Goal: Contribute content

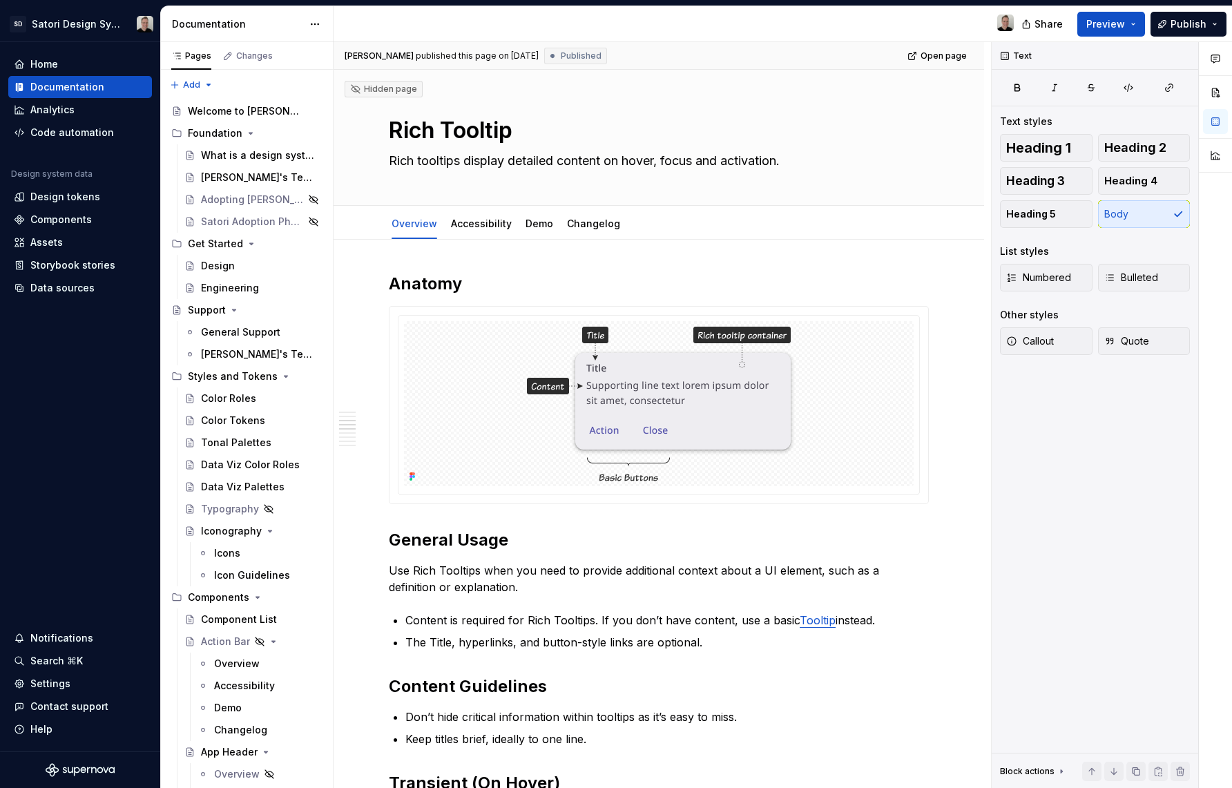
scroll to position [513, 0]
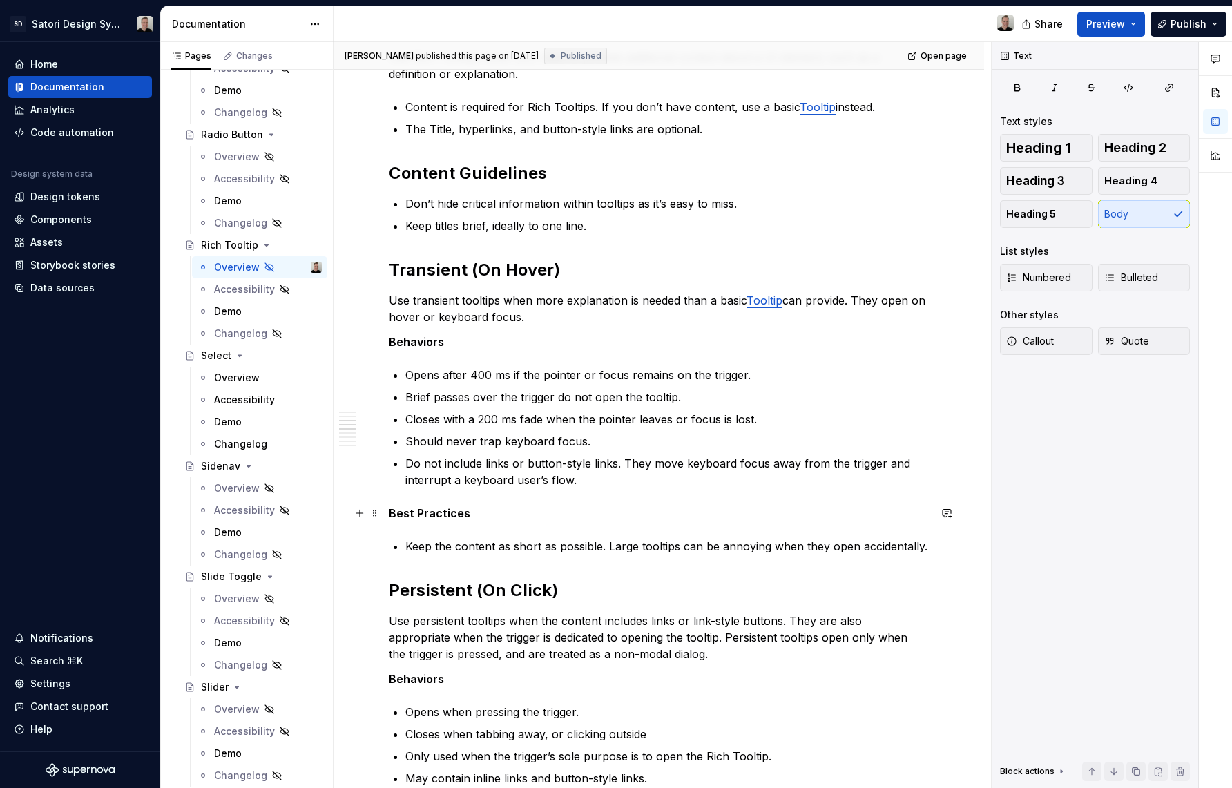
click at [390, 518] on strong "Best Practices" at bounding box center [429, 513] width 81 height 14
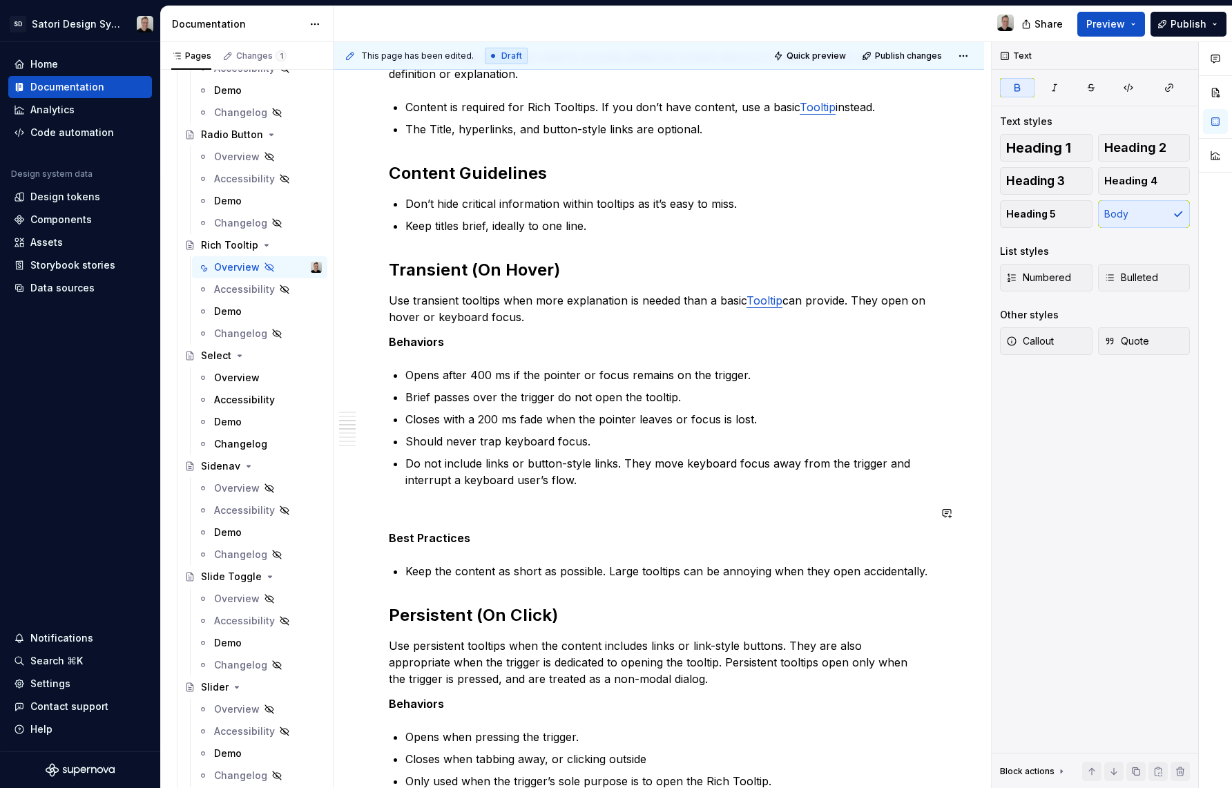
type textarea "*"
click at [445, 515] on p at bounding box center [659, 513] width 540 height 17
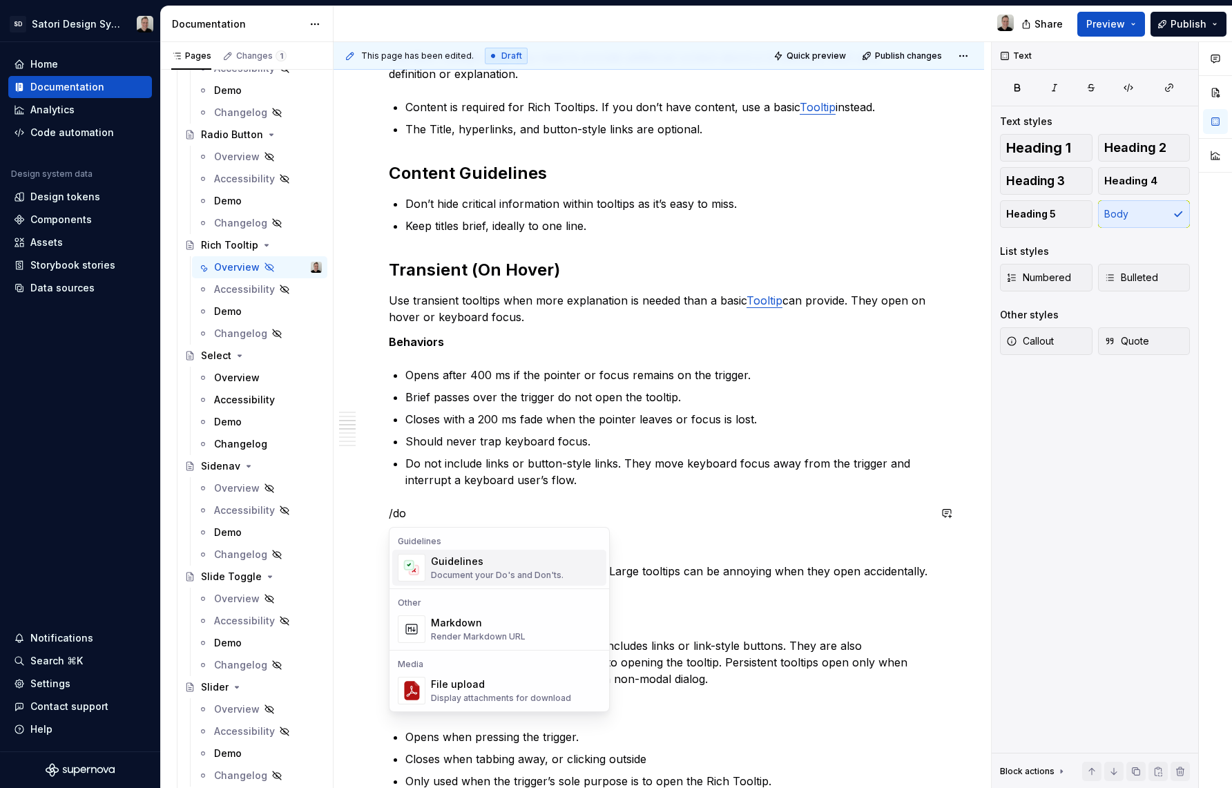
click at [480, 576] on div "Document your Do's and Don'ts." at bounding box center [497, 575] width 133 height 11
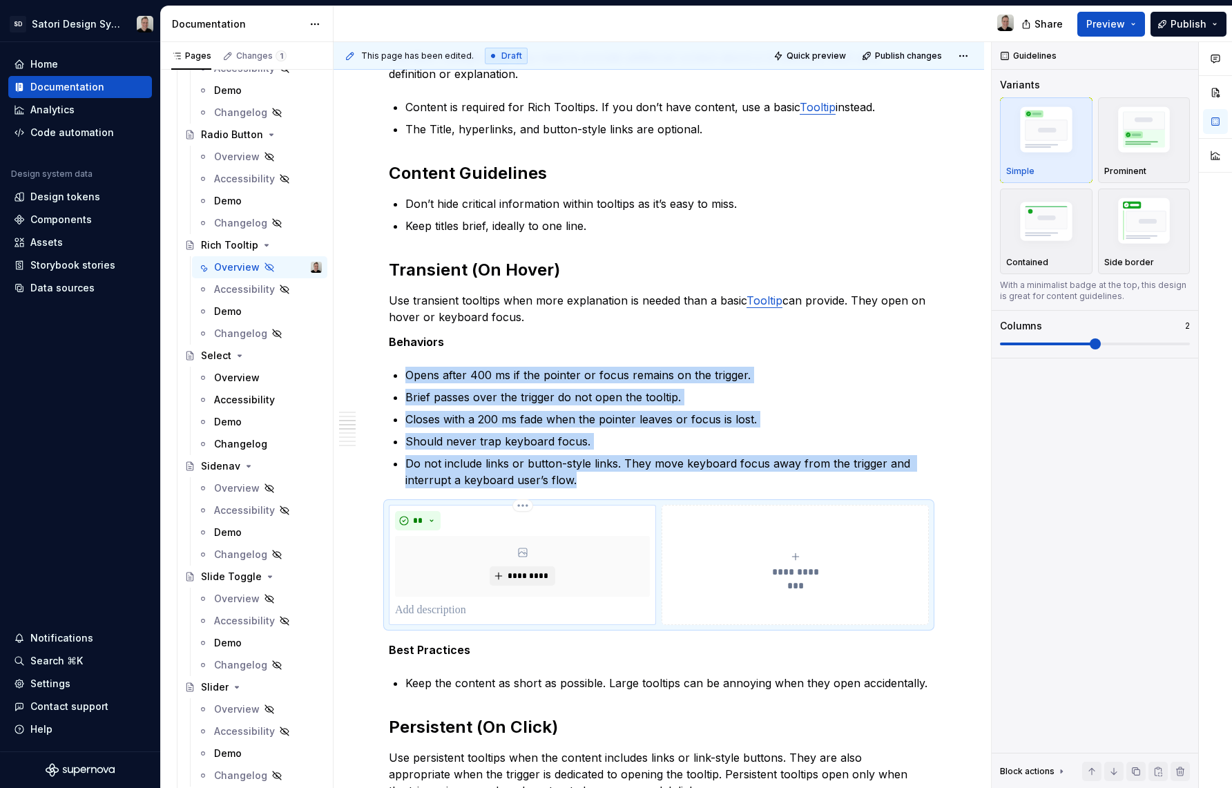
type textarea "*"
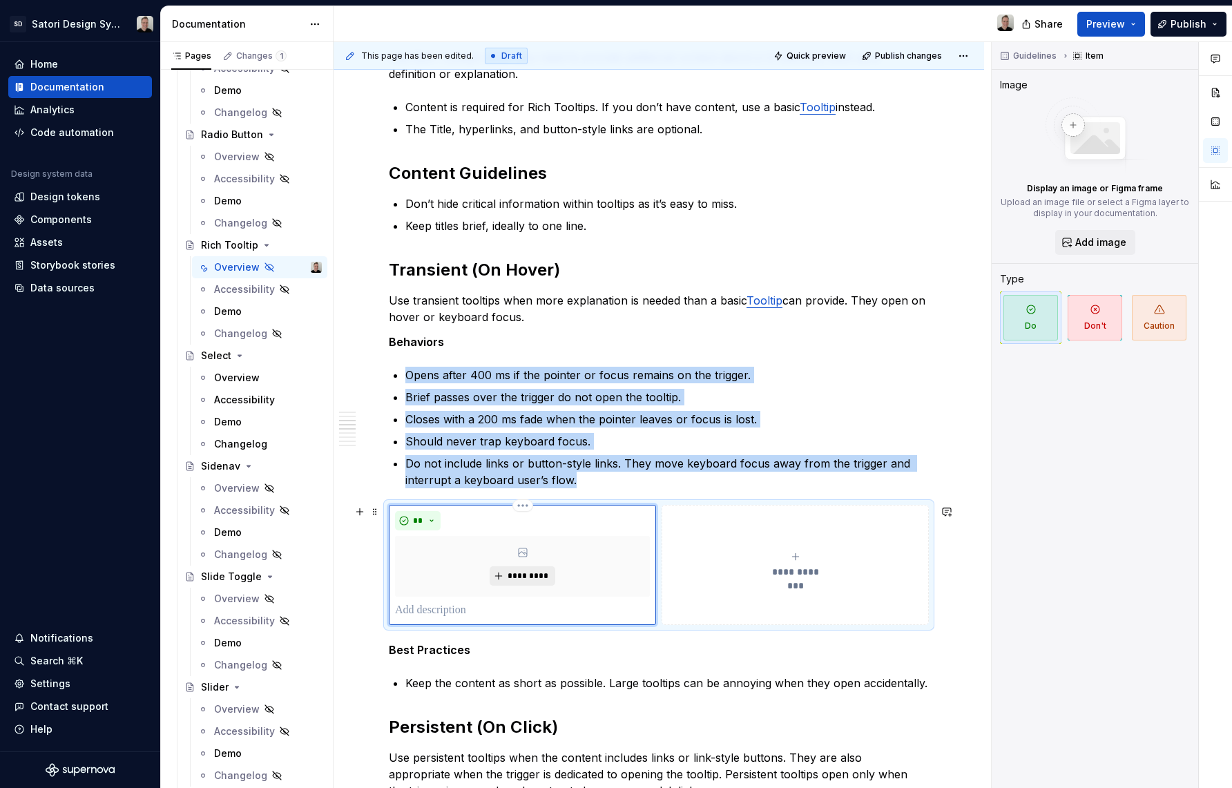
click at [536, 584] on button "*********" at bounding box center [523, 575] width 66 height 19
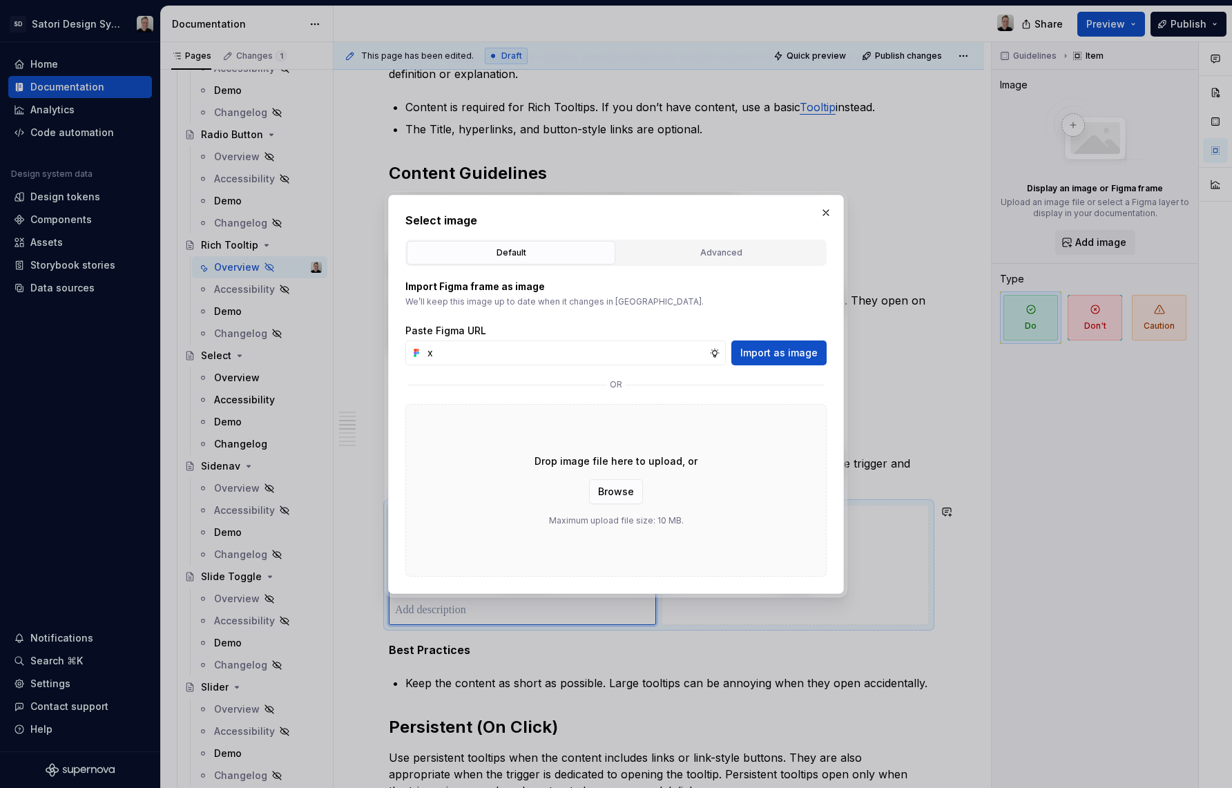
type input "x"
drag, startPoint x: 536, startPoint y: 584, endPoint x: 552, endPoint y: 584, distance: 15.9
click at [538, 583] on div "Select image Default Advanced Import Figma frame as image We’ll keep this image…" at bounding box center [616, 394] width 456 height 399
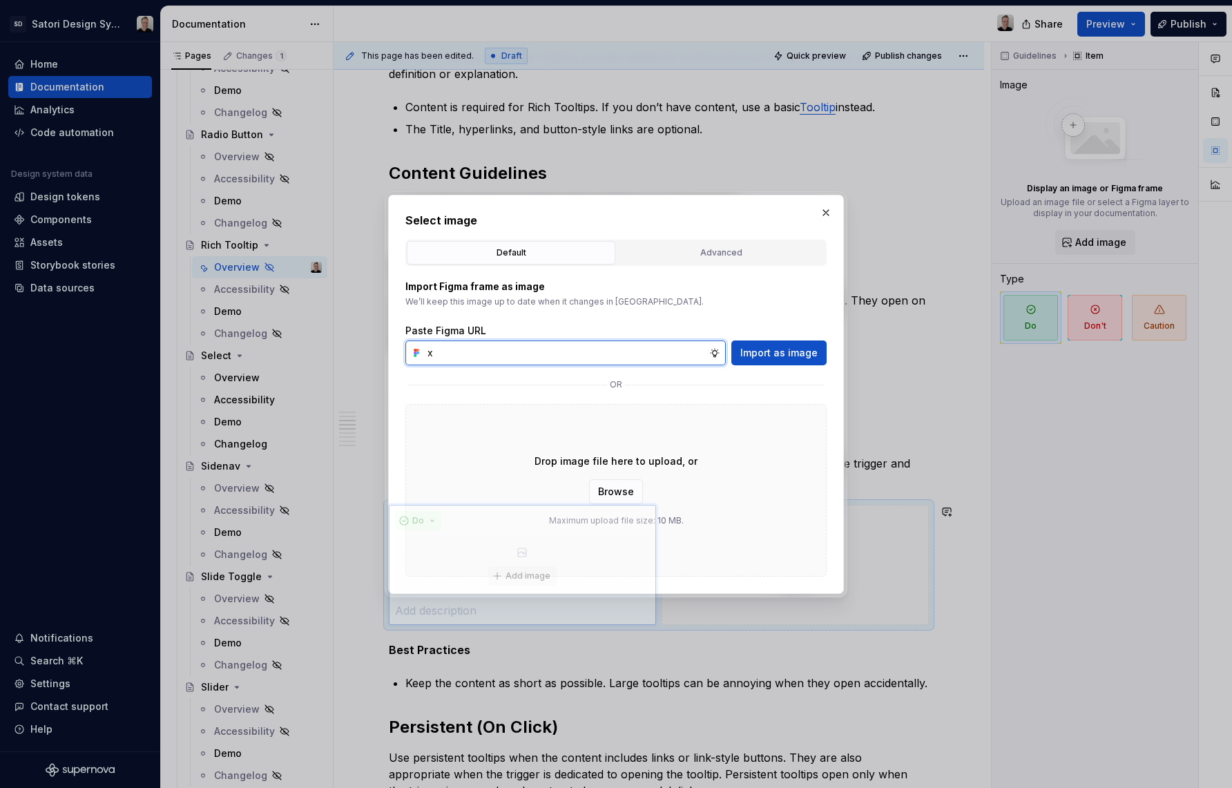
drag, startPoint x: 457, startPoint y: 358, endPoint x: 390, endPoint y: 352, distance: 66.6
click at [390, 352] on div "Select image Default Advanced Import Figma frame as image We’ll keep this image…" at bounding box center [616, 394] width 456 height 399
click at [474, 356] on input "x" at bounding box center [565, 352] width 287 height 25
paste input "[URL][DOMAIN_NAME]"
type input "[URL][DOMAIN_NAME]"
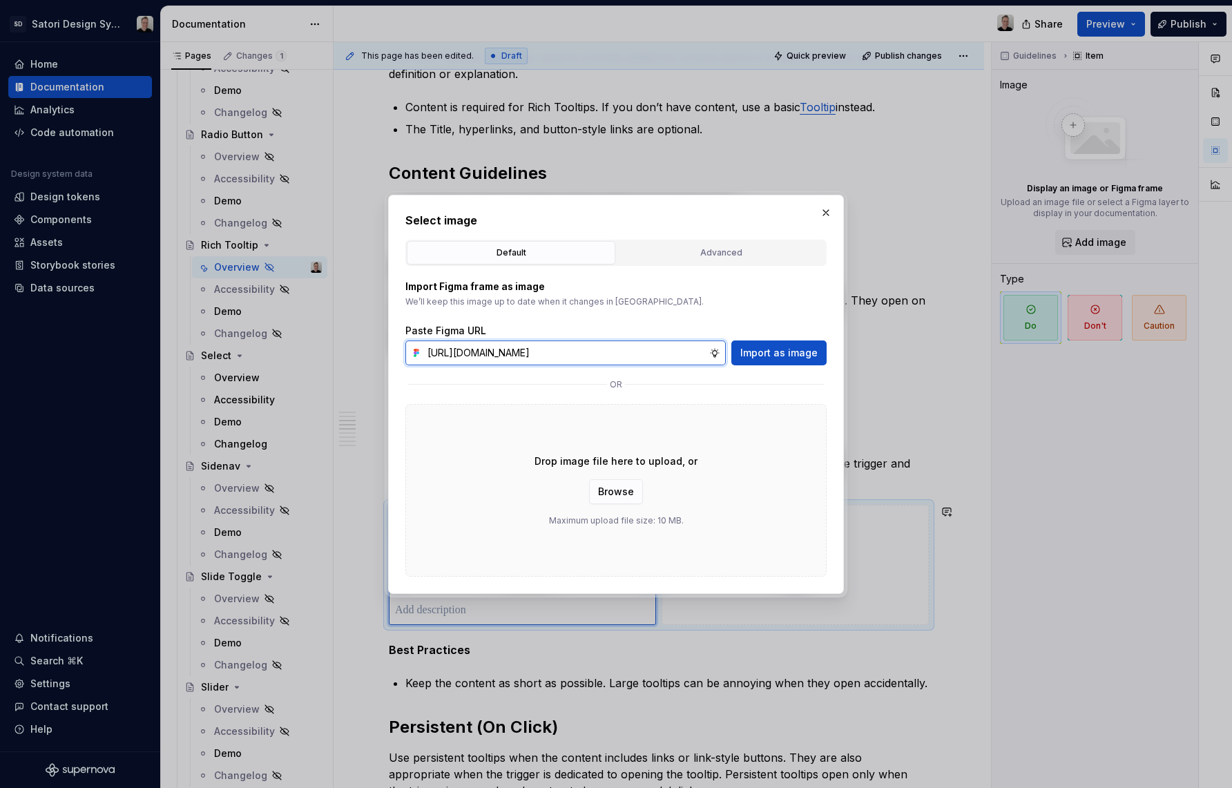
scroll to position [0, 352]
click at [766, 352] on span "Import as image" at bounding box center [778, 353] width 77 height 14
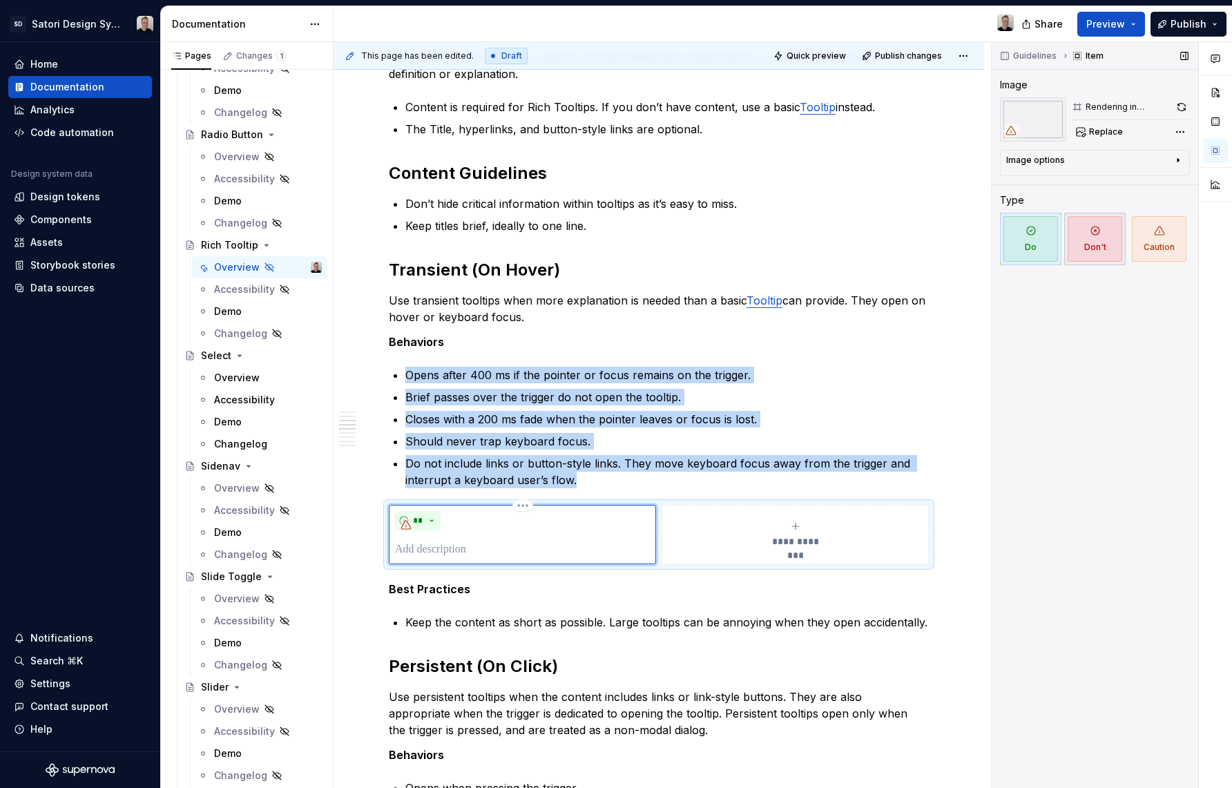
click at [1080, 254] on span "Don't" at bounding box center [1095, 239] width 55 height 46
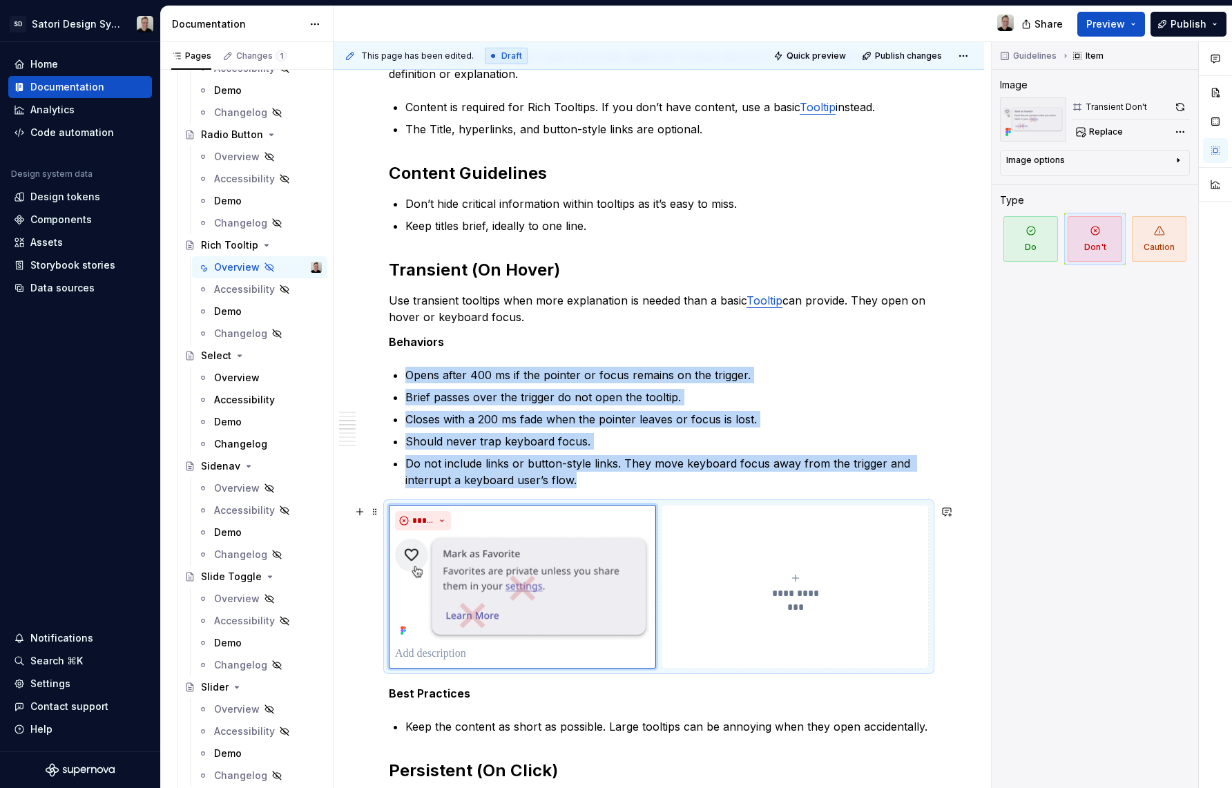
type textarea "*"
click at [807, 546] on button "**********" at bounding box center [795, 587] width 267 height 164
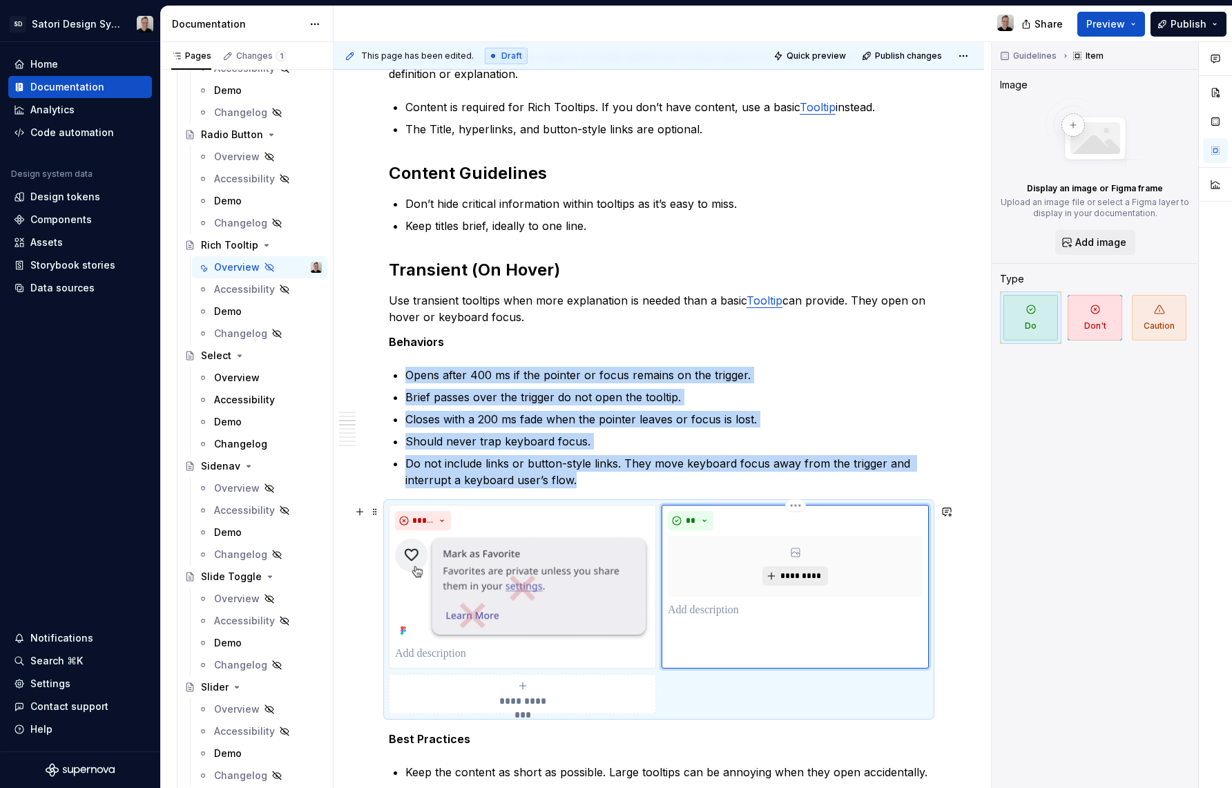
click at [793, 576] on span "*********" at bounding box center [801, 575] width 42 height 11
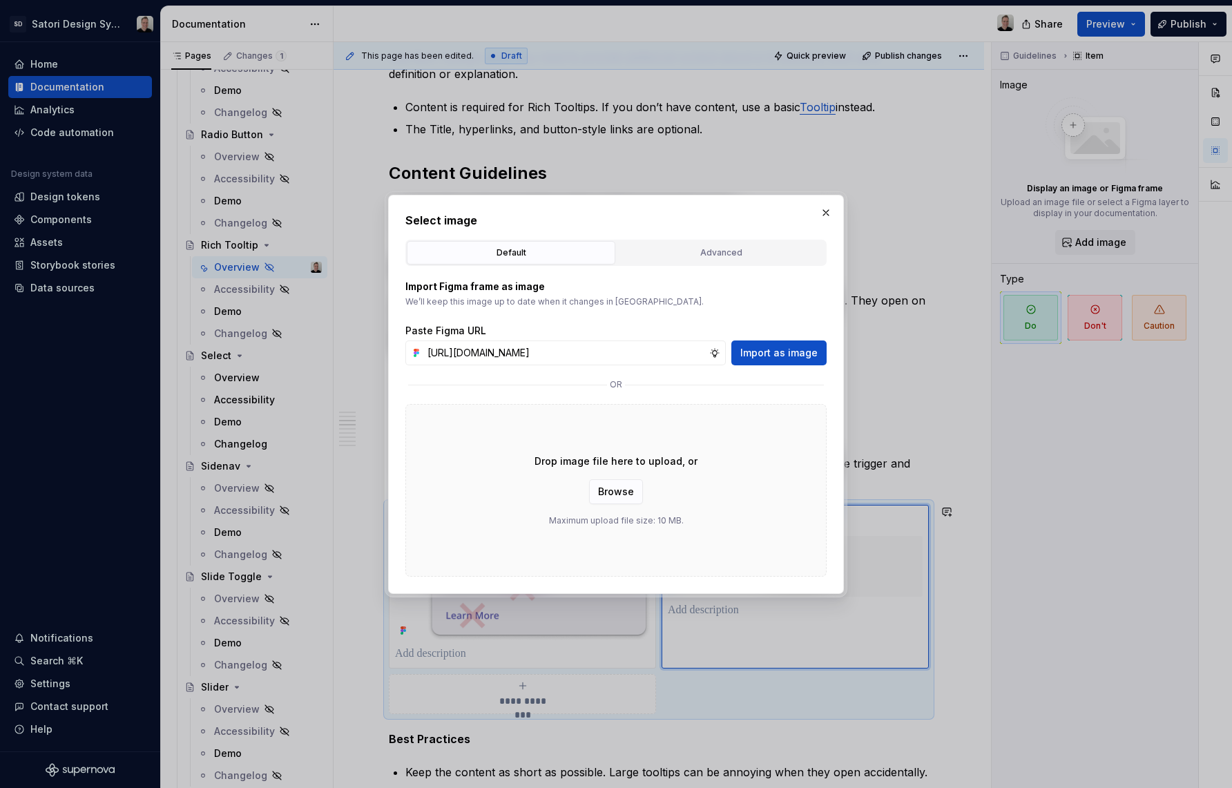
scroll to position [0, 352]
type input "[URL][DOMAIN_NAME]"
click at [793, 345] on button "Import as image" at bounding box center [778, 352] width 95 height 25
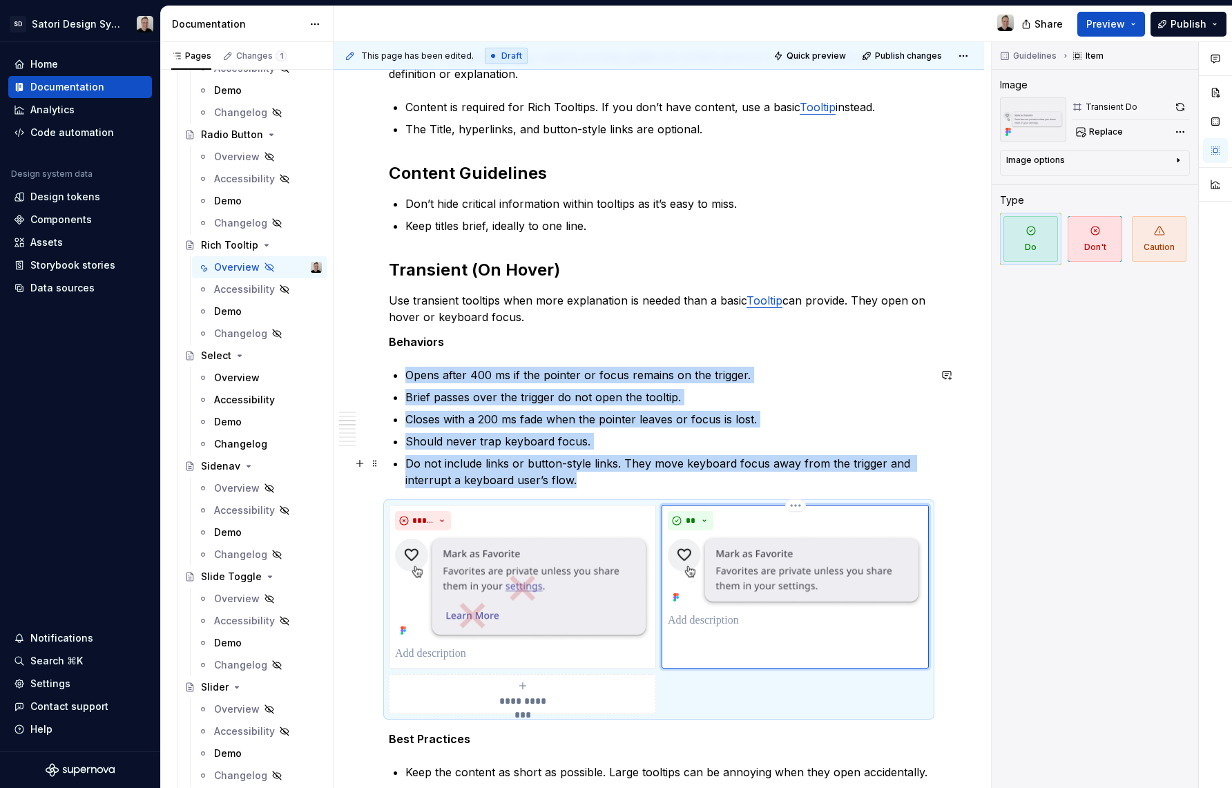
click at [969, 457] on div "**********" at bounding box center [659, 784] width 651 height 2115
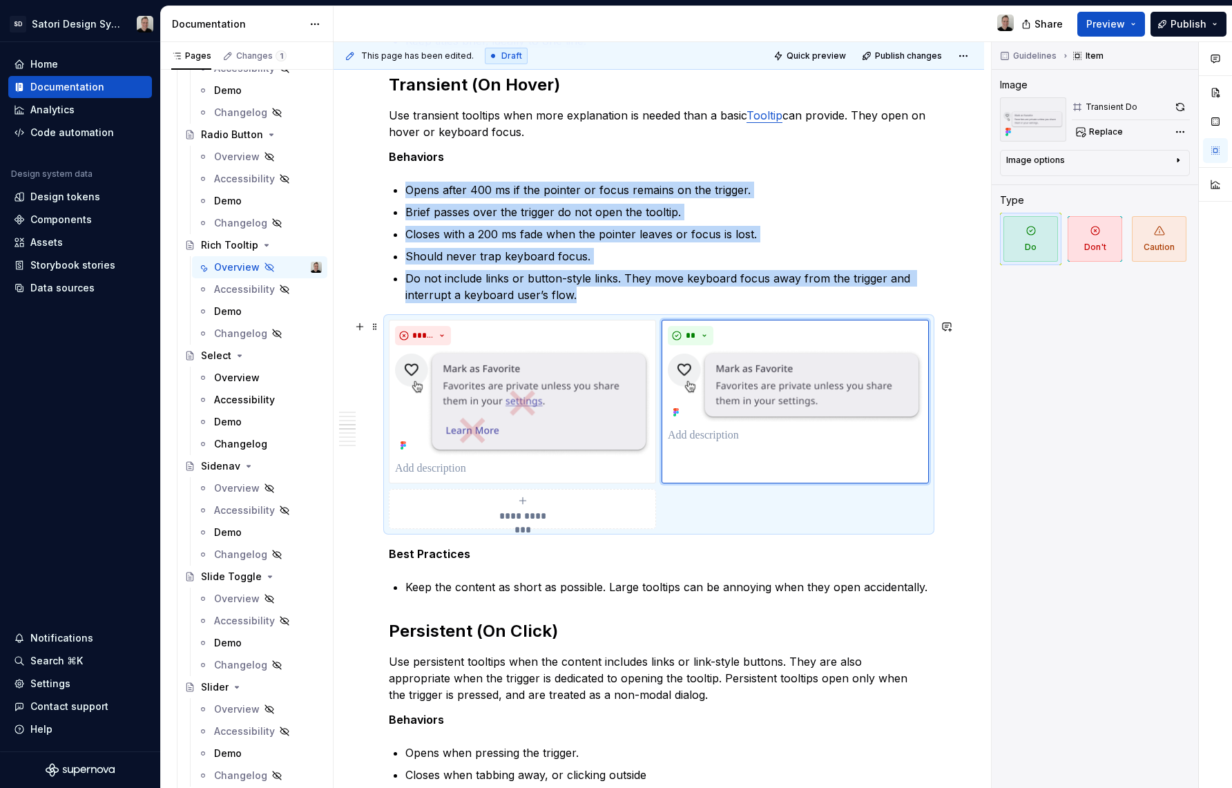
scroll to position [695, 0]
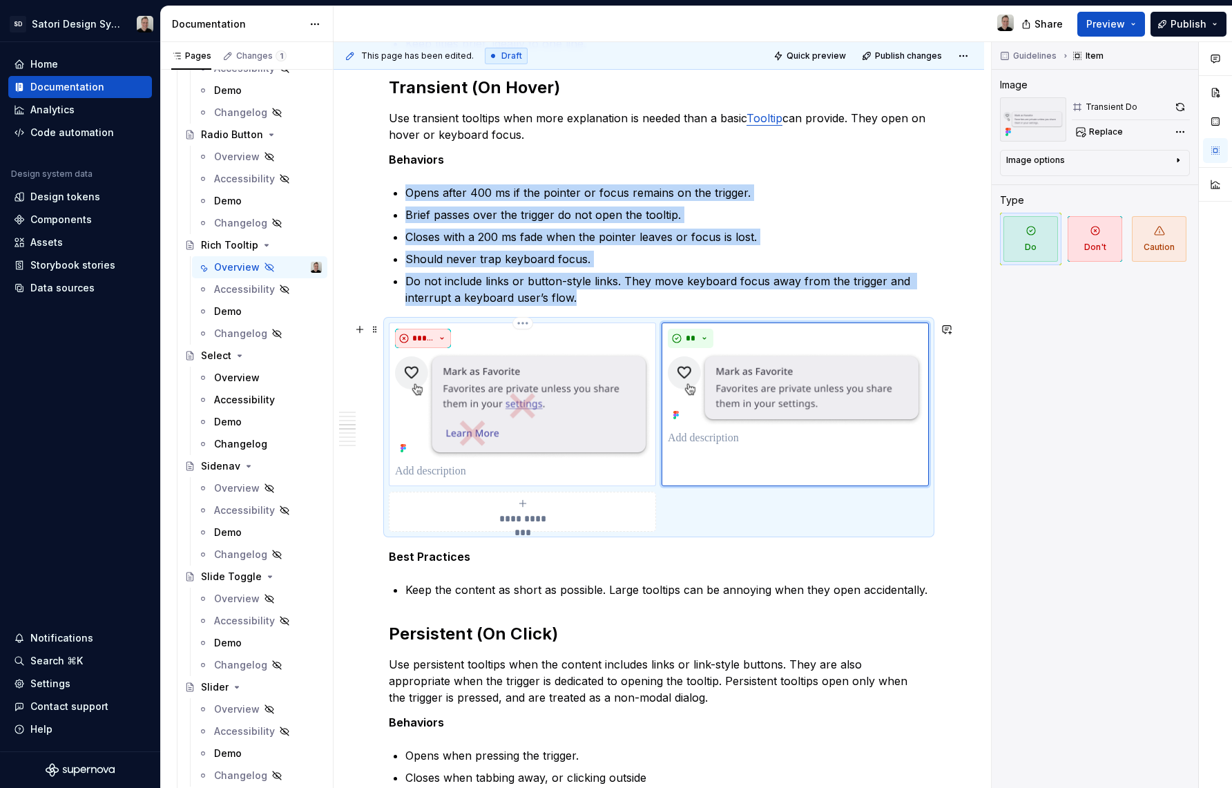
click at [416, 340] on span "*****" at bounding box center [422, 338] width 21 height 11
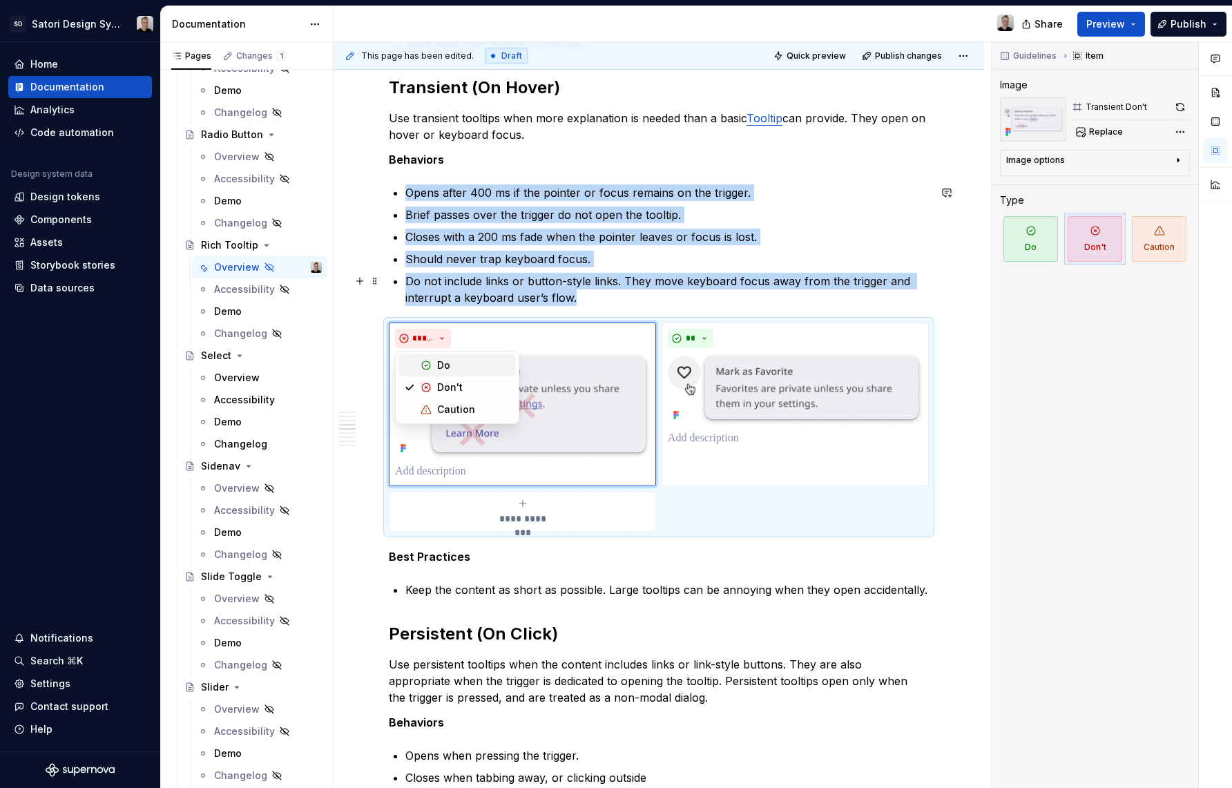
click at [780, 296] on p "Do not include links or button-style links. They move keyboard focus away from …" at bounding box center [667, 289] width 524 height 33
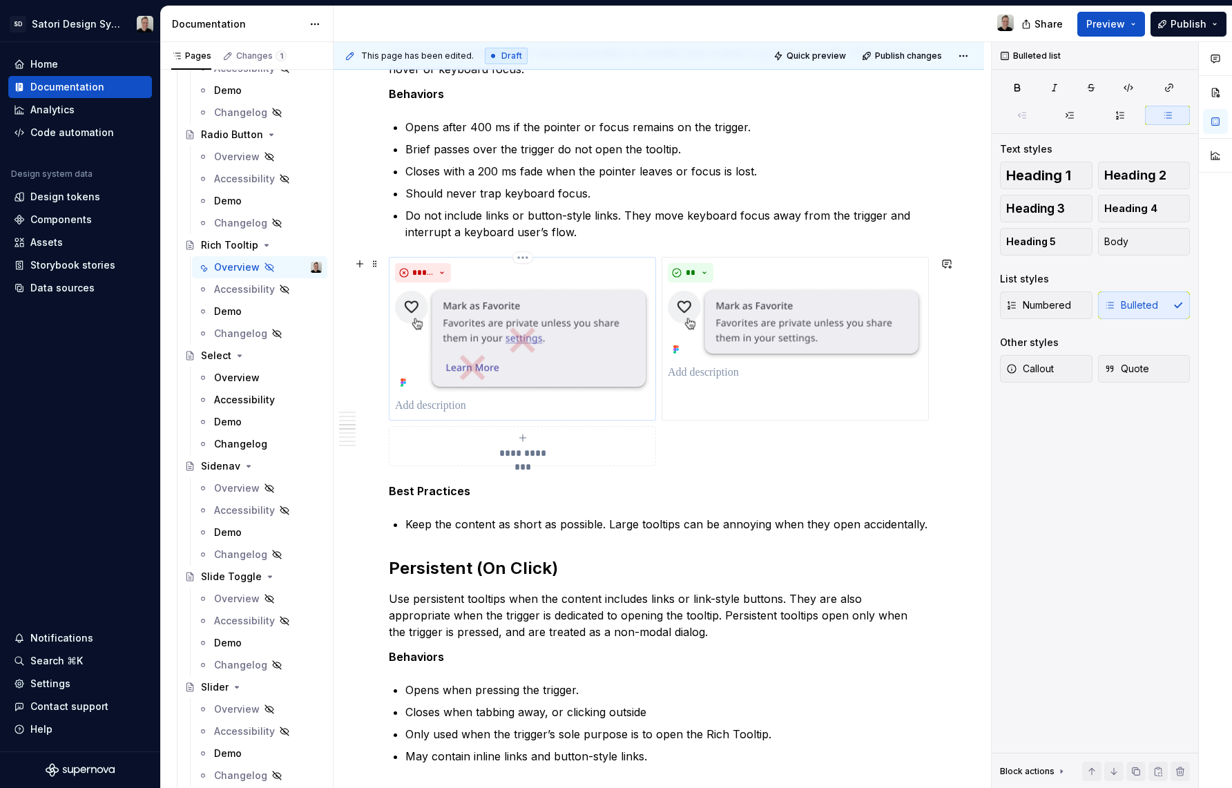
scroll to position [763, 0]
click at [928, 525] on p "Keep the content as short as possible. Large tooltips can be annoying when they…" at bounding box center [667, 522] width 524 height 17
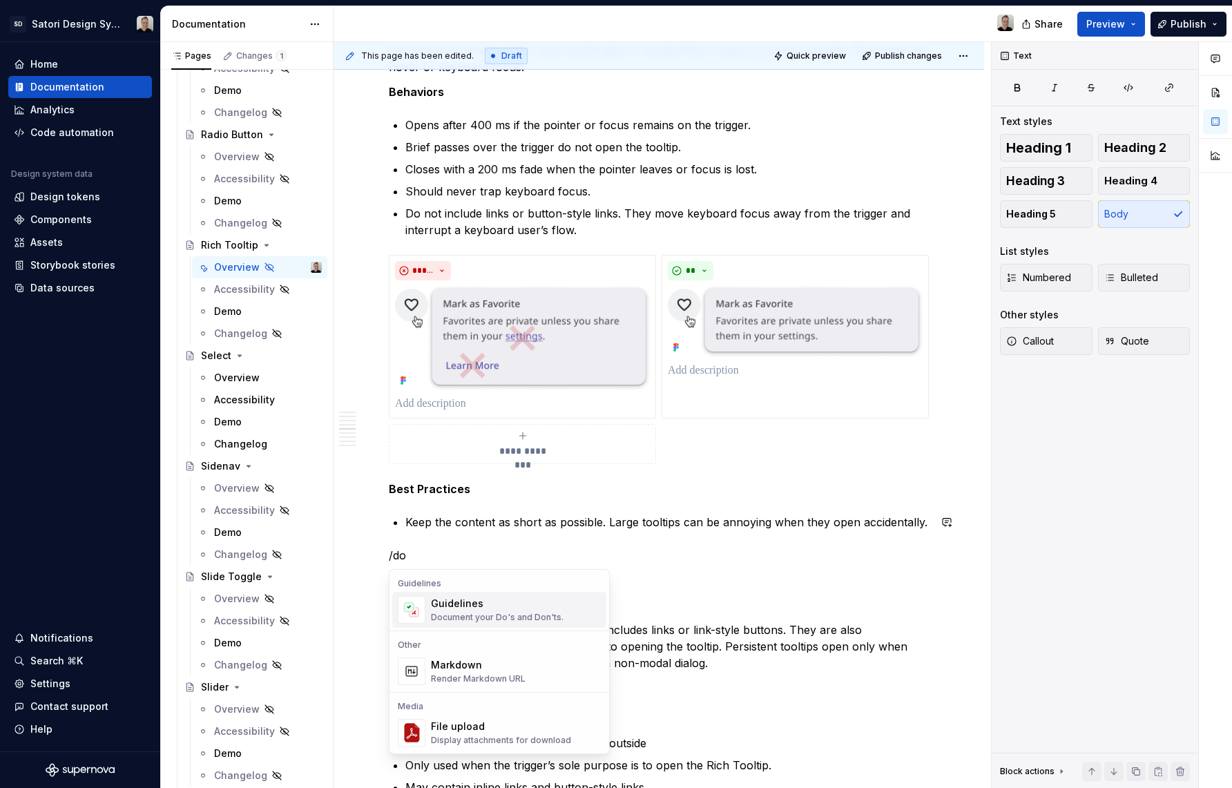
click at [462, 617] on div "Document your Do's and Don'ts." at bounding box center [497, 617] width 133 height 11
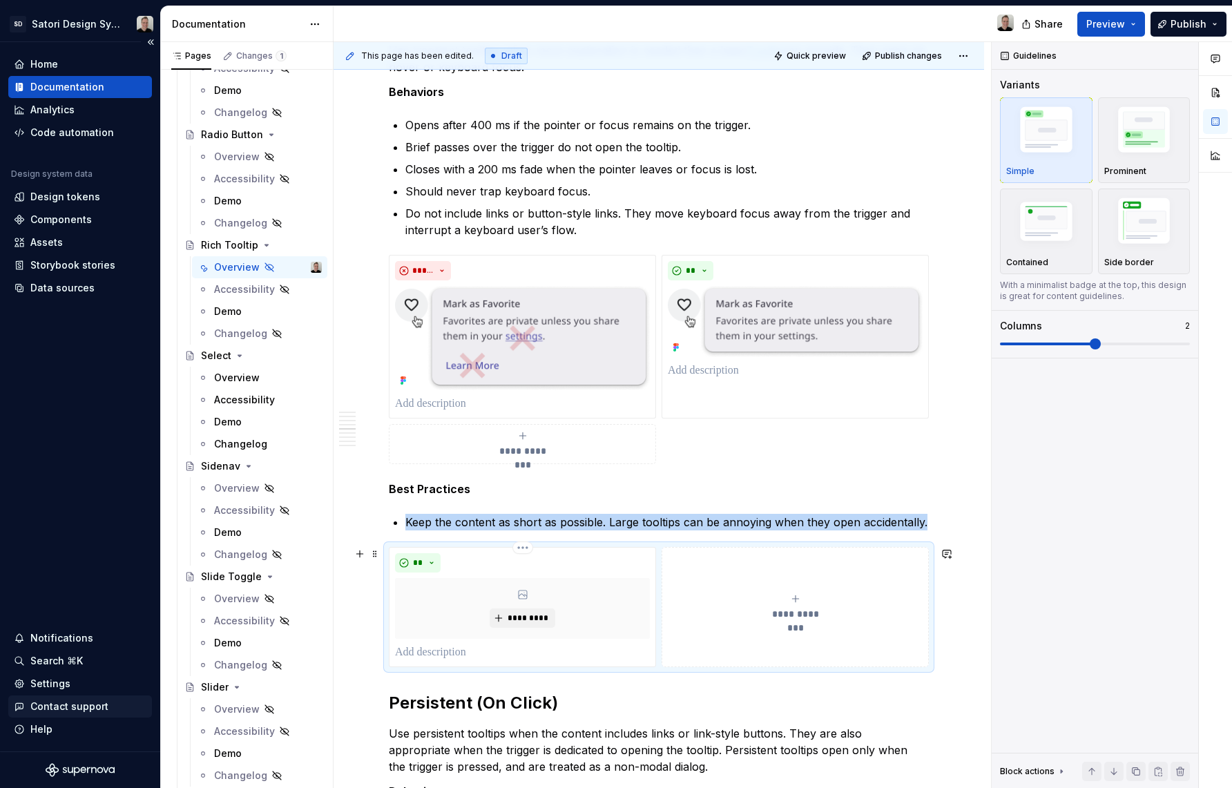
type textarea "*"
click at [416, 564] on span "**" at bounding box center [417, 562] width 11 height 11
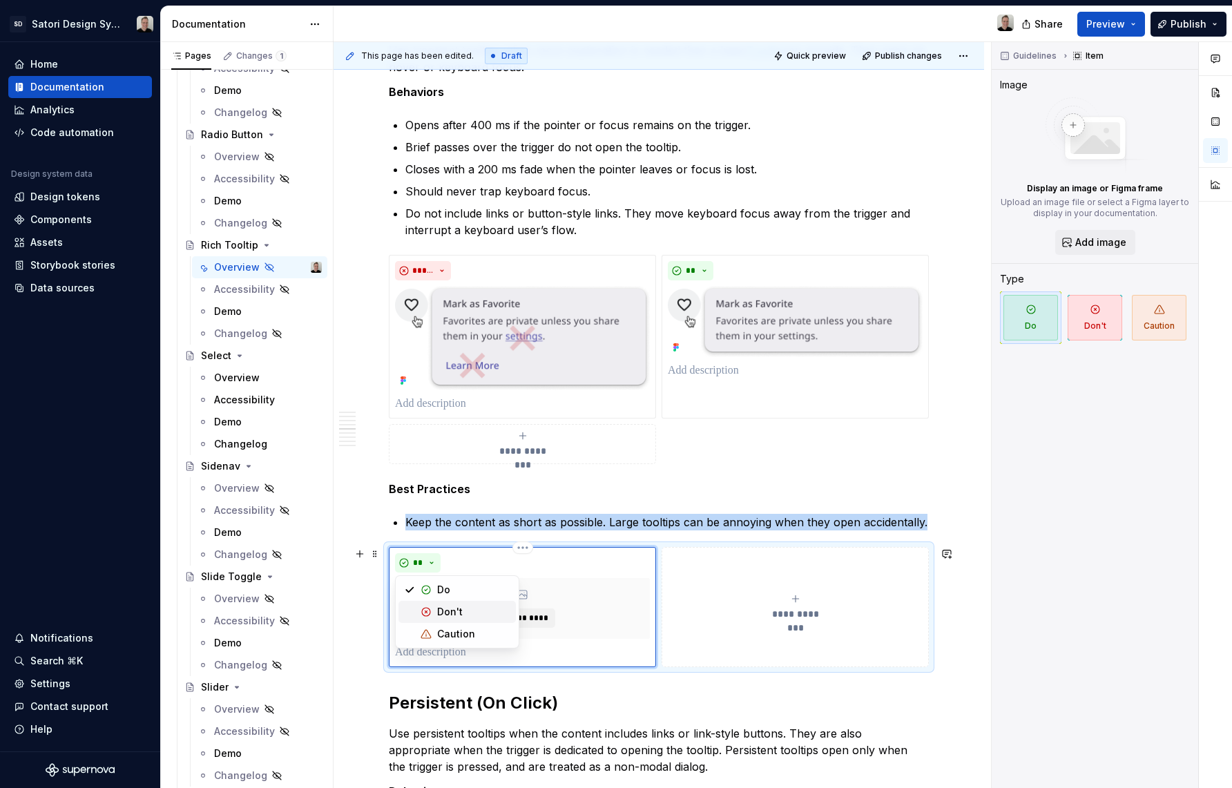
click at [434, 612] on span "Don't" at bounding box center [456, 612] width 117 height 22
click at [695, 564] on button "**********" at bounding box center [795, 607] width 267 height 120
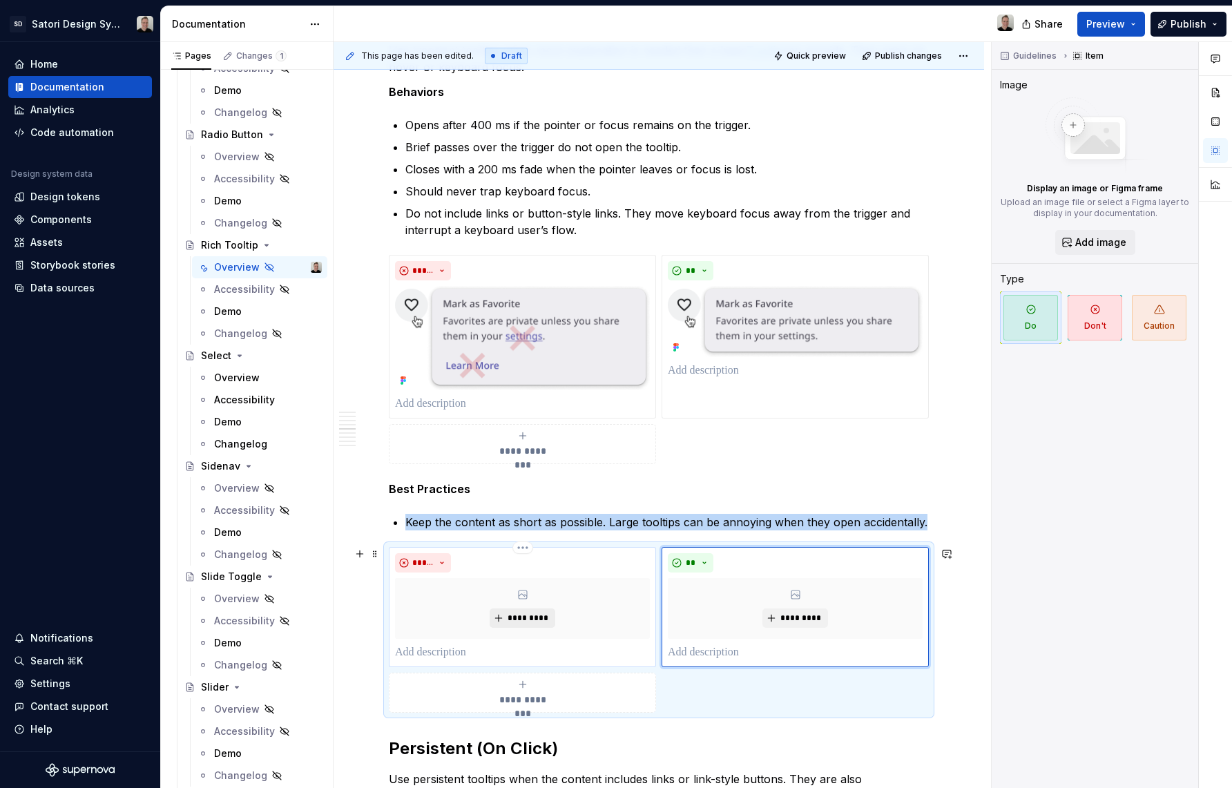
click at [521, 620] on span "*********" at bounding box center [528, 618] width 42 height 11
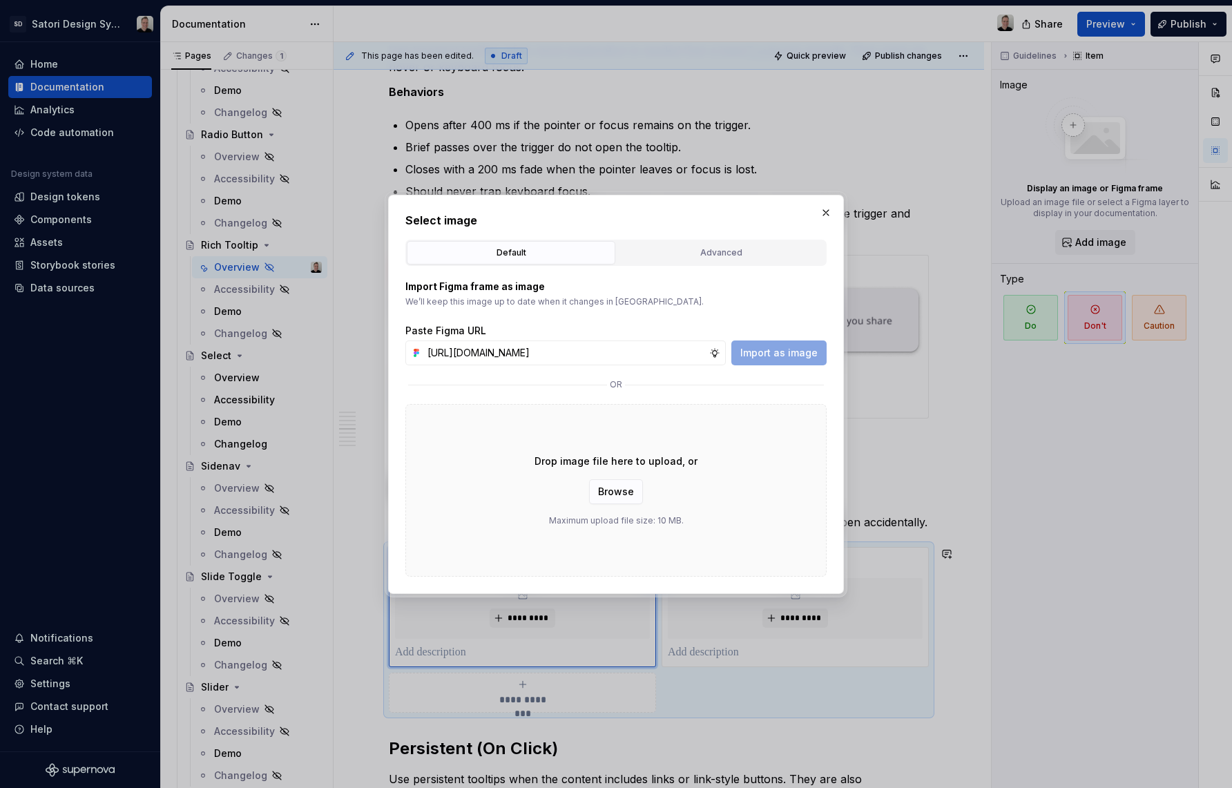
scroll to position [0, 352]
type input "[URL][DOMAIN_NAME]"
click at [765, 351] on span "Import as image" at bounding box center [778, 353] width 77 height 14
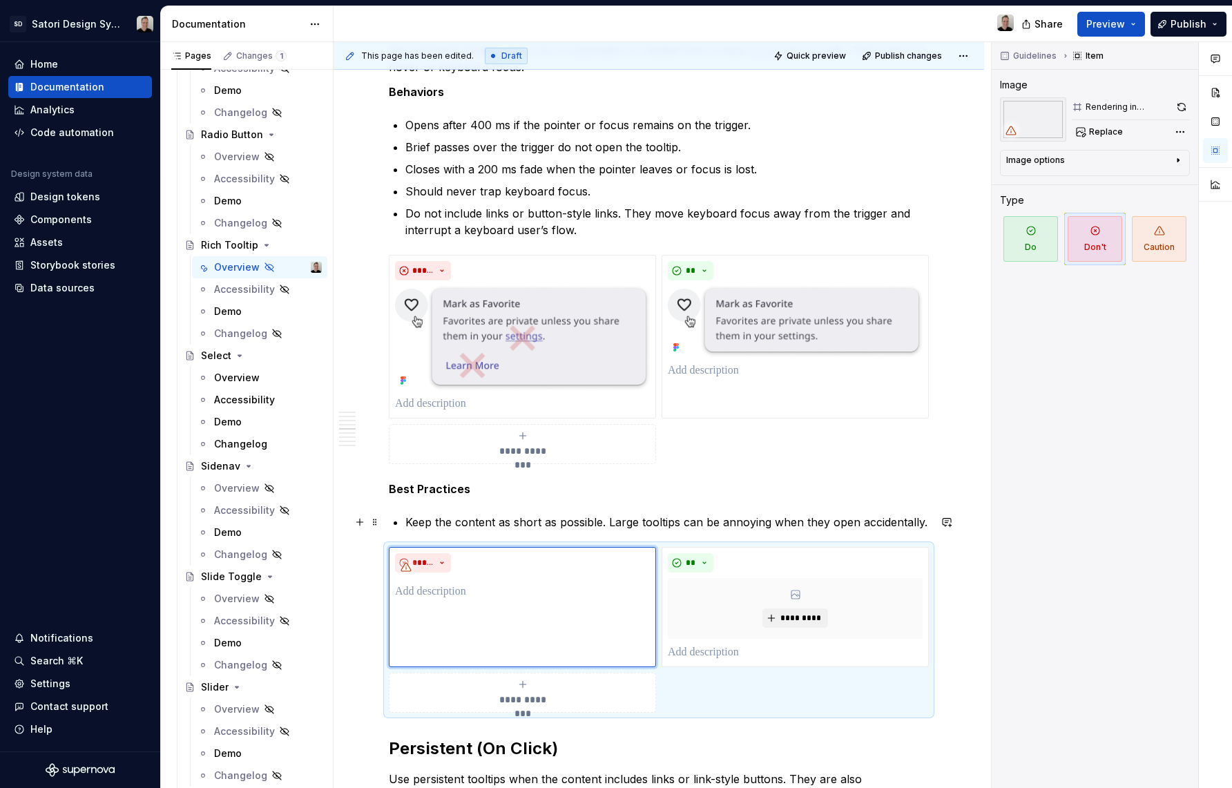
click at [600, 524] on p "Keep the content as short as possible. Large tooltips can be annoying when they…" at bounding box center [667, 522] width 524 height 17
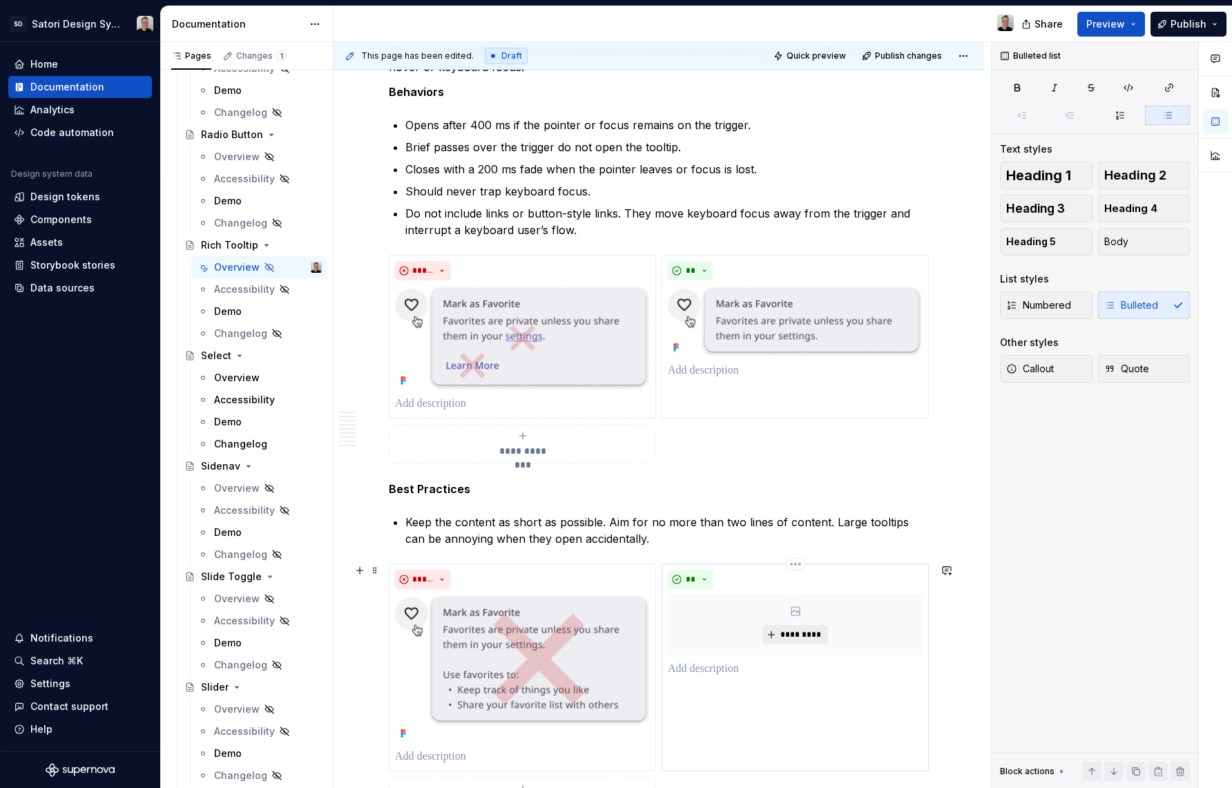
click at [787, 635] on span "*********" at bounding box center [801, 634] width 42 height 11
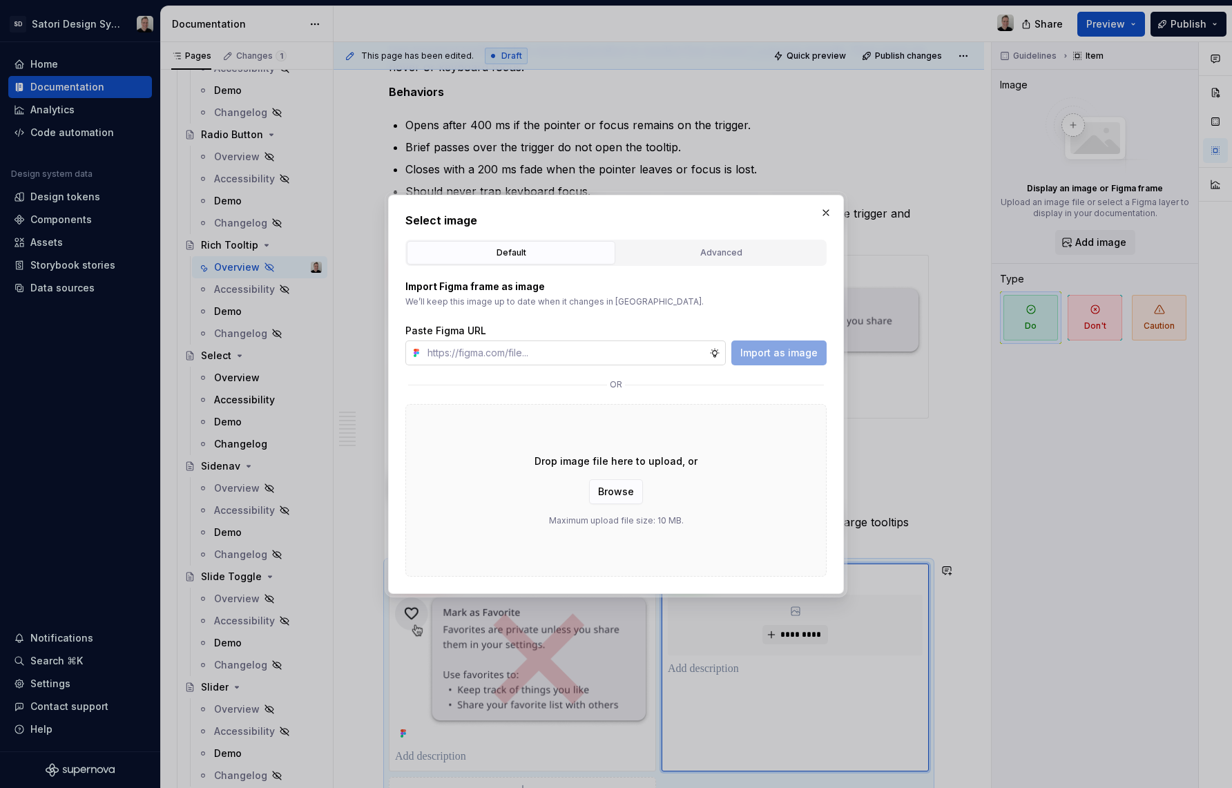
click at [564, 356] on input "text" at bounding box center [565, 352] width 287 height 25
type textarea "*"
type input "[URL][DOMAIN_NAME]"
click at [782, 369] on div "Import Figma frame as image We’ll keep this image up to date when it changes in…" at bounding box center [615, 421] width 421 height 311
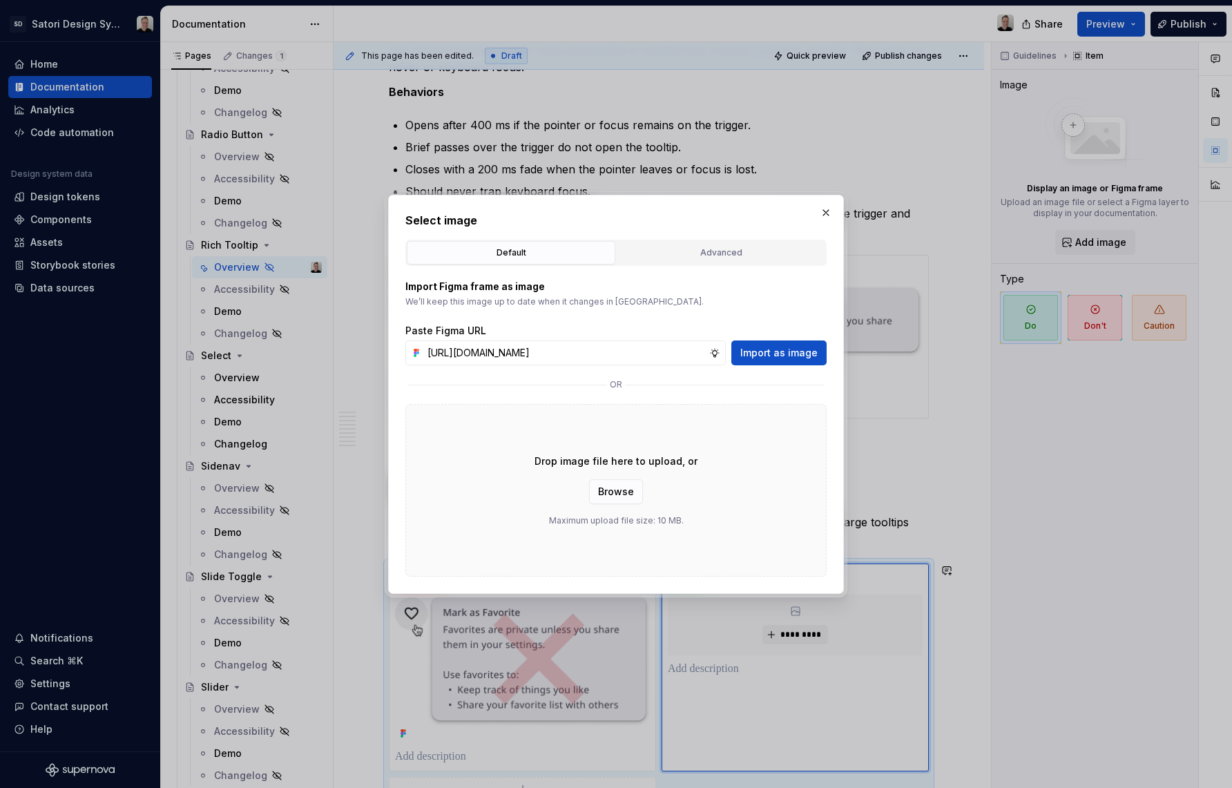
scroll to position [0, 0]
click at [782, 359] on button "Import as image" at bounding box center [778, 352] width 95 height 25
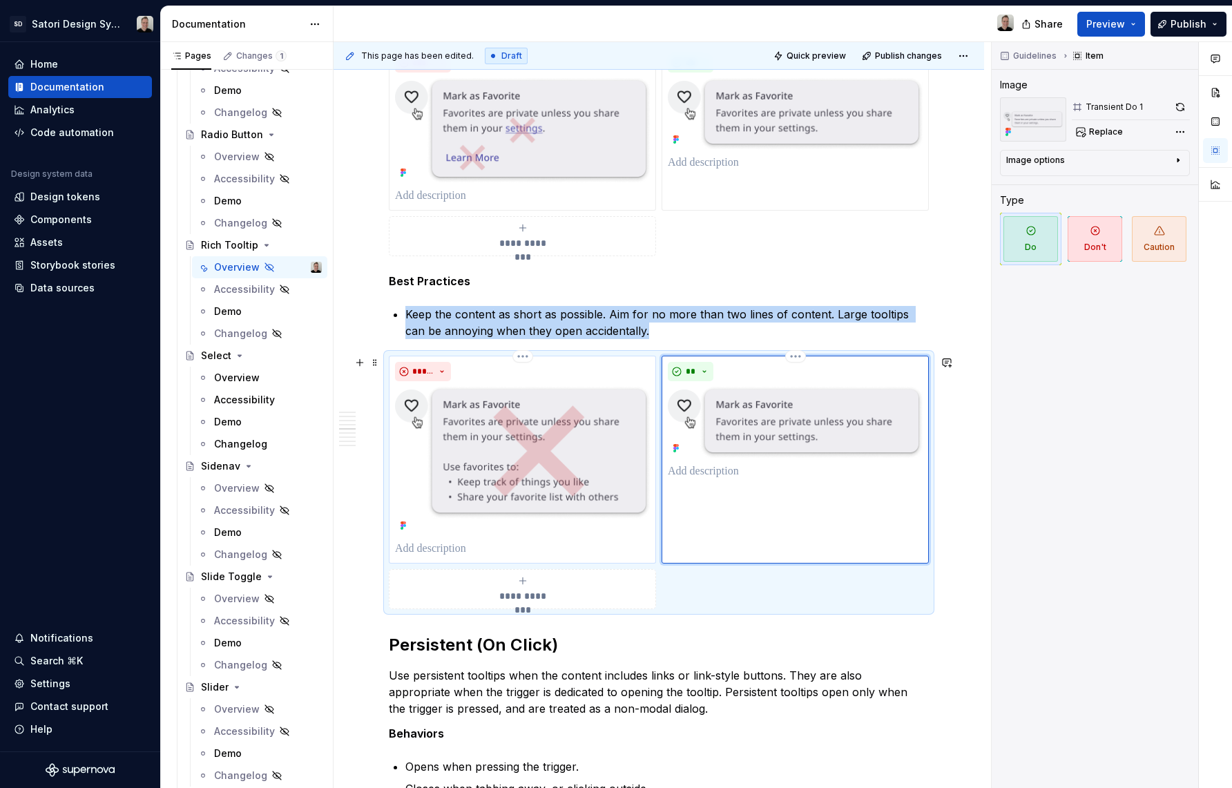
scroll to position [910, 0]
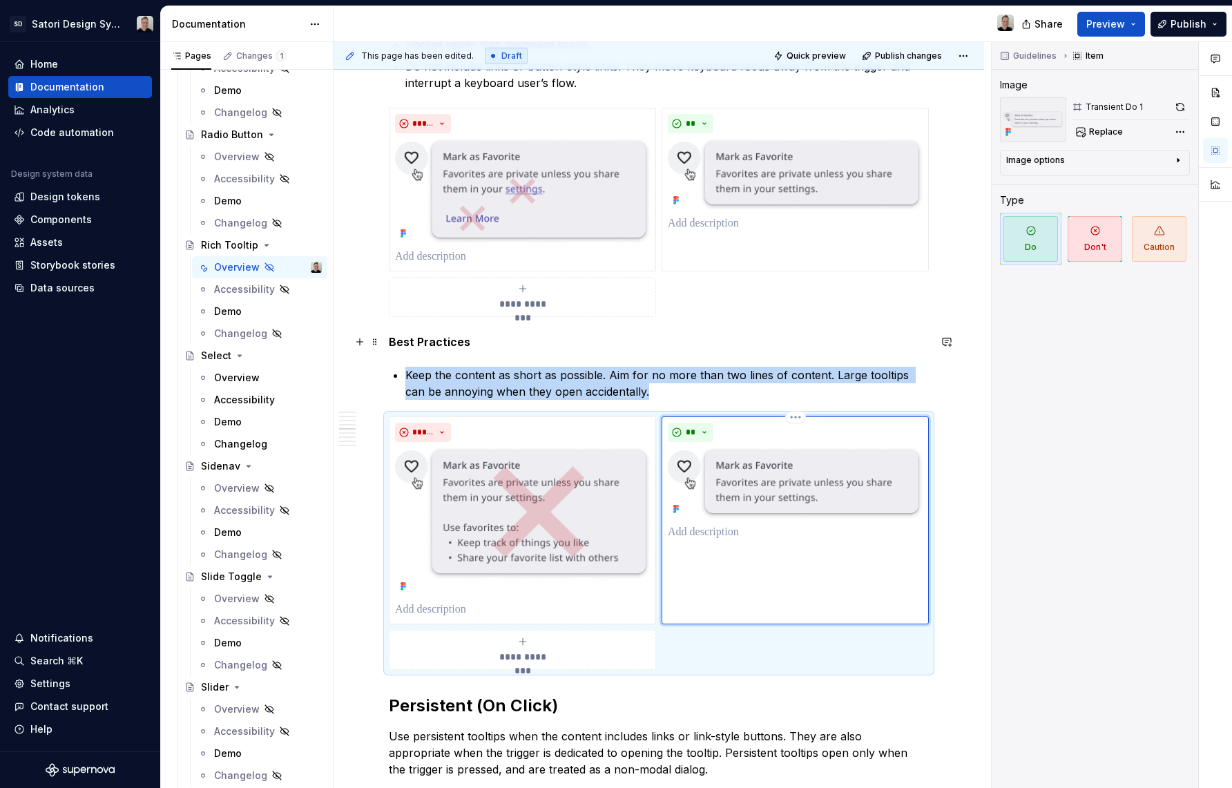
click at [390, 343] on strong "Best Practices" at bounding box center [429, 342] width 81 height 14
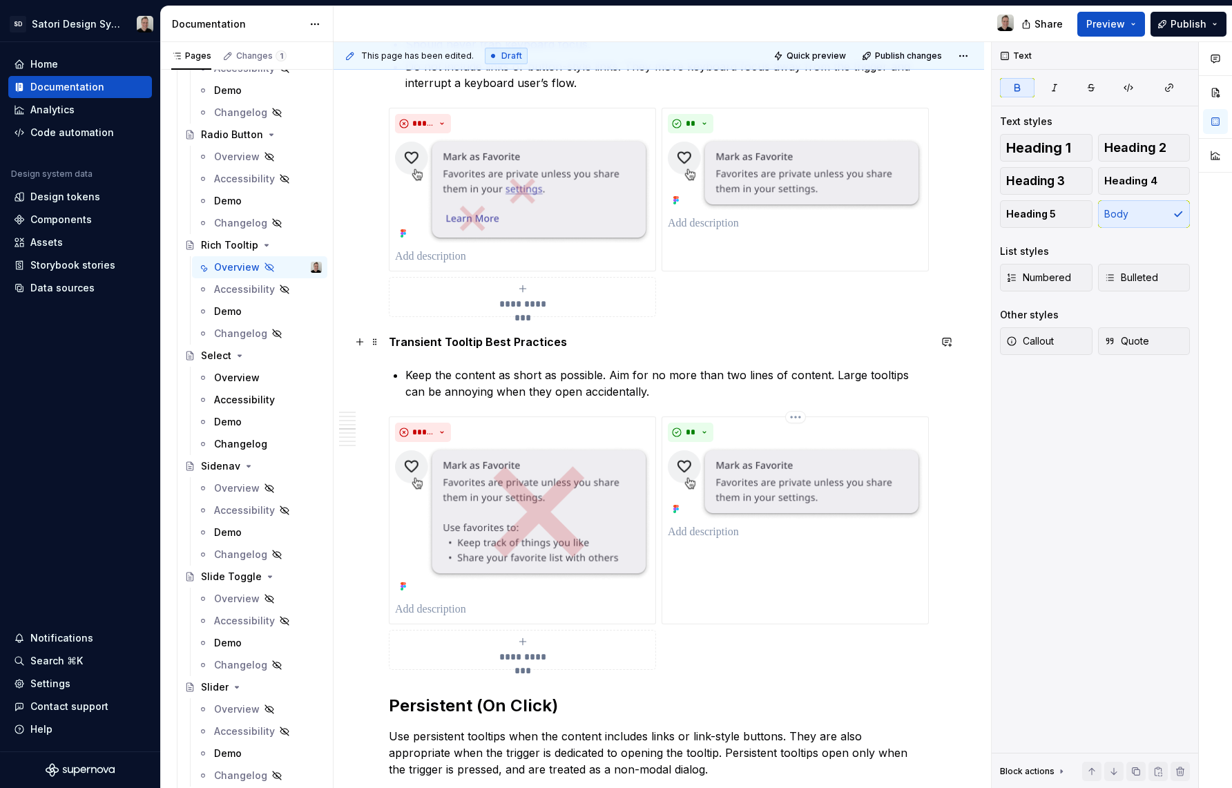
click at [443, 342] on strong "Transient Tooltip Best Practices" at bounding box center [478, 342] width 178 height 14
click at [612, 373] on p "Keep the content as short as possible. Aim for no more than two lines of conten…" at bounding box center [667, 383] width 524 height 33
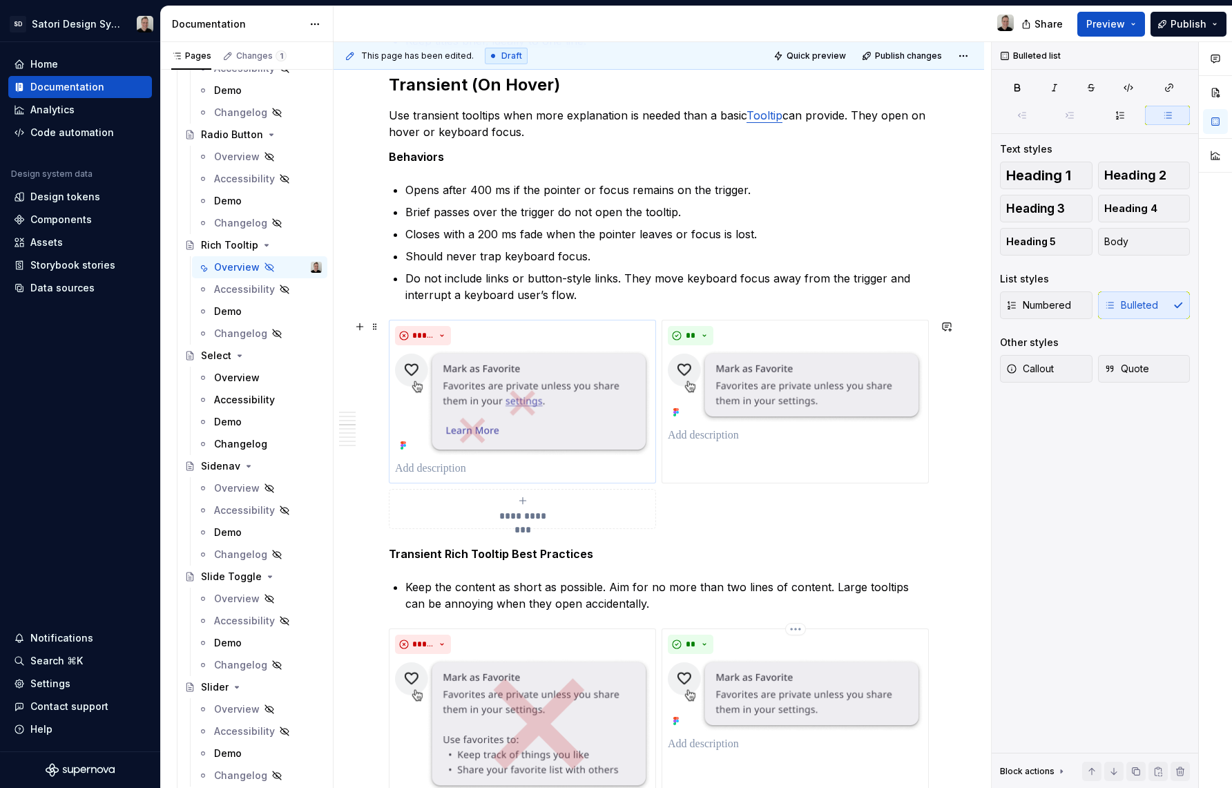
scroll to position [686, 0]
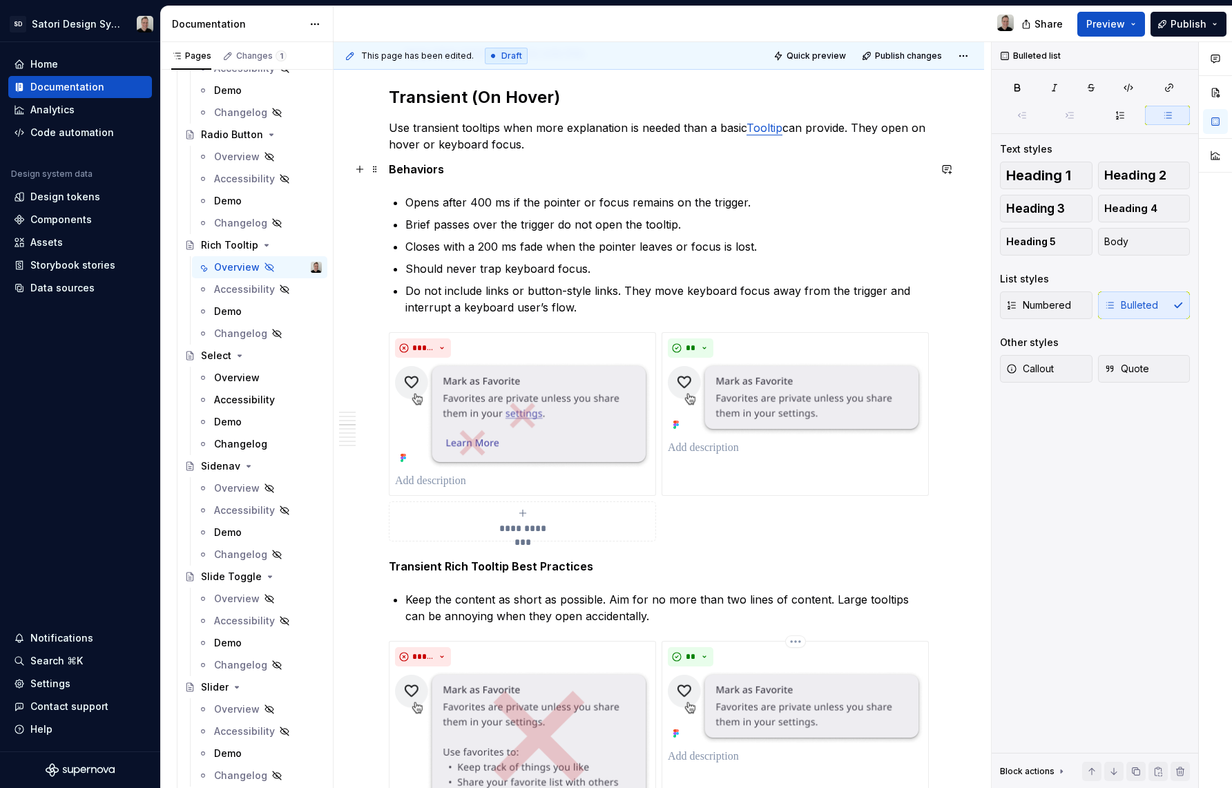
click at [390, 169] on strong "Behaviors" at bounding box center [416, 169] width 55 height 14
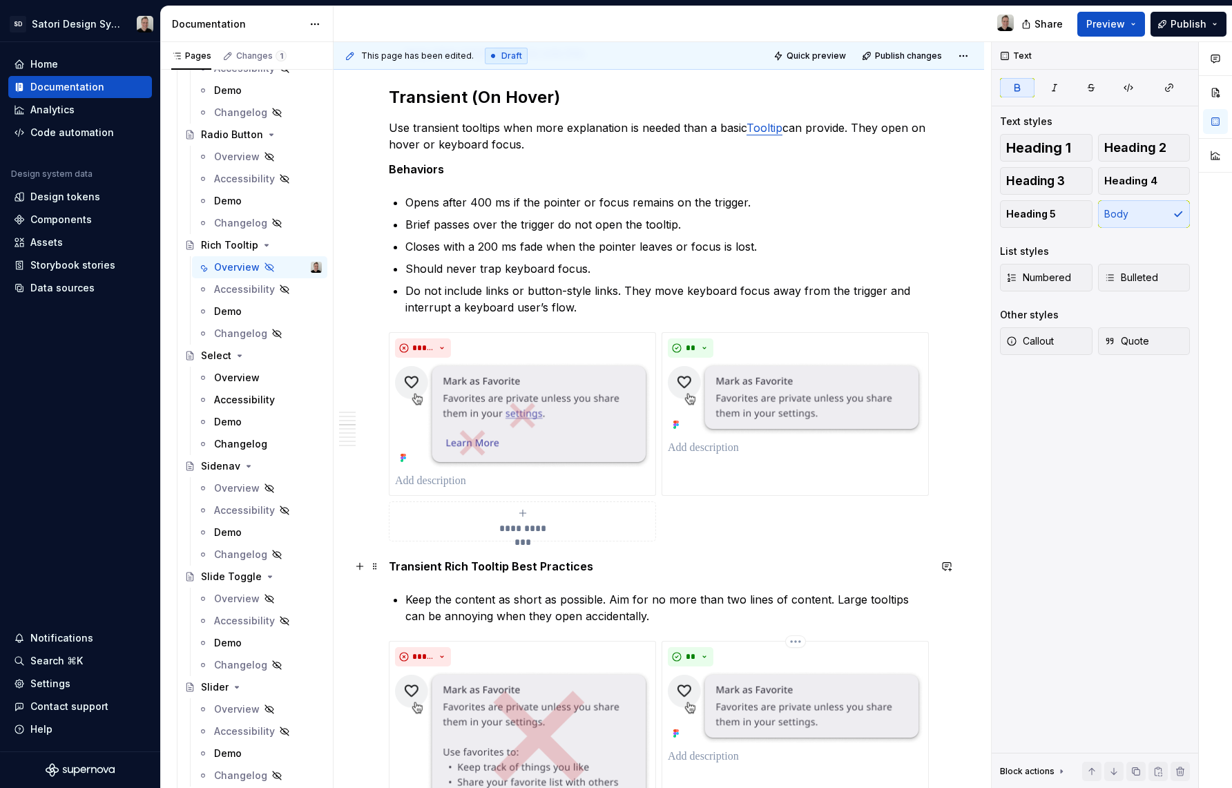
click at [466, 566] on strong "Transient Rich Tooltip Best Practices" at bounding box center [491, 566] width 204 height 14
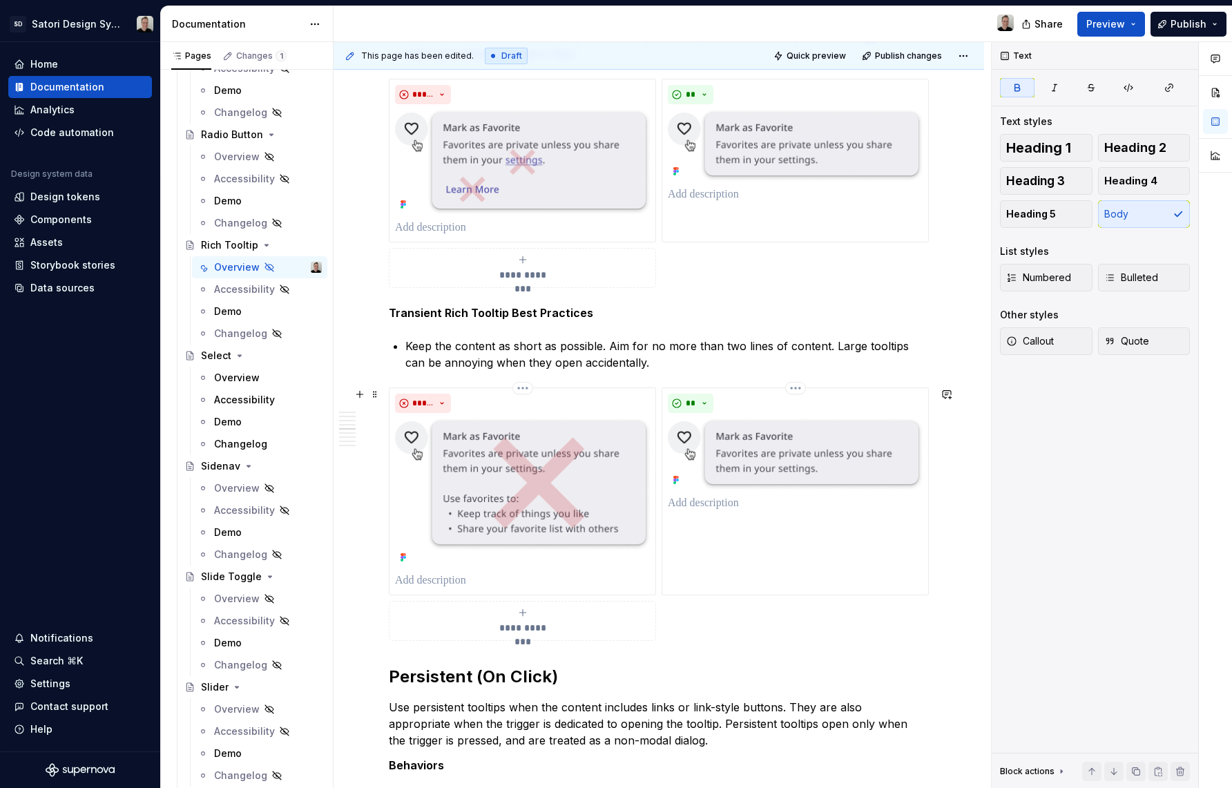
scroll to position [1018, 0]
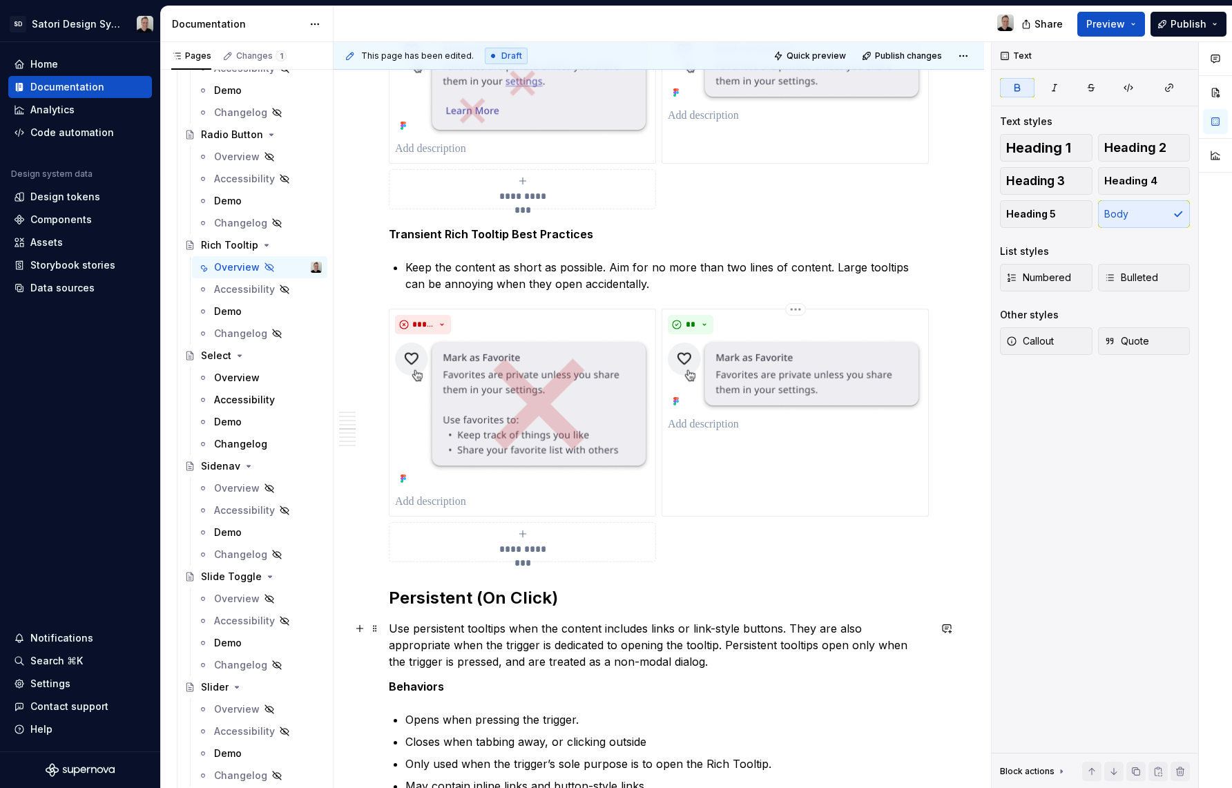
click at [585, 646] on p "Use persistent tooltips when the content includes links or link-style buttons. …" at bounding box center [659, 645] width 540 height 50
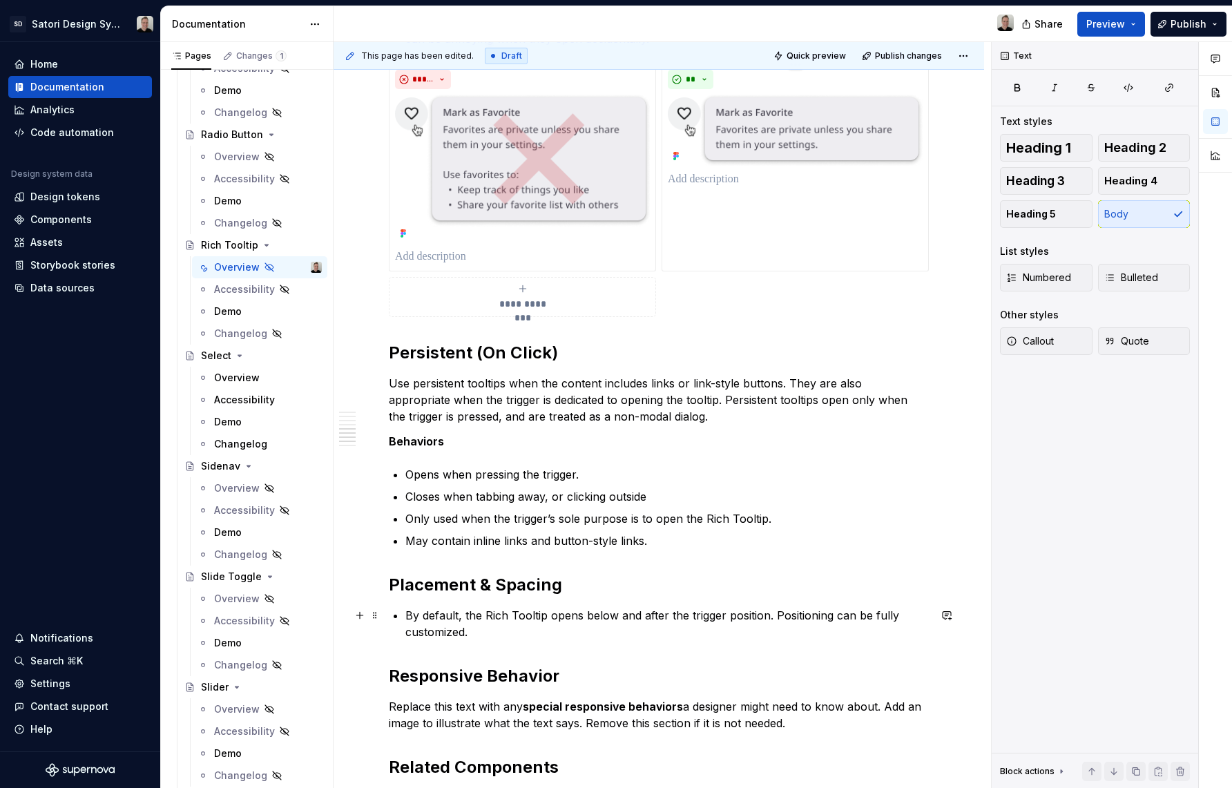
scroll to position [1258, 0]
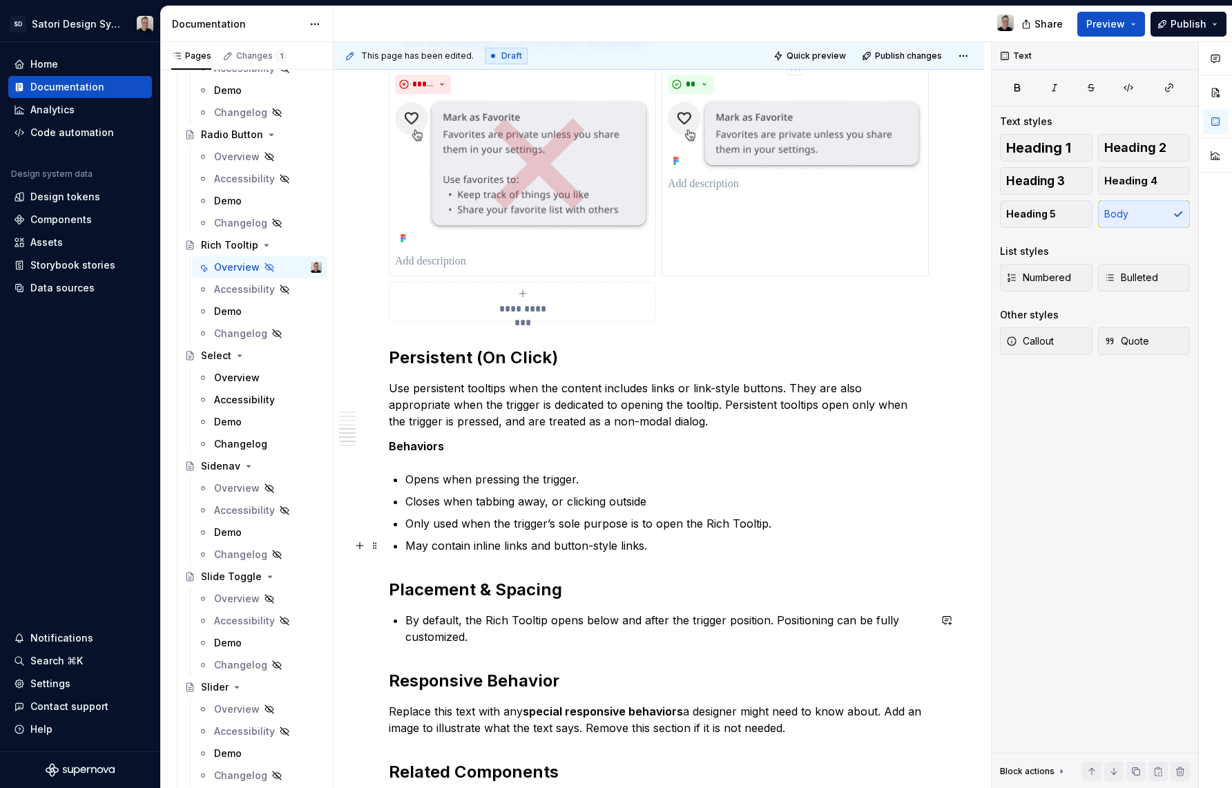
click at [682, 548] on p "May contain inline links and button-style links." at bounding box center [667, 545] width 524 height 17
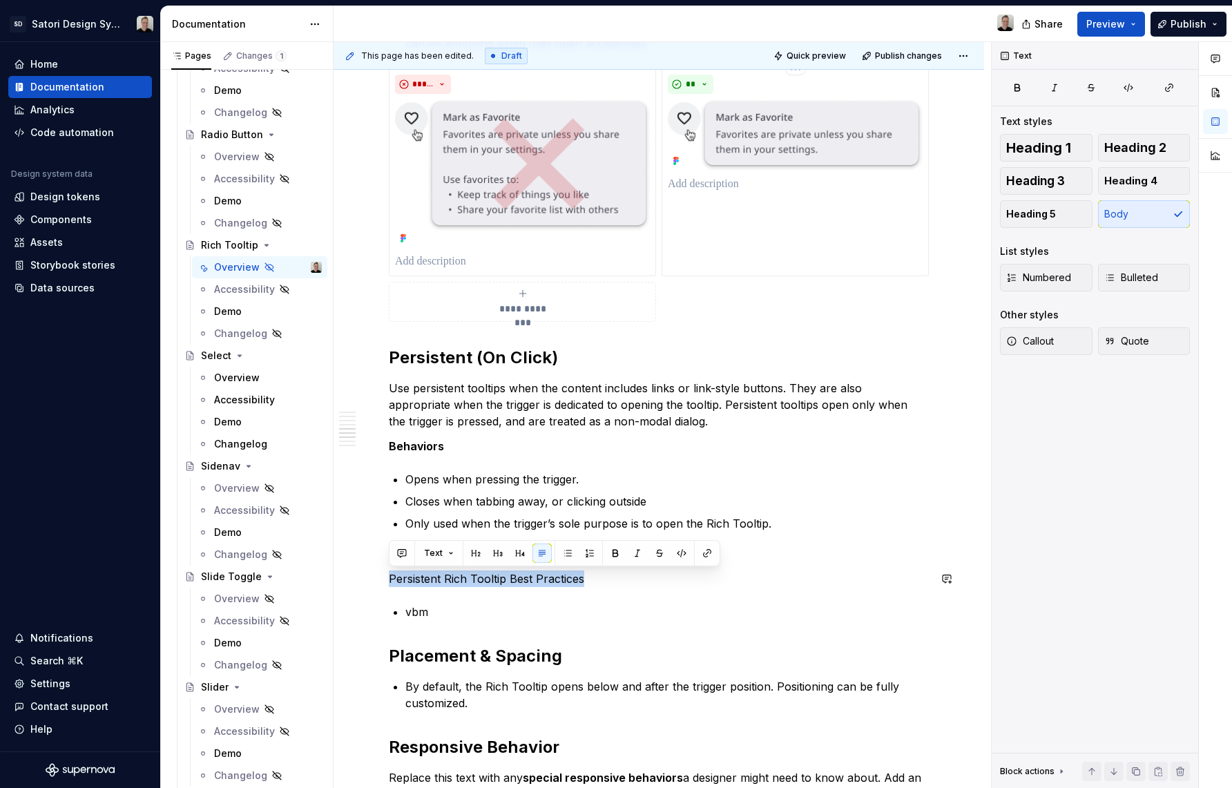
drag, startPoint x: 596, startPoint y: 579, endPoint x: 374, endPoint y: 569, distance: 222.6
click at [374, 569] on div "**********" at bounding box center [659, 215] width 651 height 2468
click at [608, 553] on button "button" at bounding box center [615, 553] width 19 height 19
click at [611, 613] on p "vbm" at bounding box center [667, 612] width 524 height 17
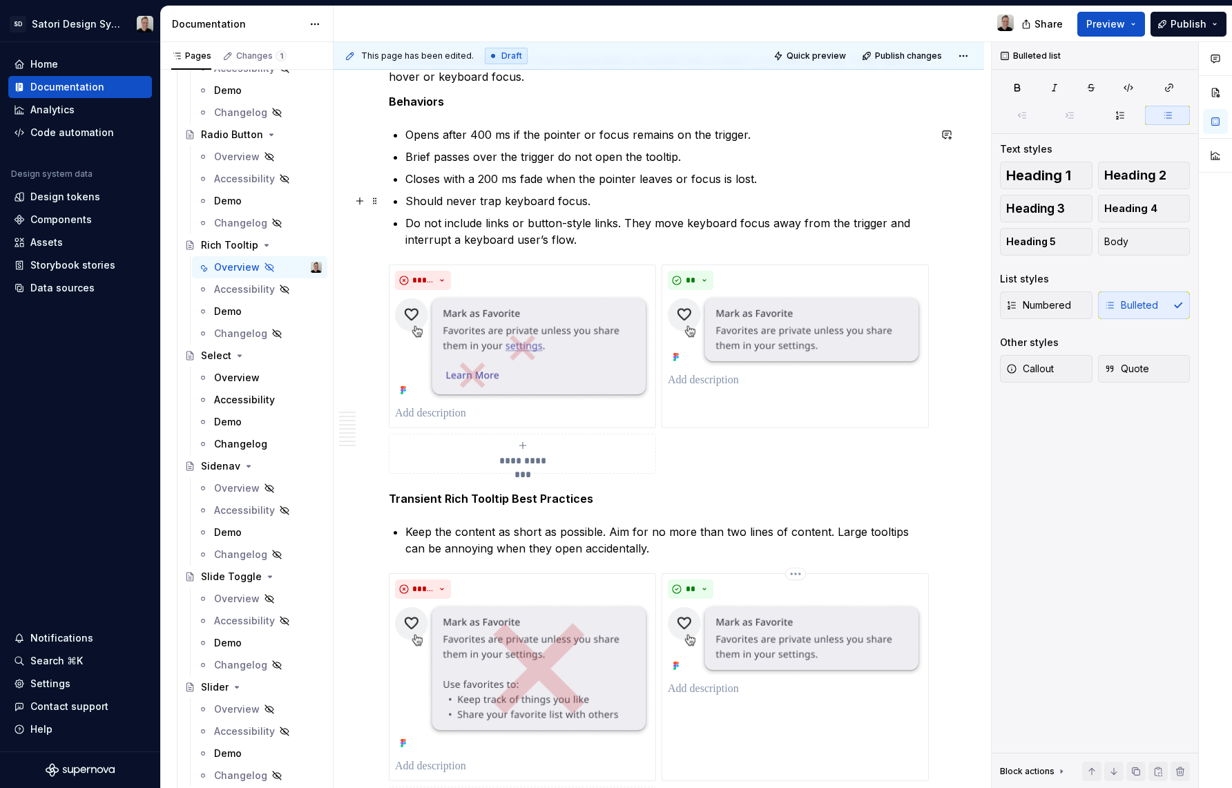
scroll to position [749, 0]
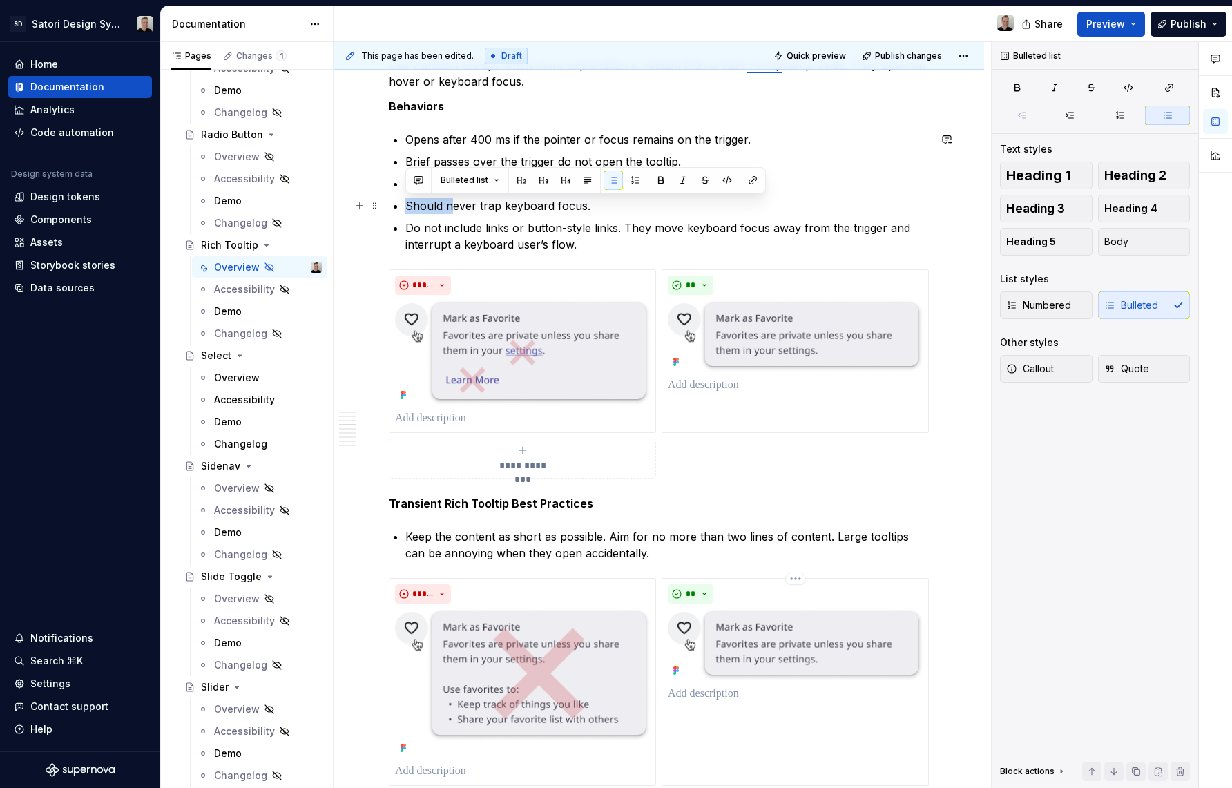
drag, startPoint x: 451, startPoint y: 204, endPoint x: 407, endPoint y: 204, distance: 44.2
click at [407, 204] on p "Should never trap keyboard focus." at bounding box center [667, 206] width 524 height 17
click at [458, 208] on p "Never trap keyboard focus." at bounding box center [667, 206] width 524 height 17
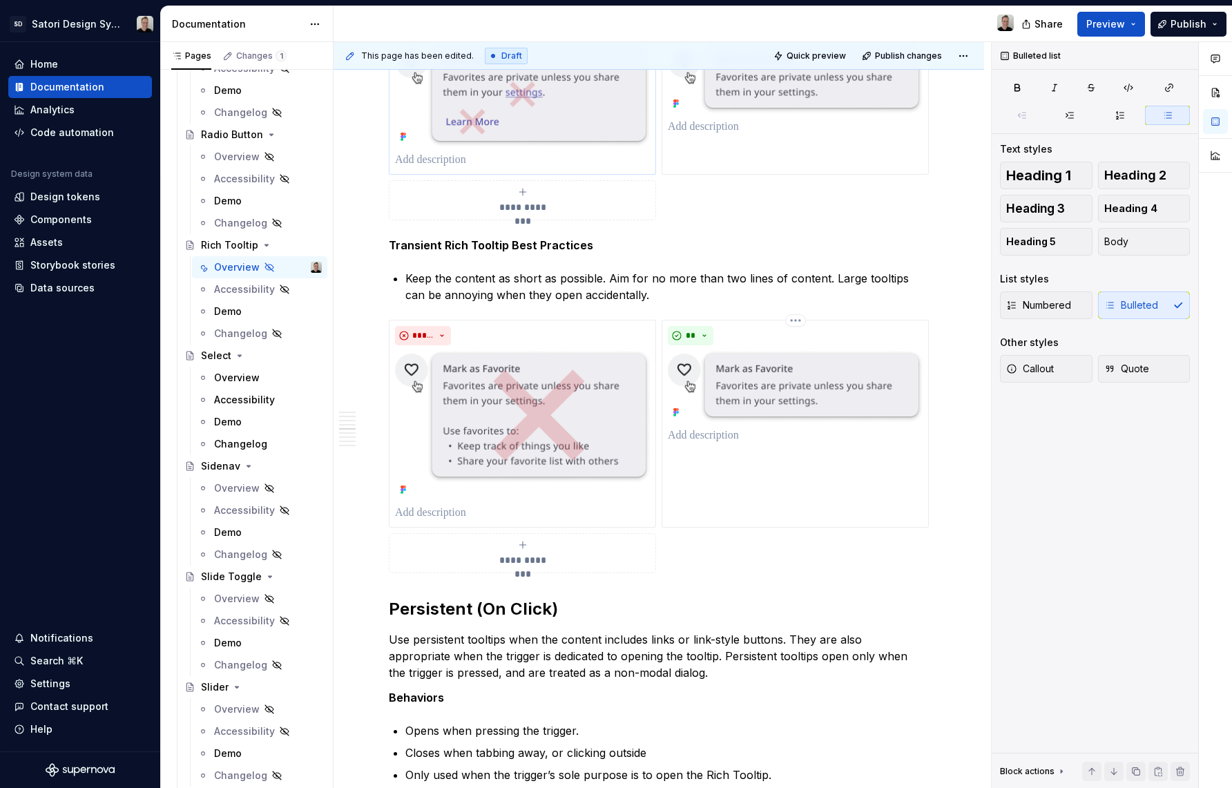
scroll to position [1008, 0]
click at [662, 293] on p "Keep the content as short as possible. Aim for no more than two lines of conten…" at bounding box center [667, 285] width 524 height 33
click at [823, 278] on p "Keep the content as short as possible. Aim for no more than two lines of conten…" at bounding box center [667, 285] width 524 height 33
click at [651, 279] on p "Keep the content as short as possible. Aim for no more than two lines of conten…" at bounding box center [667, 285] width 524 height 33
click at [747, 296] on p "Keep the content as short as possible. Aim for a one line title and no more tha…" at bounding box center [667, 285] width 524 height 33
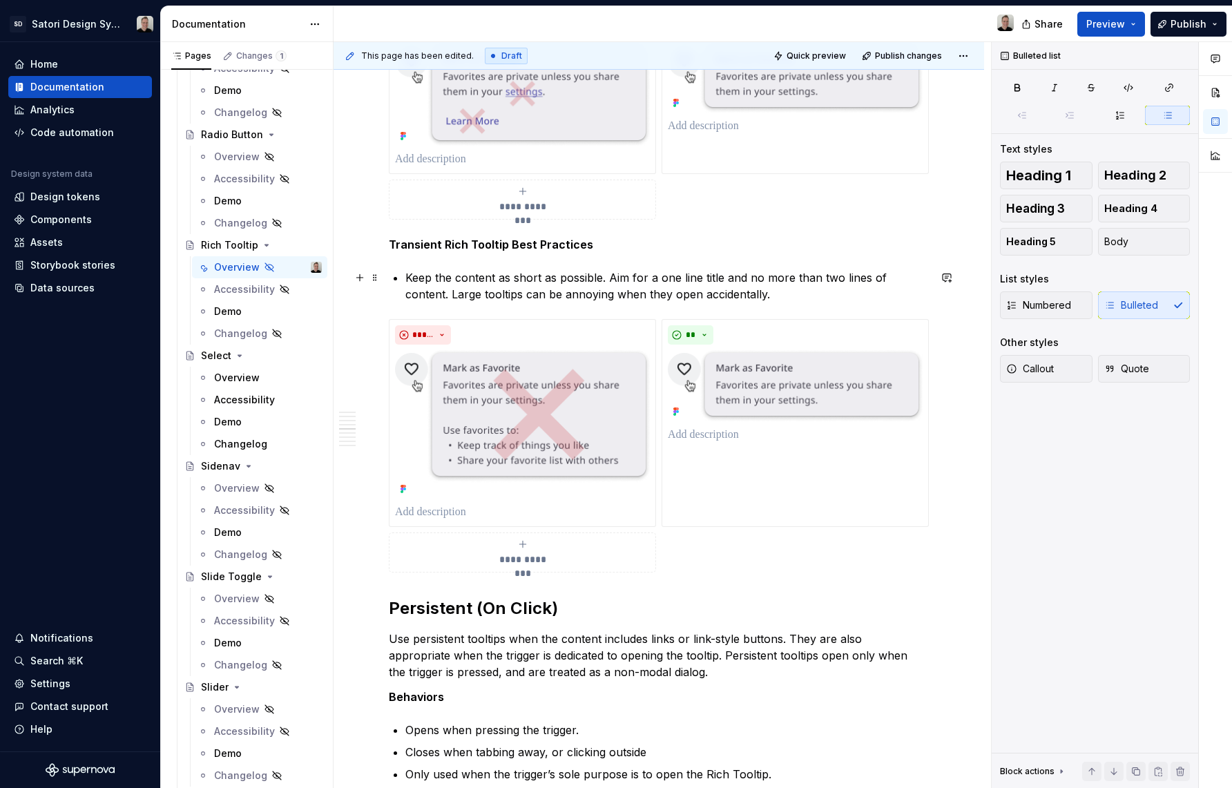
click at [720, 279] on p "Keep the content as short as possible. Aim for a one line title and no more tha…" at bounding box center [667, 285] width 524 height 33
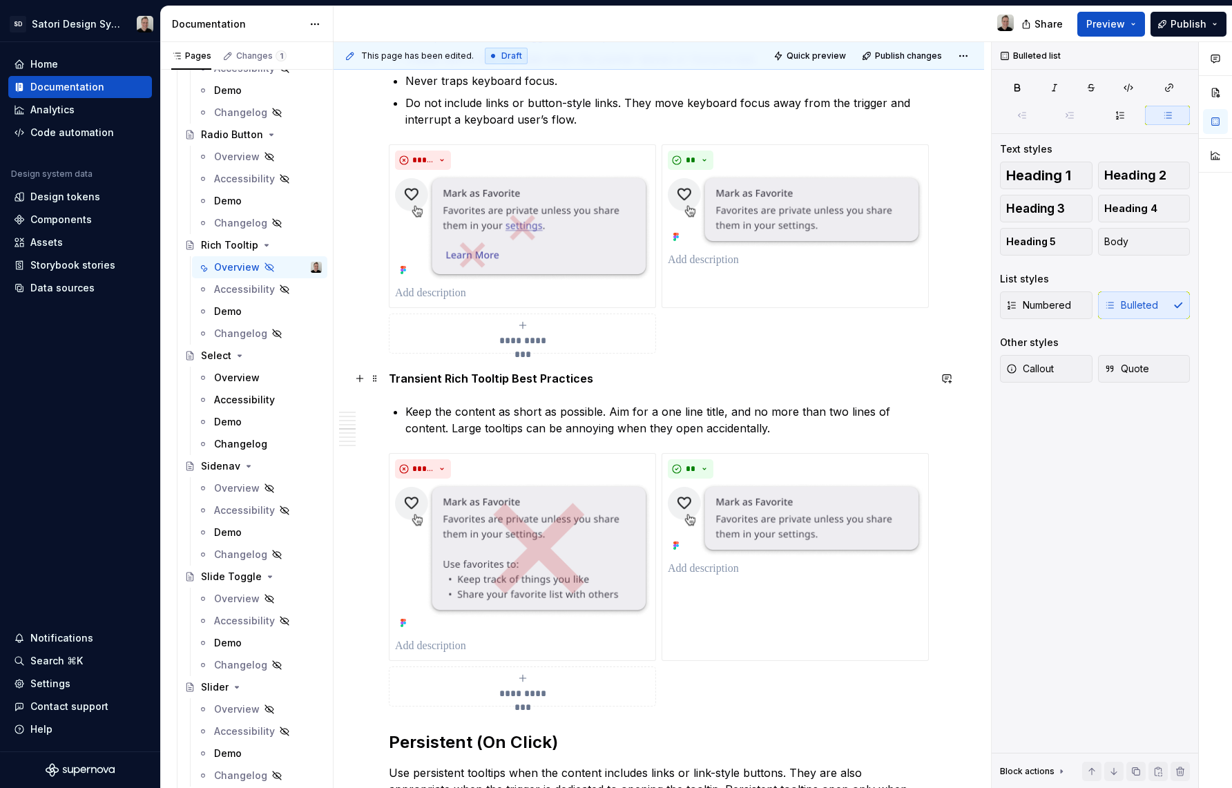
scroll to position [849, 0]
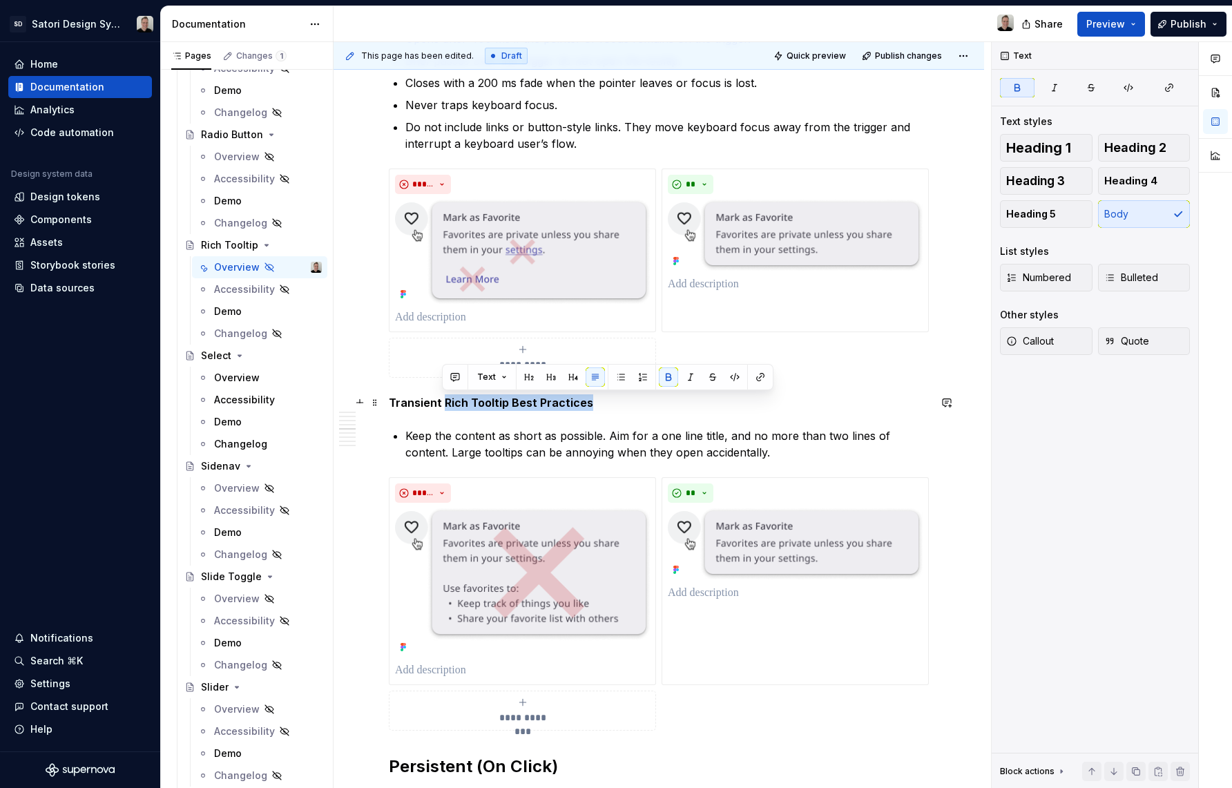
drag, startPoint x: 573, startPoint y: 405, endPoint x: 445, endPoint y: 407, distance: 127.8
click at [445, 407] on p "Transient Rich Tooltip Best Practices" at bounding box center [659, 402] width 540 height 17
click at [459, 443] on p "Keep the content as short as possible. Aim for a one line title, and no more th…" at bounding box center [667, 444] width 524 height 33
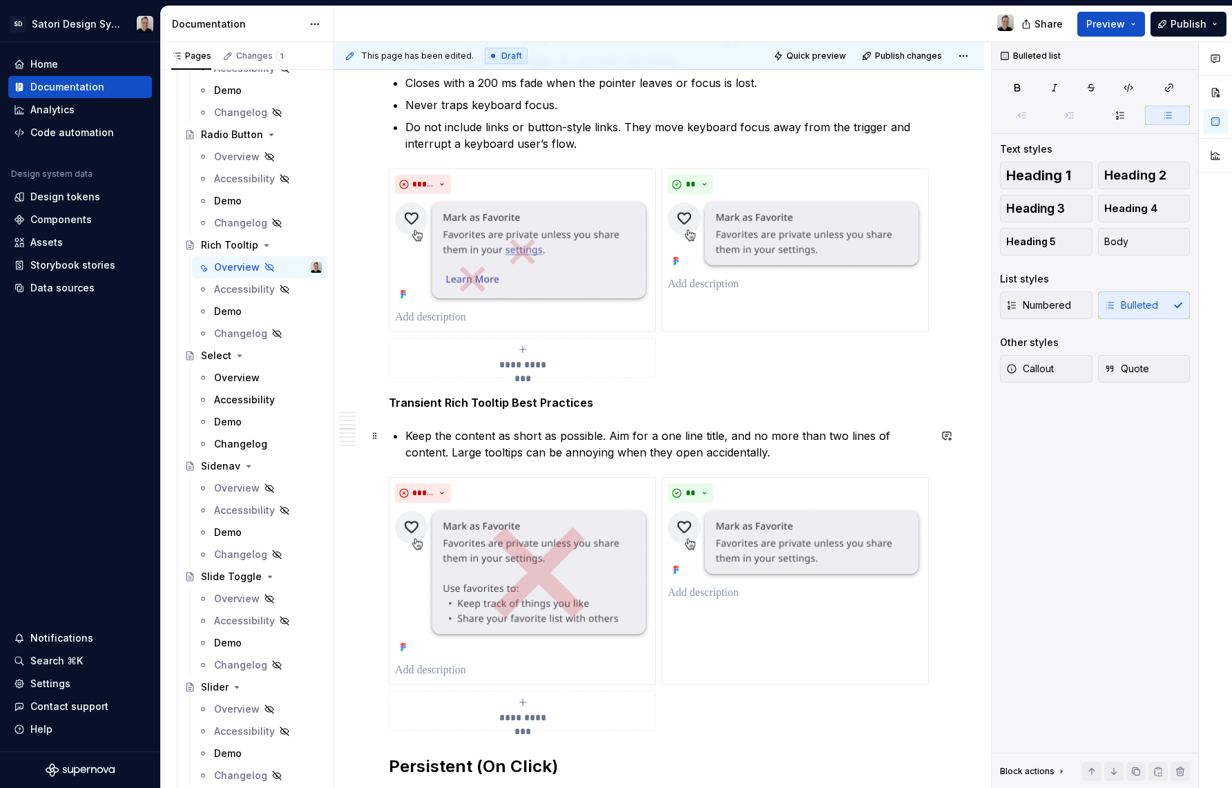
click at [405, 436] on p "Keep the content as short as possible. Aim for a one line title, and no more th…" at bounding box center [667, 444] width 524 height 33
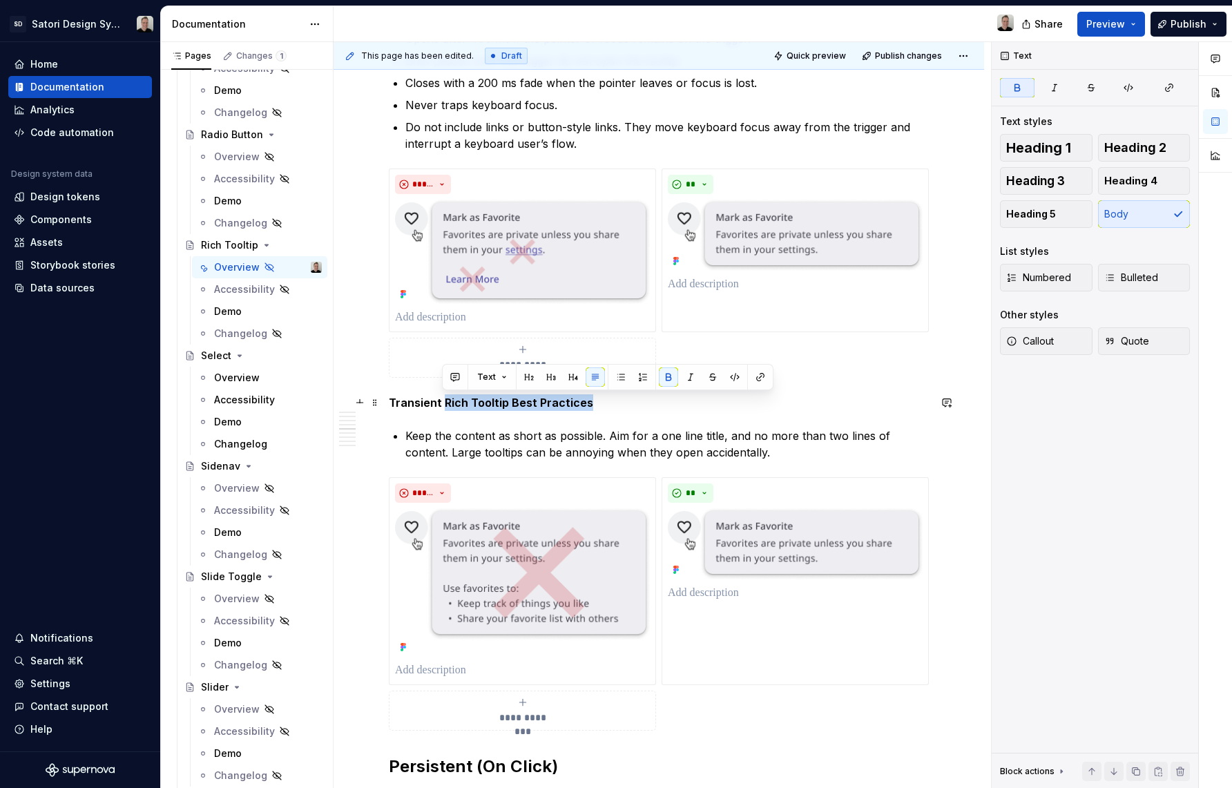
drag, startPoint x: 592, startPoint y: 402, endPoint x: 445, endPoint y: 409, distance: 147.3
click at [445, 409] on p "Transient Rich Tooltip Best Practices" at bounding box center [659, 402] width 540 height 17
click at [406, 438] on p "Keep the content as short as possible. Aim for a one line title, and no more th…" at bounding box center [667, 444] width 524 height 33
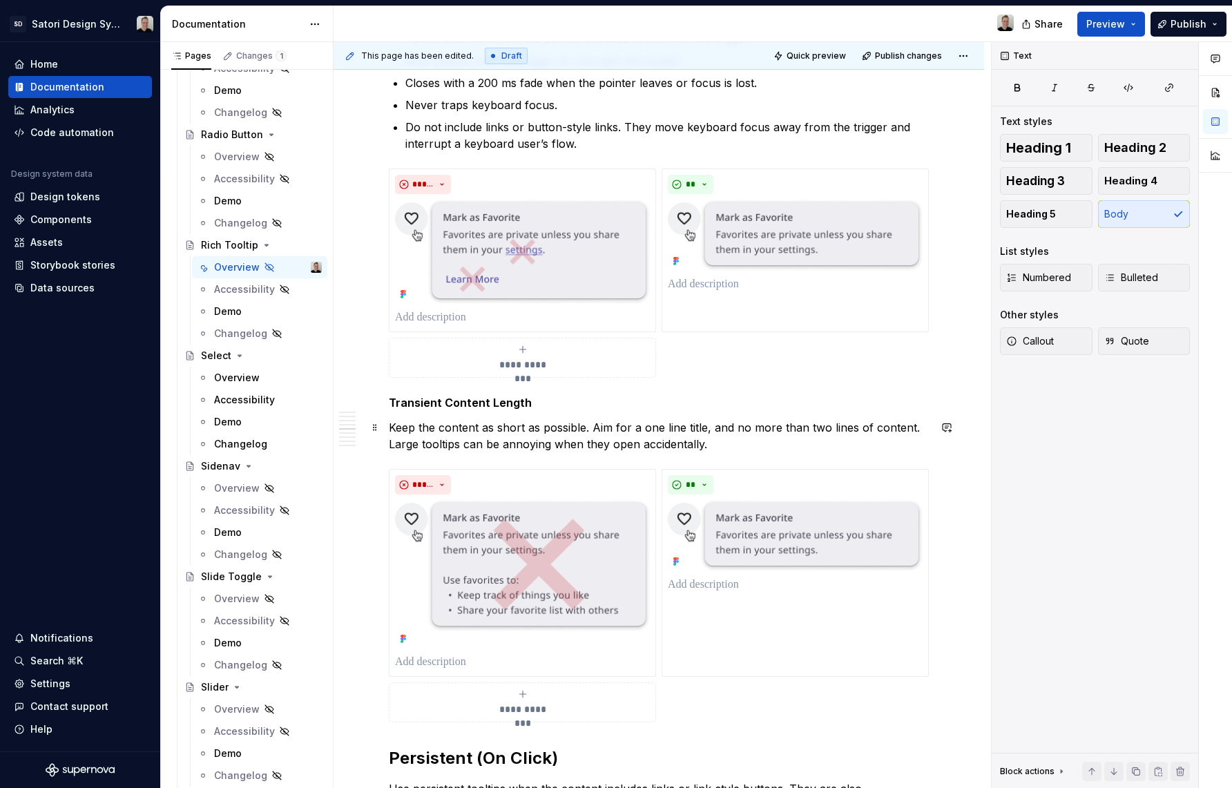
click at [611, 435] on p "Keep the content as short as possible. Aim for a one line title, and no more th…" at bounding box center [659, 435] width 540 height 33
click at [430, 428] on p "Keep the content as short as possible. Aim for a one line title, and no more th…" at bounding box center [659, 435] width 540 height 33
click at [541, 446] on p "Keep the content as short as possible. Aim for a one line title, and no more th…" at bounding box center [659, 435] width 540 height 33
click at [769, 449] on p "Keep the content as short as possible. Aim for a one line title, and no more th…" at bounding box center [659, 435] width 540 height 33
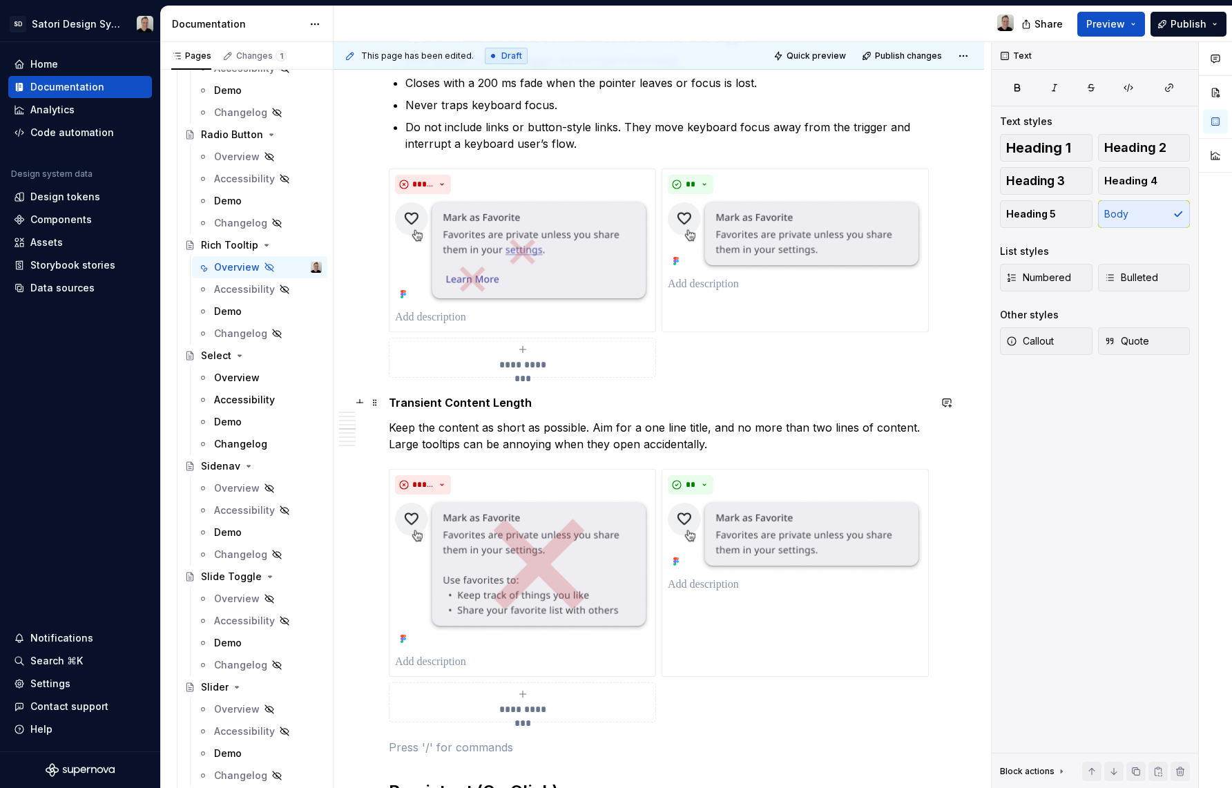
scroll to position [954, 0]
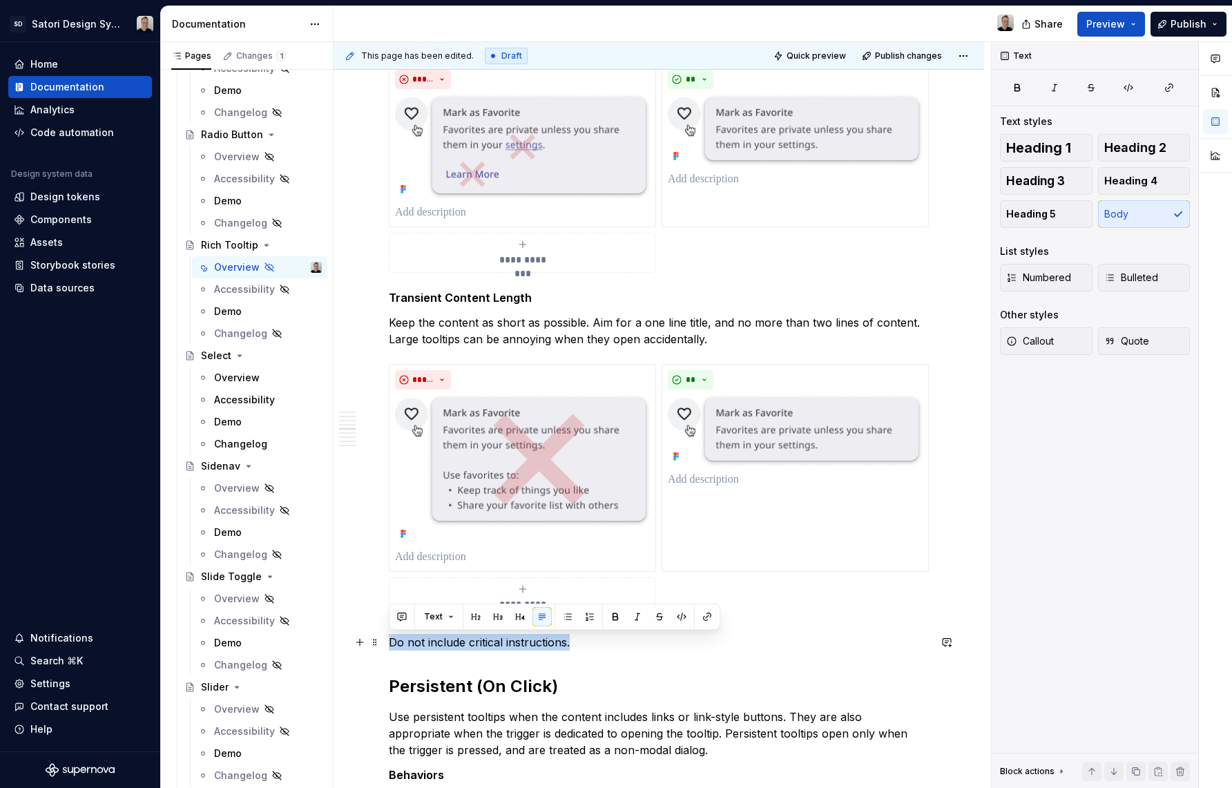
drag, startPoint x: 572, startPoint y: 640, endPoint x: 384, endPoint y: 644, distance: 187.9
click at [384, 644] on div "**********" at bounding box center [659, 531] width 651 height 2493
click at [613, 617] on button "button" at bounding box center [615, 616] width 19 height 19
click at [570, 649] on p "Do not include critical instructions." at bounding box center [659, 642] width 540 height 17
drag, startPoint x: 467, startPoint y: 644, endPoint x: 378, endPoint y: 642, distance: 89.1
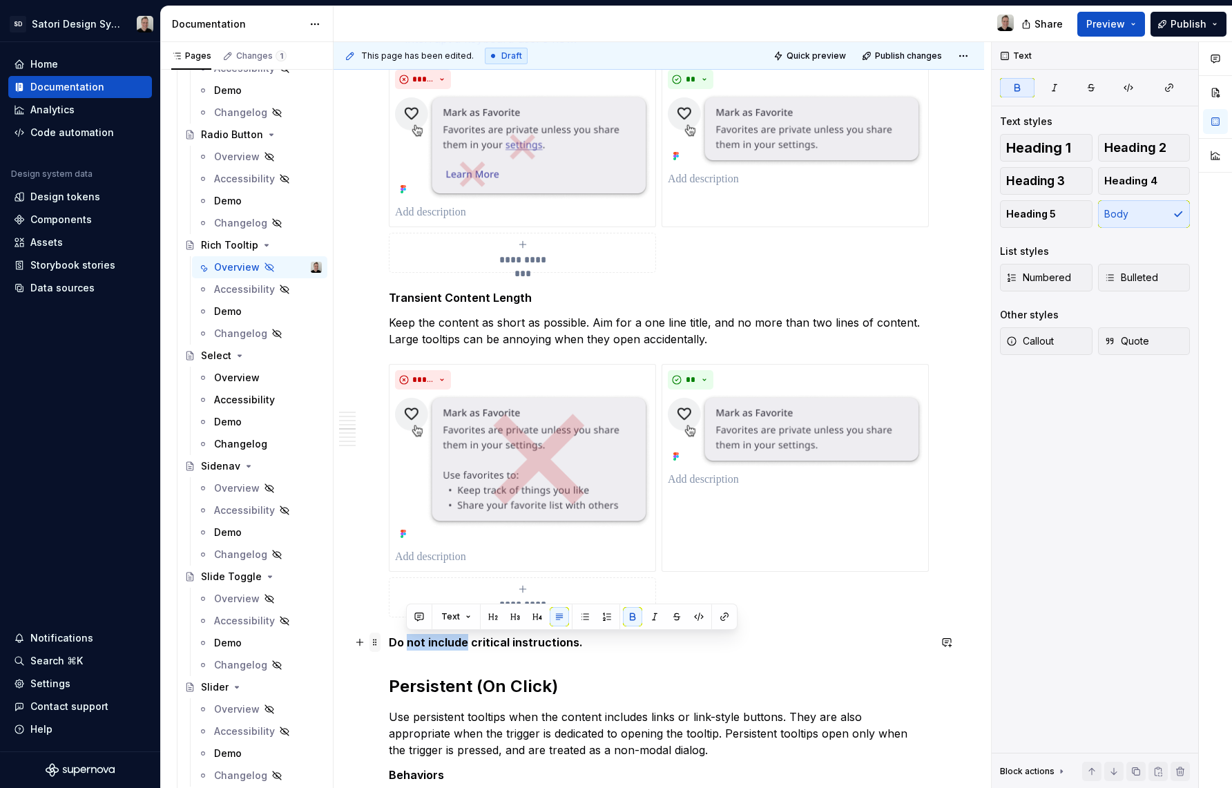
click at [389, 642] on div "**********" at bounding box center [659, 429] width 540 height 2223
click at [395, 647] on strong "Do not include critical instructions." at bounding box center [486, 642] width 194 height 14
drag, startPoint x: 390, startPoint y: 645, endPoint x: 465, endPoint y: 643, distance: 75.3
click at [465, 643] on strong "Do not include critical instructions." at bounding box center [486, 642] width 194 height 14
click at [537, 647] on p "Avoid critical instructions." at bounding box center [659, 642] width 540 height 17
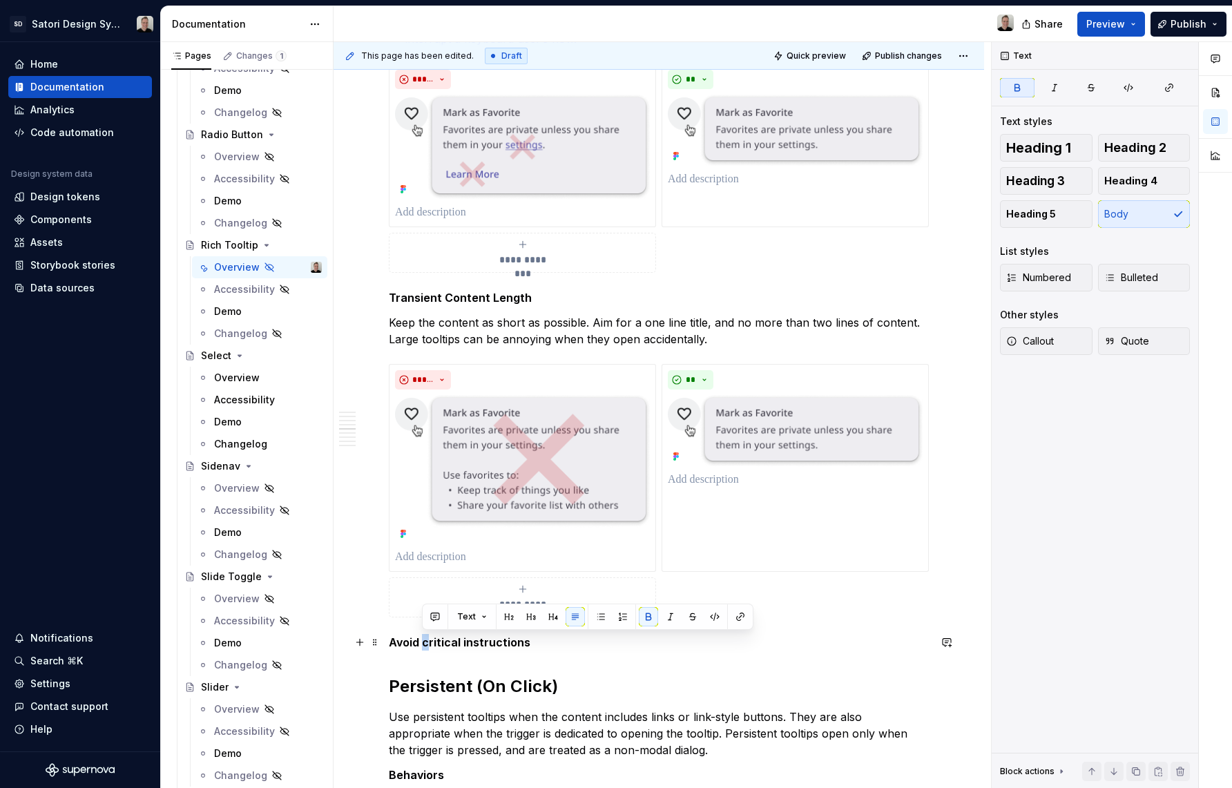
click at [430, 642] on strong "Avoid critical instructions" at bounding box center [460, 642] width 142 height 14
click at [465, 643] on strong "Avoid Critical instructions" at bounding box center [460, 642] width 143 height 14
click at [563, 642] on p "Avoid Critical Instructions" at bounding box center [659, 642] width 540 height 17
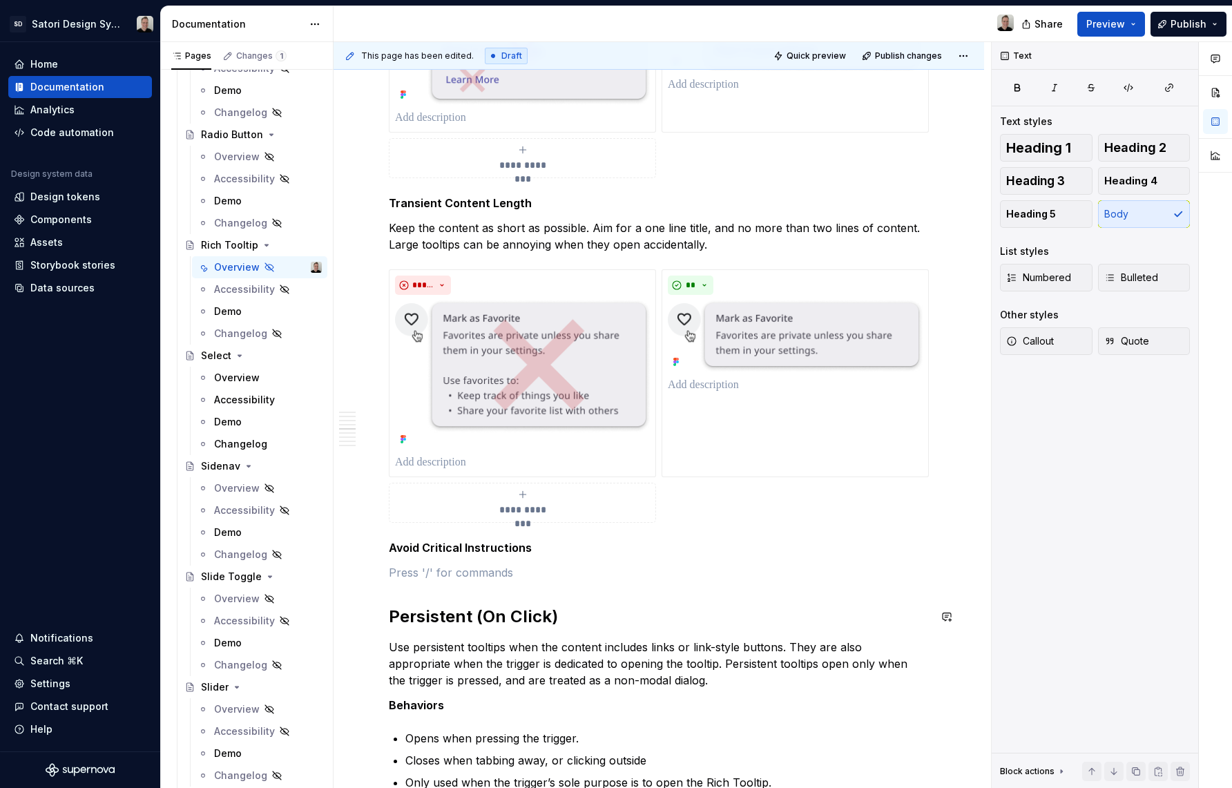
scroll to position [1063, 0]
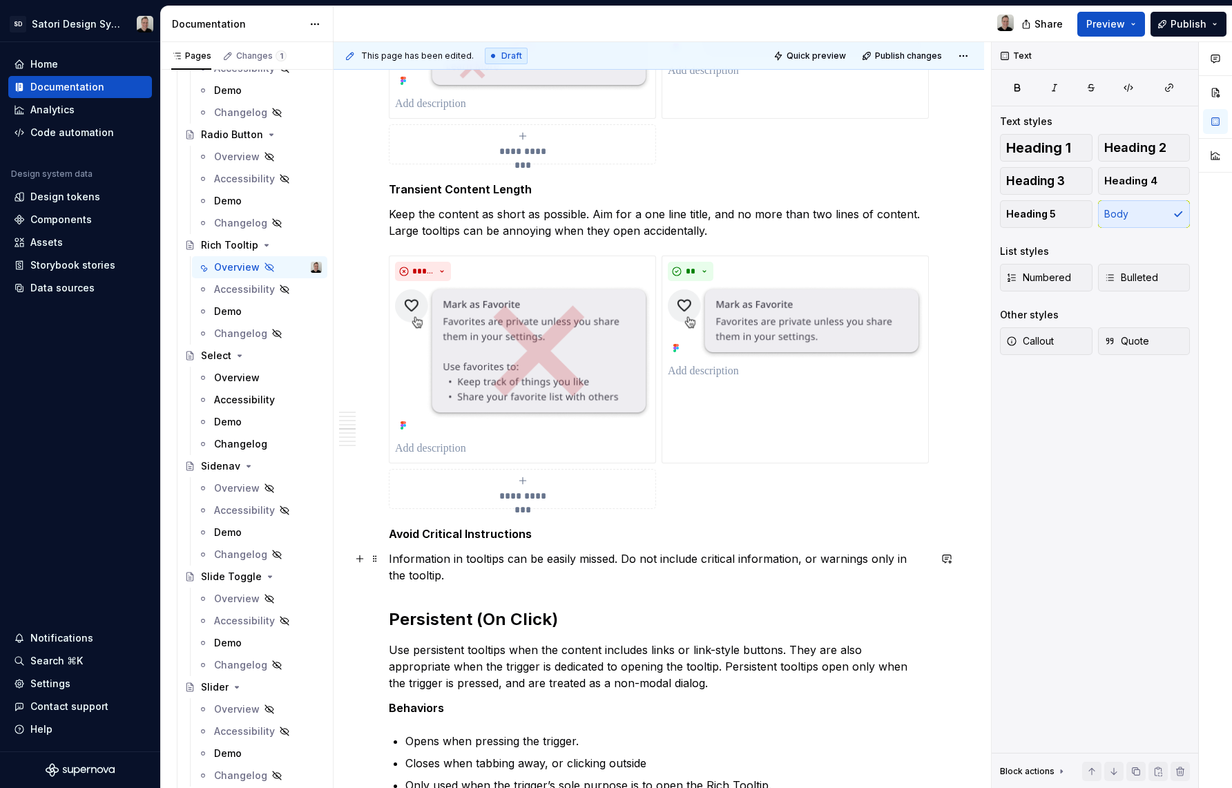
click at [389, 577] on p "Information in tooltips can be easily missed. Do not include critical informati…" at bounding box center [659, 566] width 540 height 33
click at [465, 577] on p "Information in tooltips can be easily missed. Do not include critical informati…" at bounding box center [659, 566] width 540 height 33
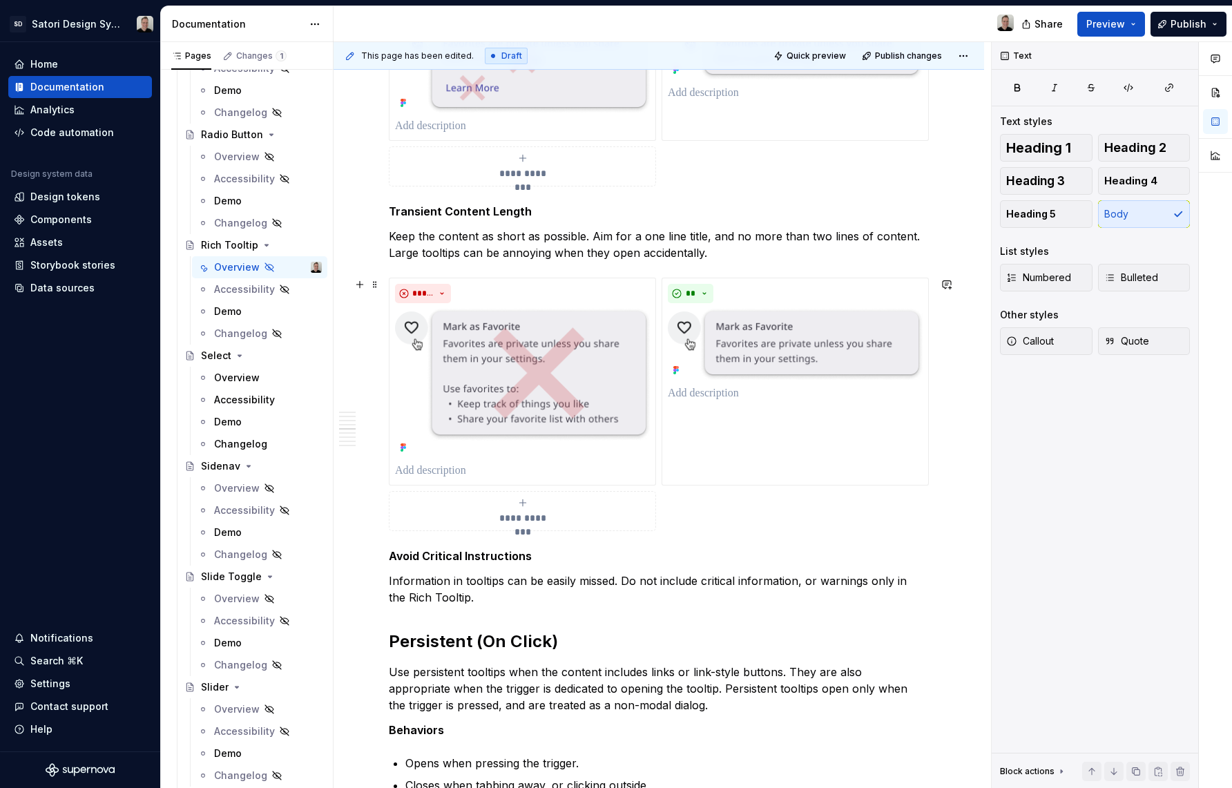
scroll to position [1050, 0]
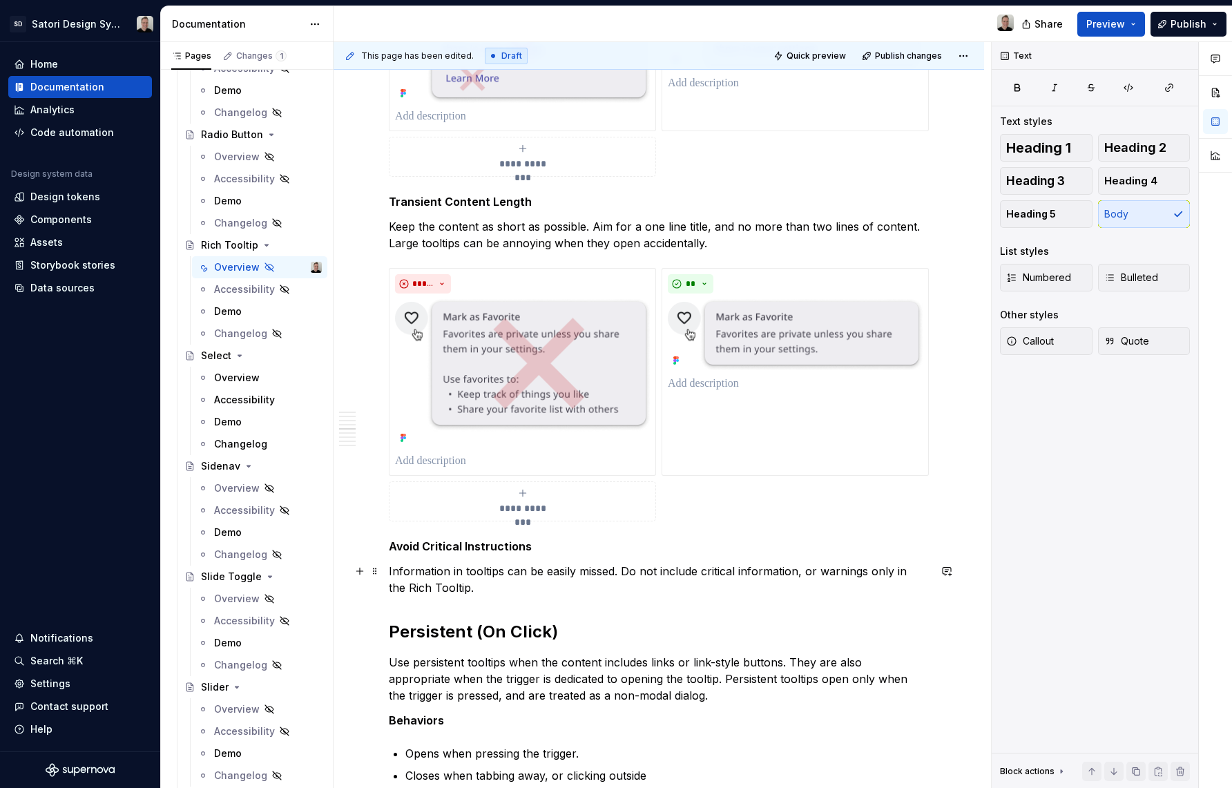
click at [463, 590] on p "Information in tooltips can be easily missed. Do not include critical informati…" at bounding box center [659, 579] width 540 height 33
click at [479, 589] on p "Information in tooltips can be easily missed. Do not include critical informati…" at bounding box center [659, 579] width 540 height 33
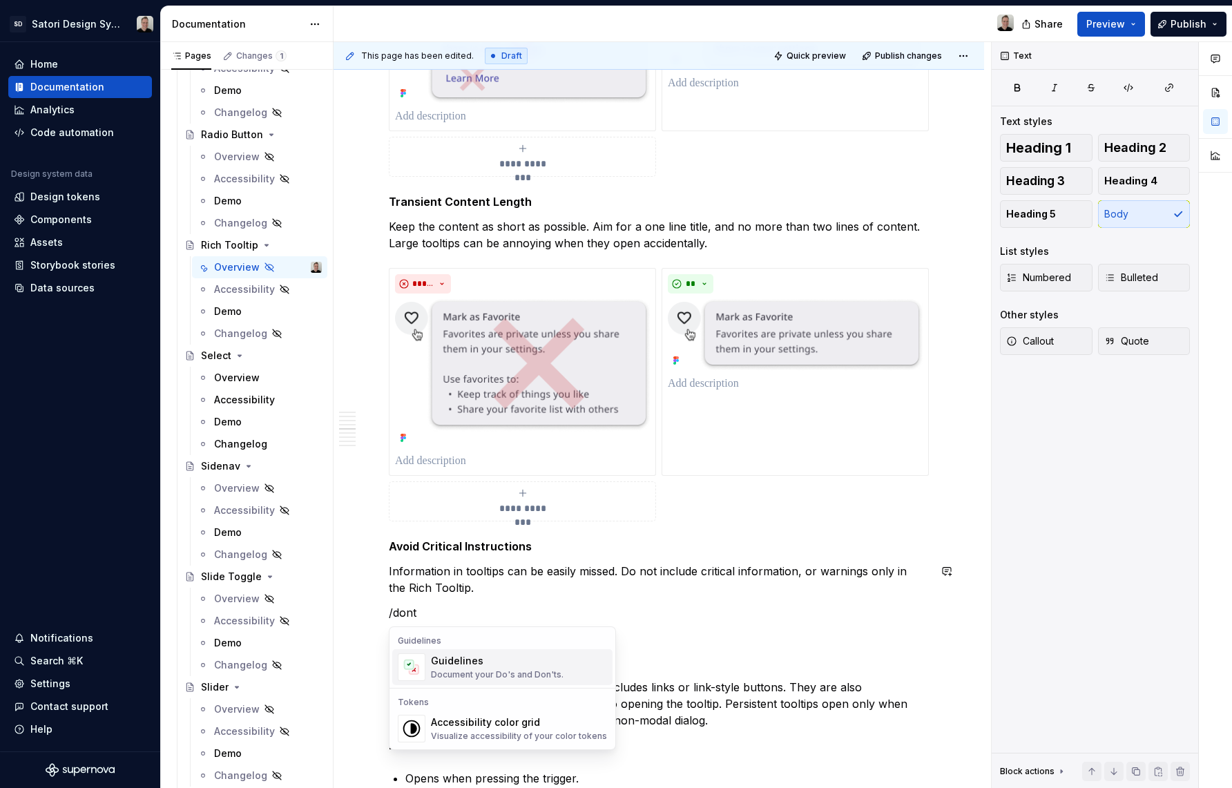
click at [493, 667] on div "Guidelines" at bounding box center [497, 661] width 133 height 14
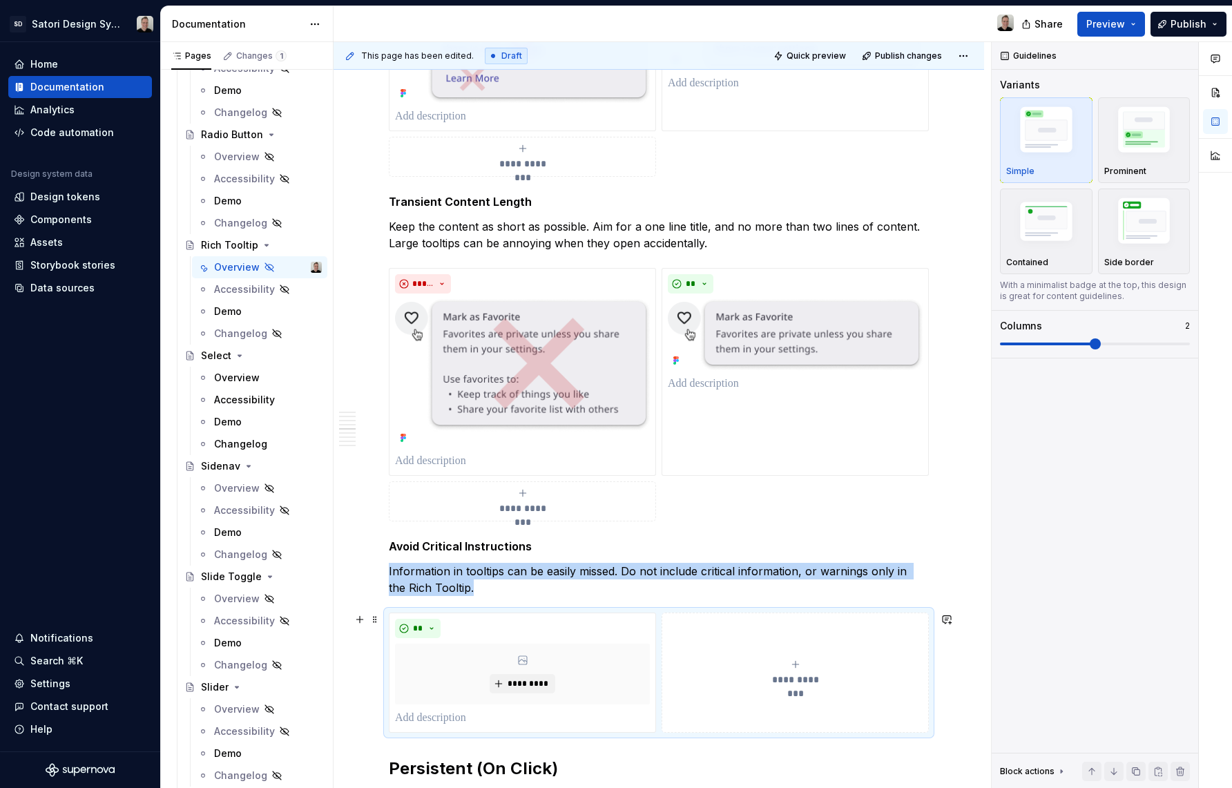
type textarea "*"
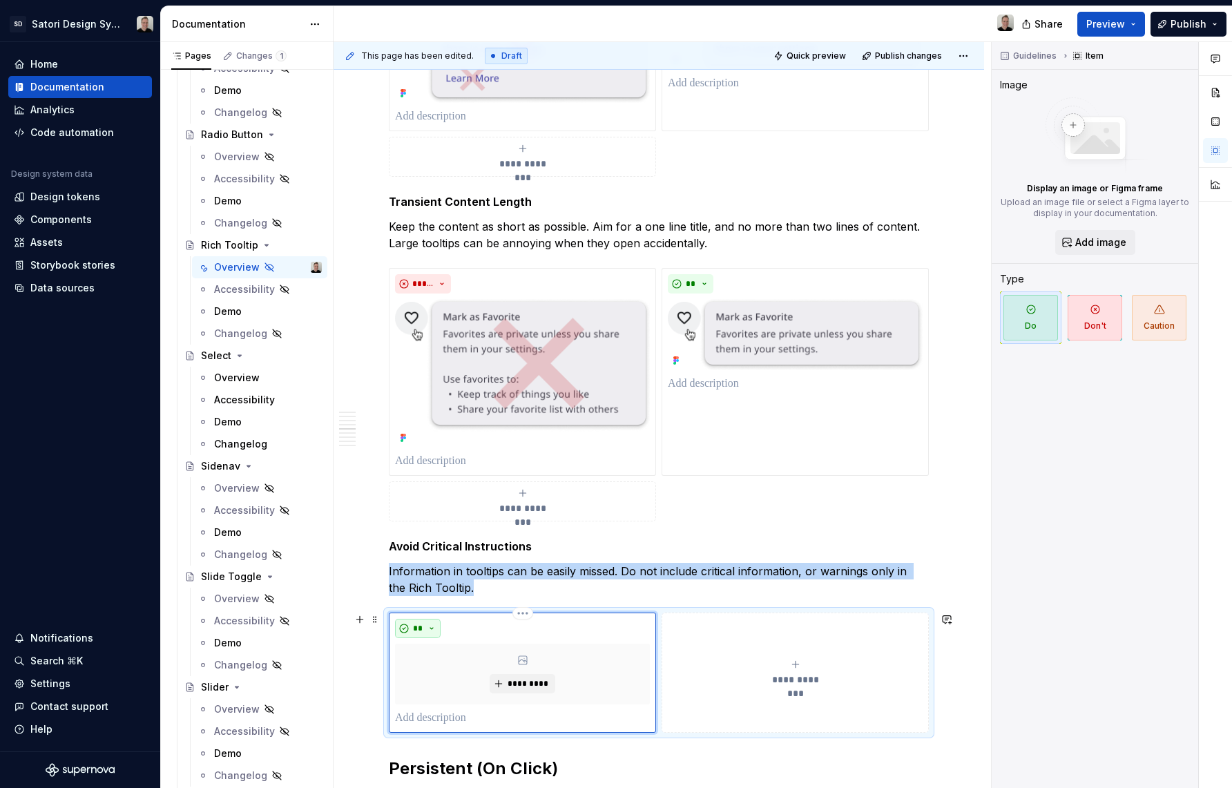
click at [430, 634] on button "**" at bounding box center [418, 628] width 46 height 19
click at [439, 669] on span "Don't" at bounding box center [456, 677] width 117 height 22
click at [247, 787] on html "SD Satori Design System Home Documentation Analytics Code automation Design sys…" at bounding box center [616, 394] width 1232 height 788
click at [529, 682] on span "*********" at bounding box center [528, 683] width 42 height 11
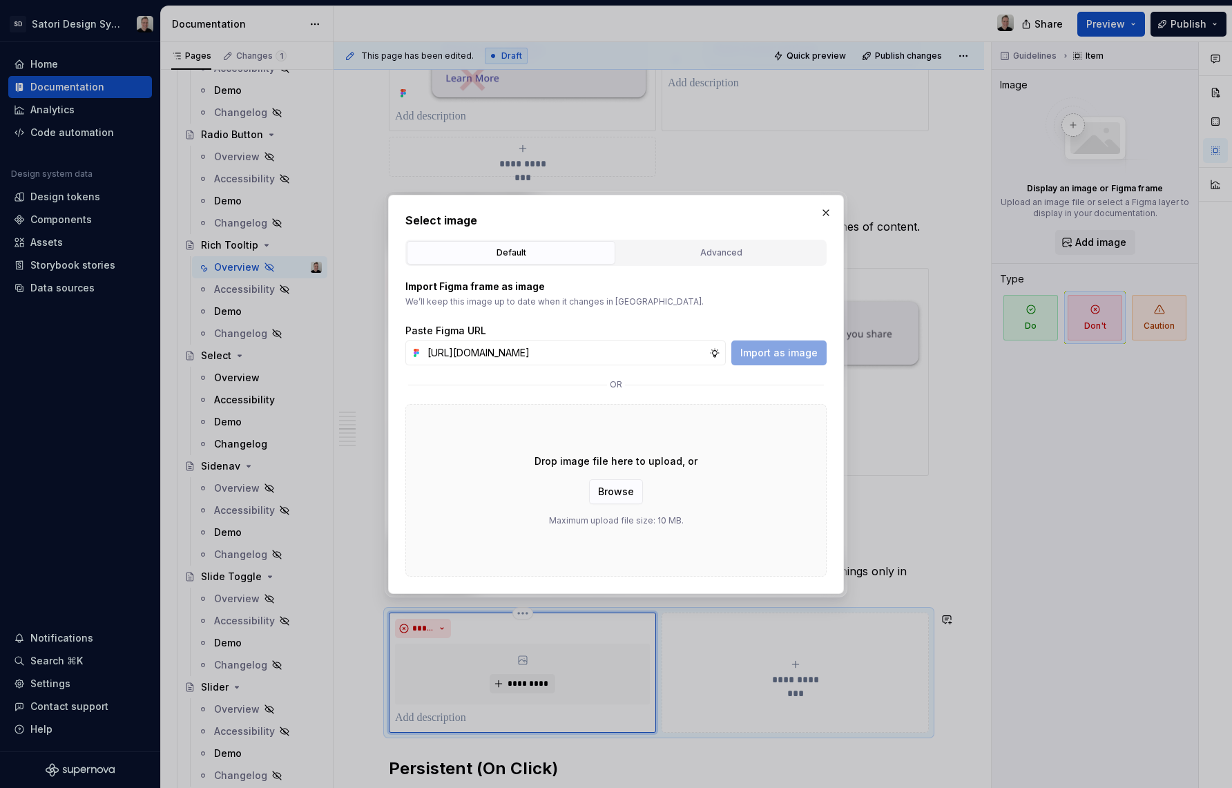
scroll to position [0, 352]
type input "[URL][DOMAIN_NAME]"
click at [777, 349] on span "Import as image" at bounding box center [778, 353] width 77 height 14
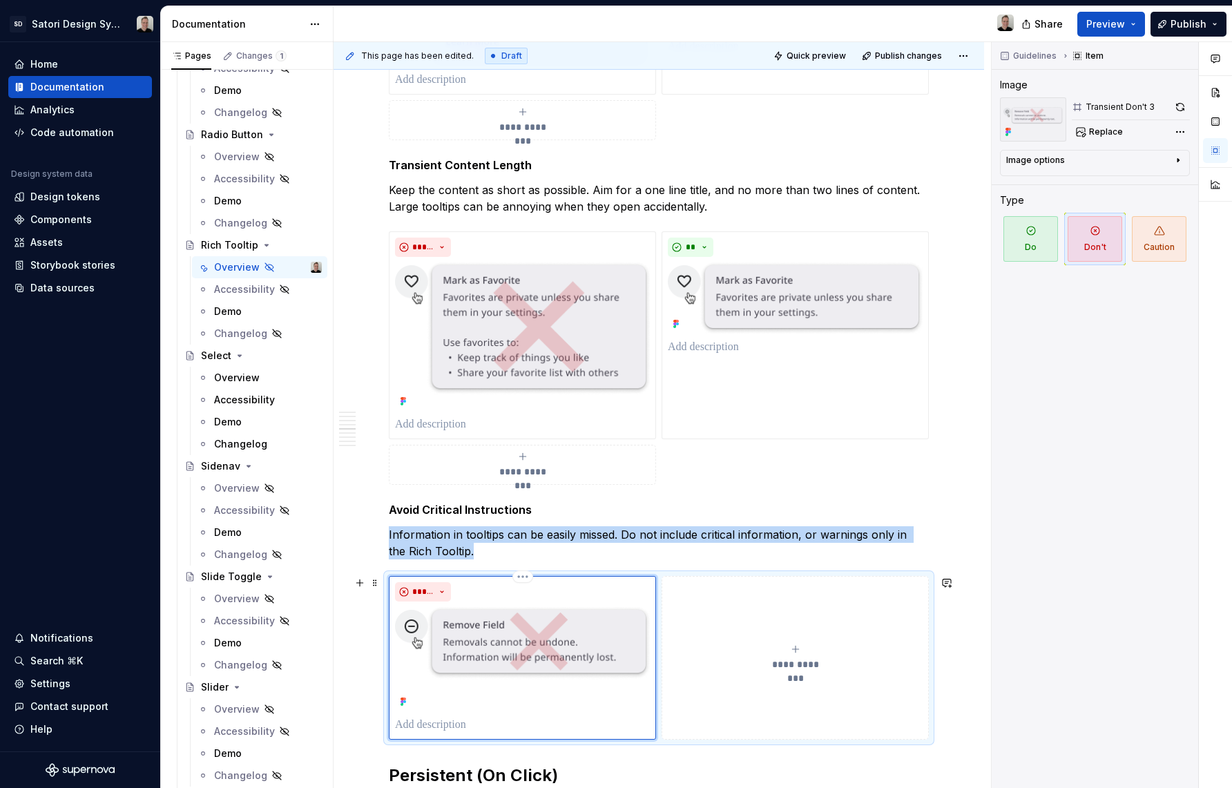
scroll to position [1138, 0]
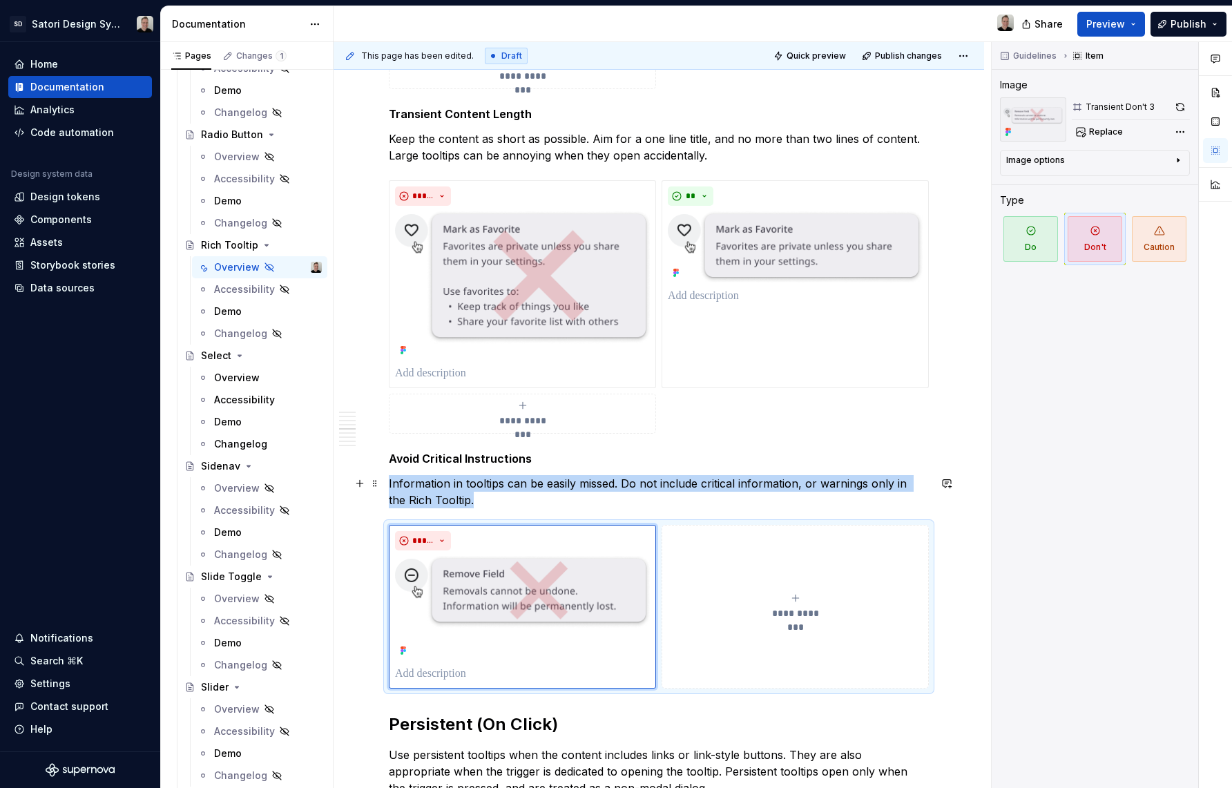
click at [470, 505] on p "Information in tooltips can be easily missed. Do not include critical informati…" at bounding box center [659, 491] width 540 height 33
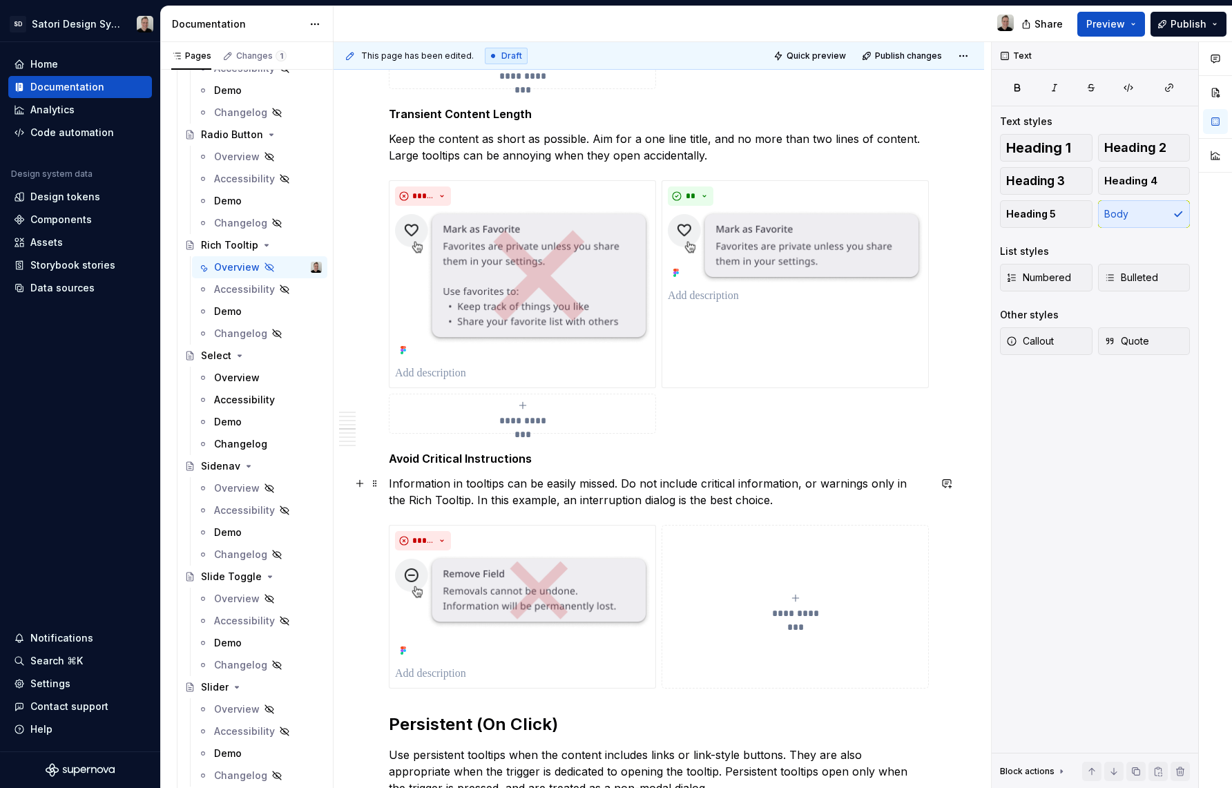
click at [427, 507] on p "Information in tooltips can be easily missed. Do not include critical informati…" at bounding box center [659, 491] width 540 height 33
click at [481, 503] on p "Information in tooltips can be easily missed. Do not include critical informati…" at bounding box center [659, 491] width 540 height 33
click at [532, 502] on p "Information in tooltips can be easily missed. Do not include critical informati…" at bounding box center [659, 491] width 540 height 33
click at [766, 493] on p "Information in tooltips can be easily missed. Do not include critical informati…" at bounding box center [659, 491] width 540 height 33
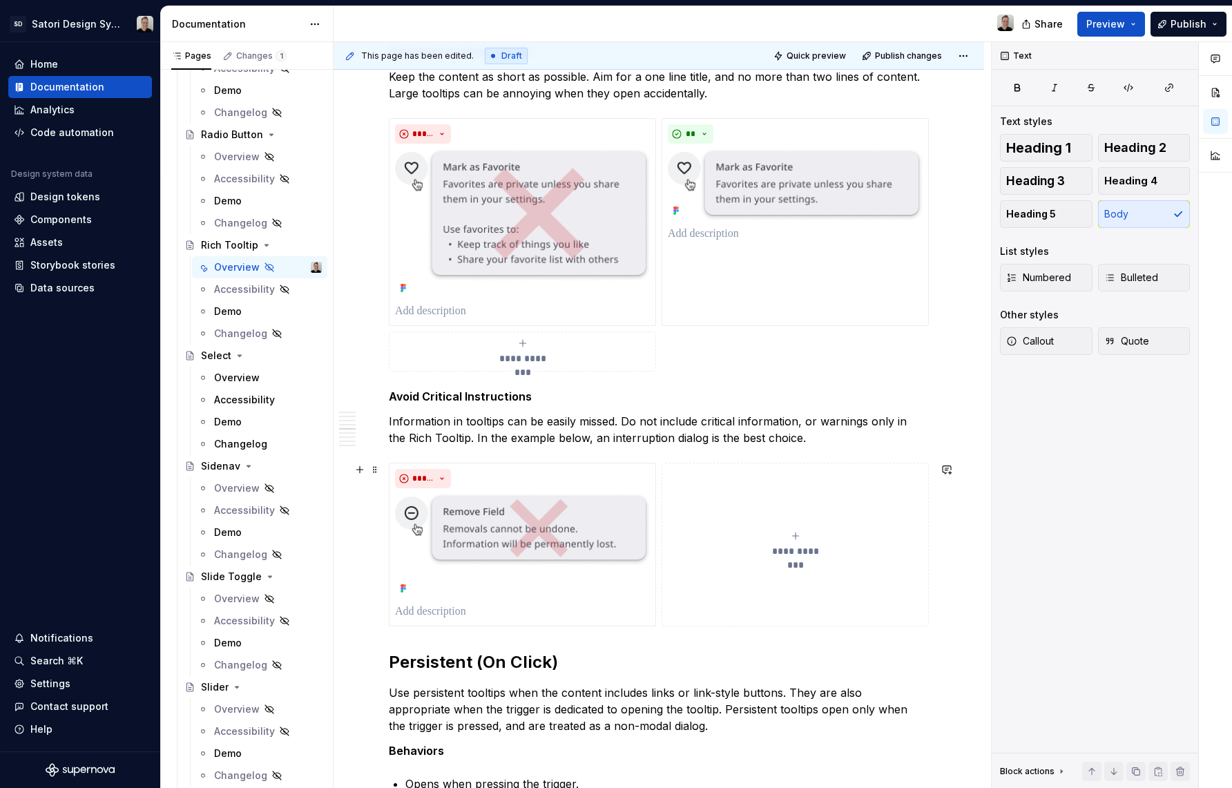
scroll to position [1212, 0]
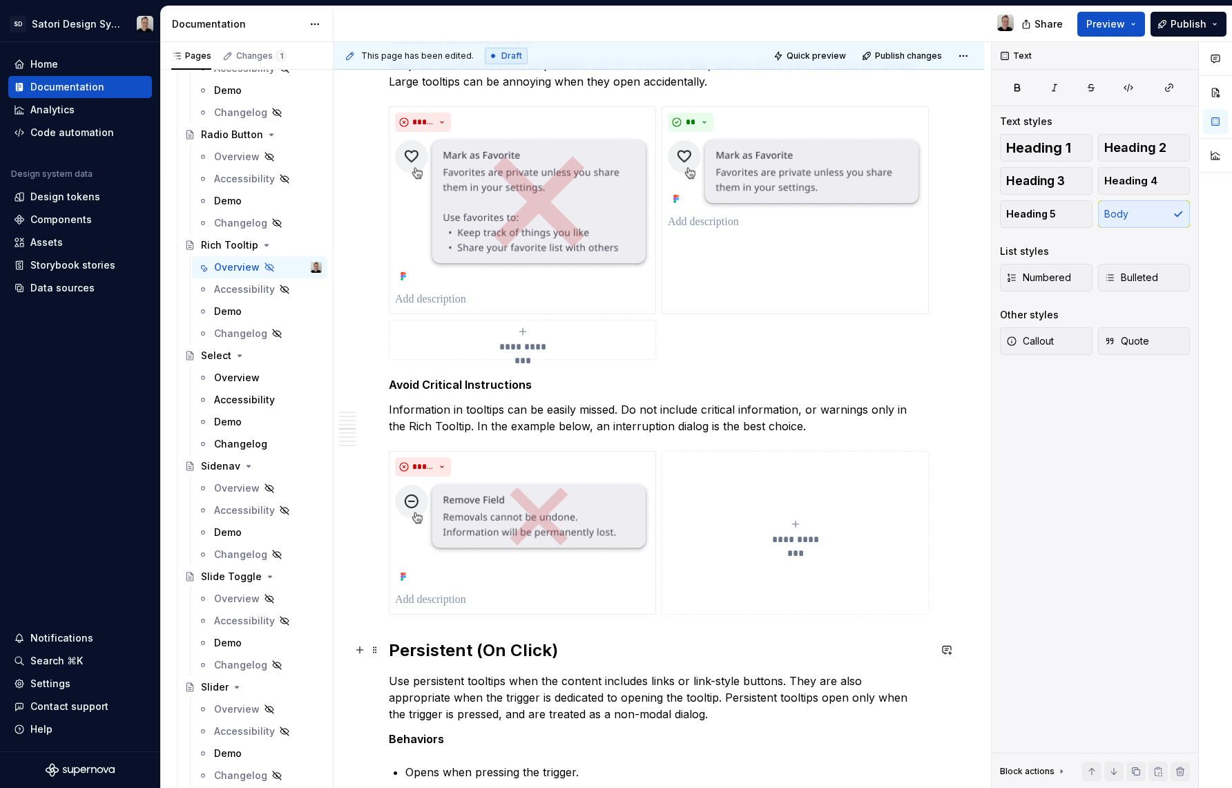
click at [676, 651] on h2 "Persistent (On Click)" at bounding box center [659, 651] width 540 height 22
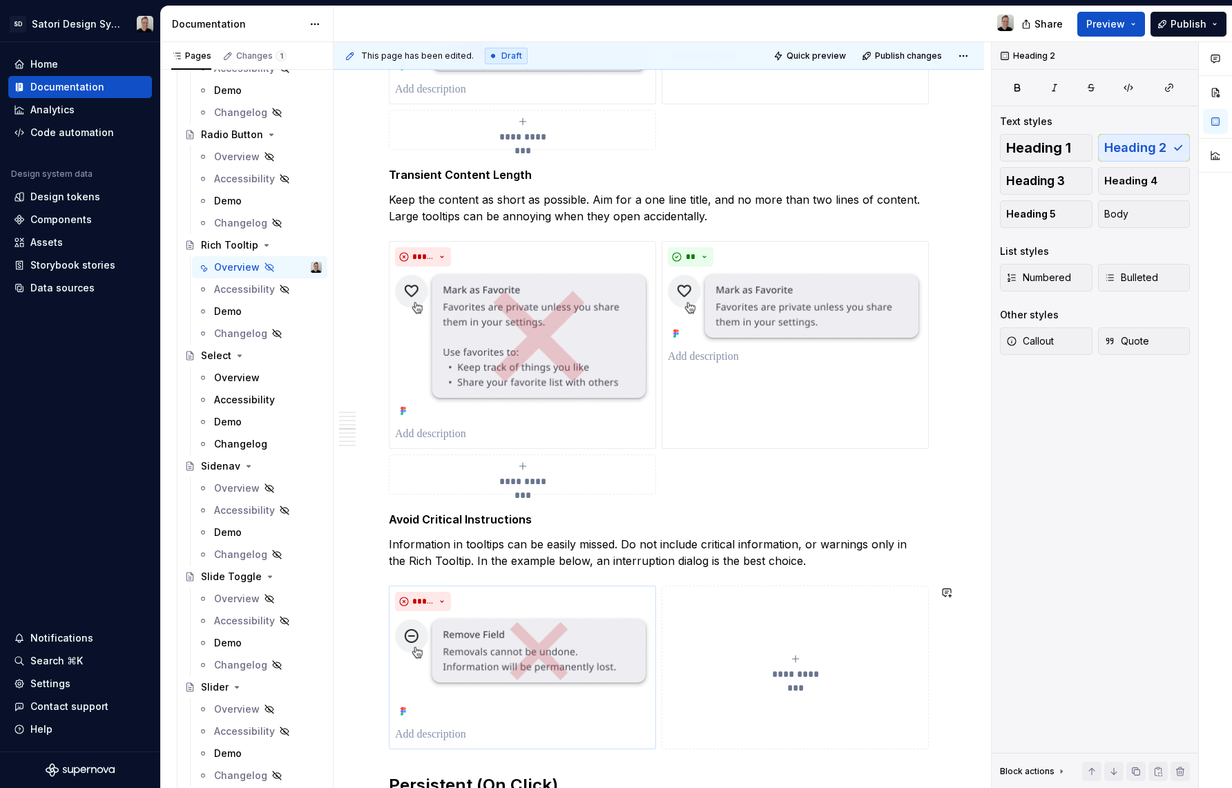
scroll to position [1075, 0]
click at [1174, 30] on button "Publish" at bounding box center [1189, 24] width 76 height 25
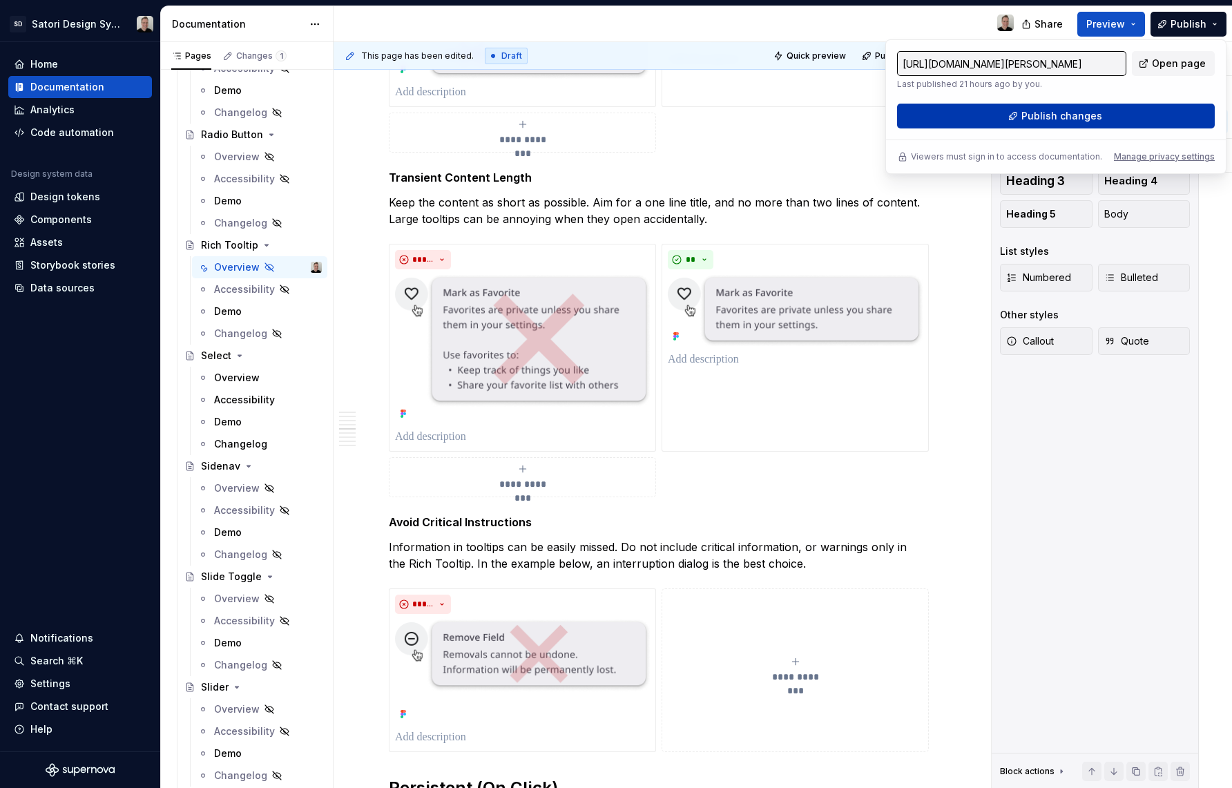
click at [1098, 110] on span "Publish changes" at bounding box center [1061, 116] width 81 height 14
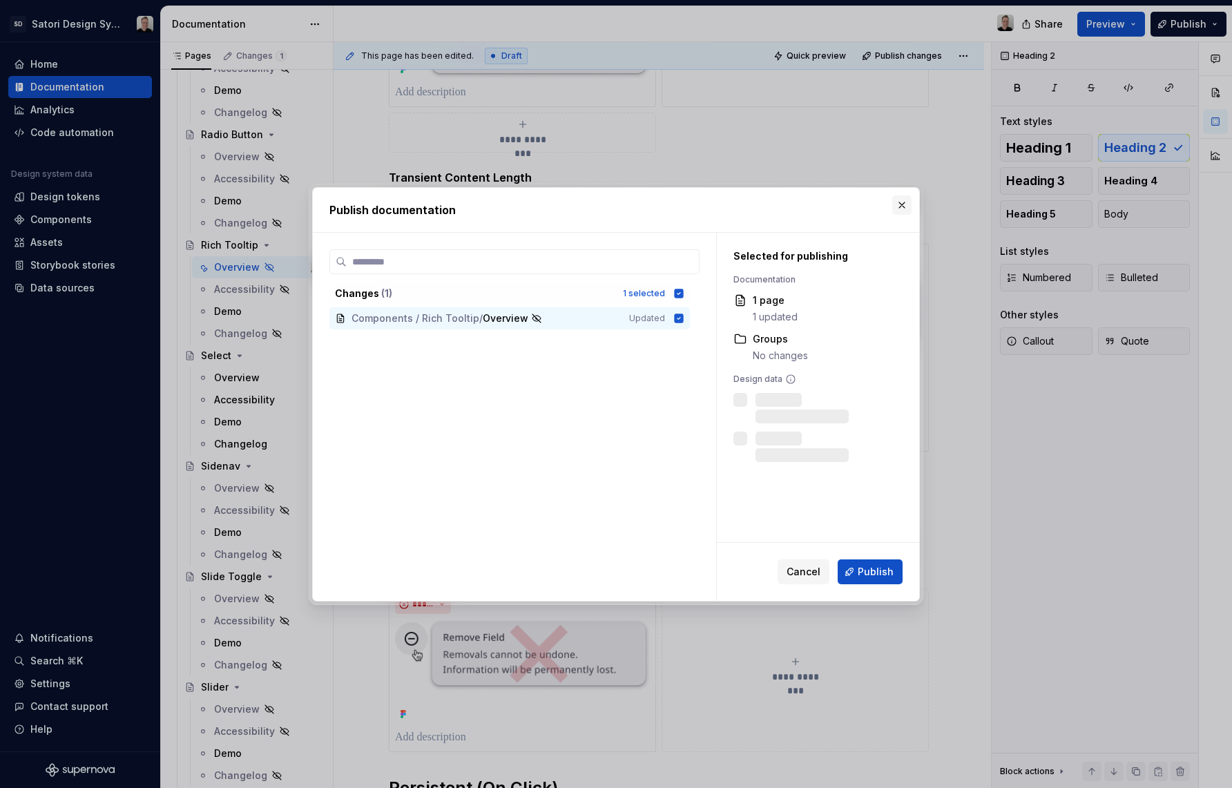
click at [902, 204] on button "button" at bounding box center [901, 204] width 19 height 19
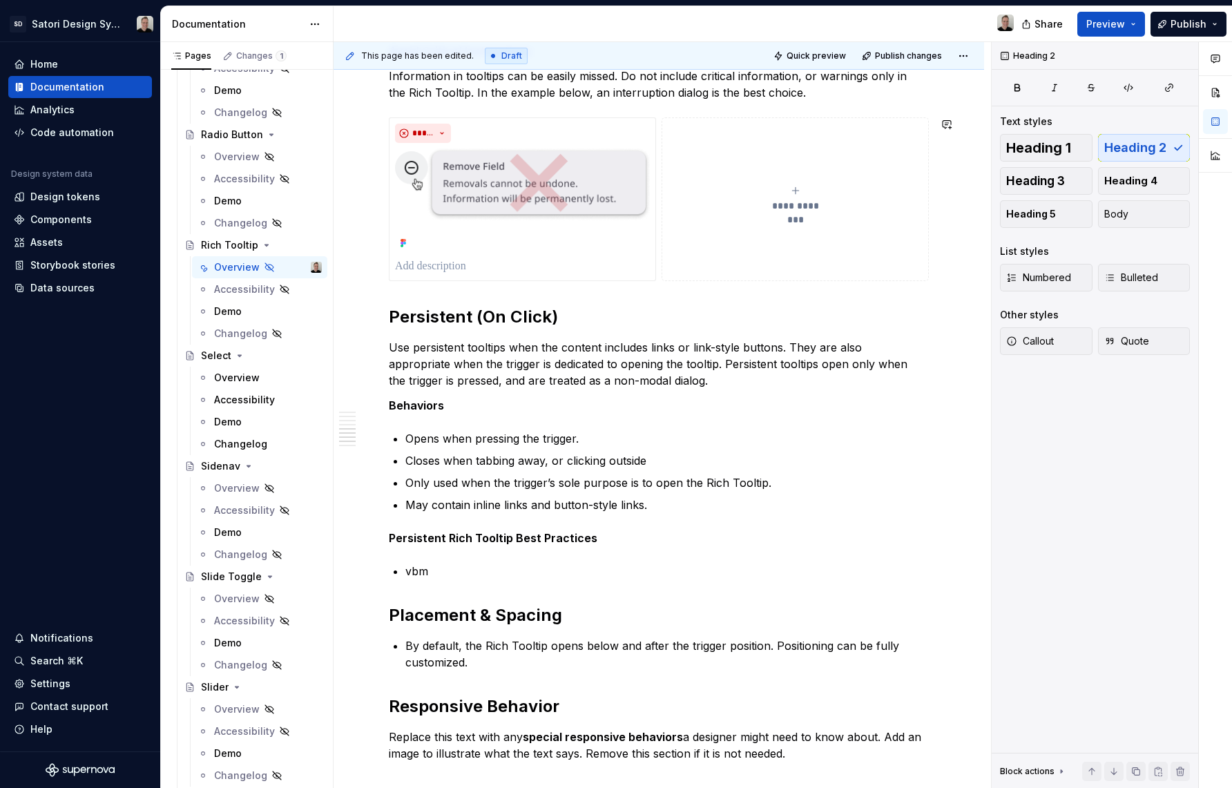
scroll to position [1561, 0]
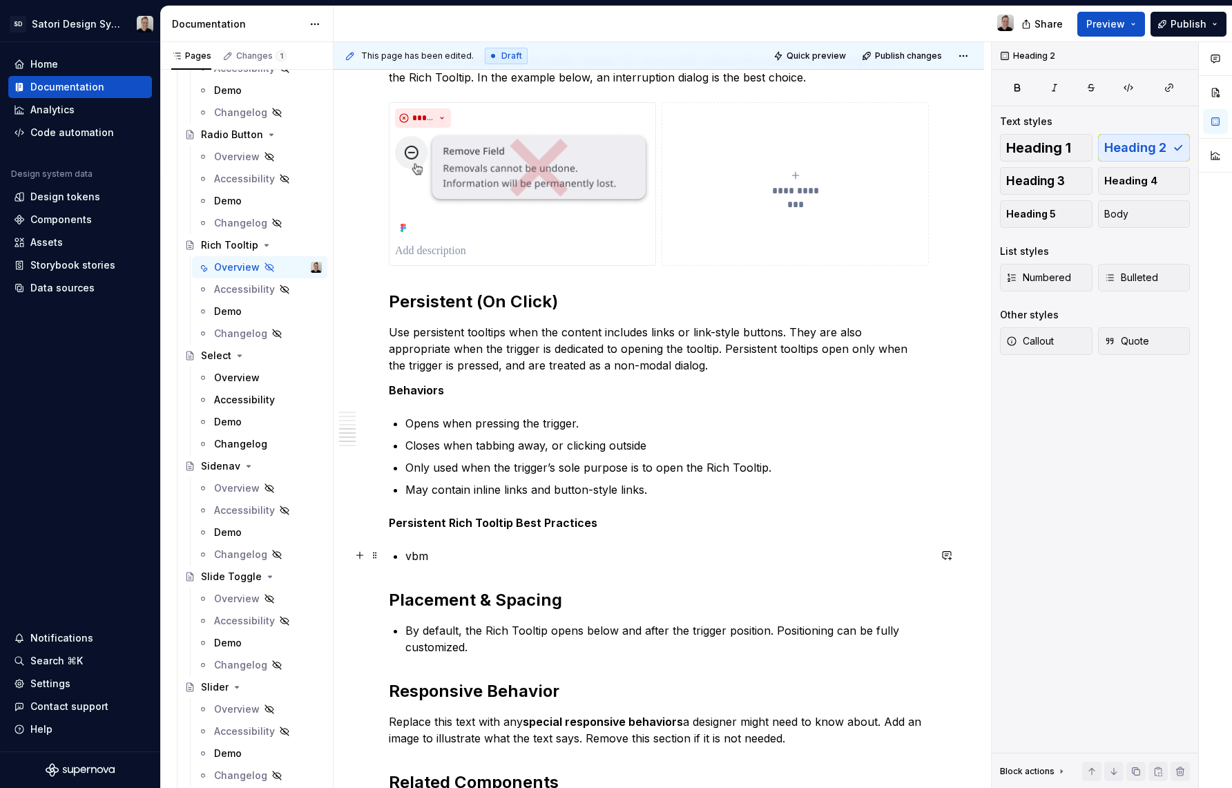
click at [433, 553] on p "vbm" at bounding box center [667, 556] width 524 height 17
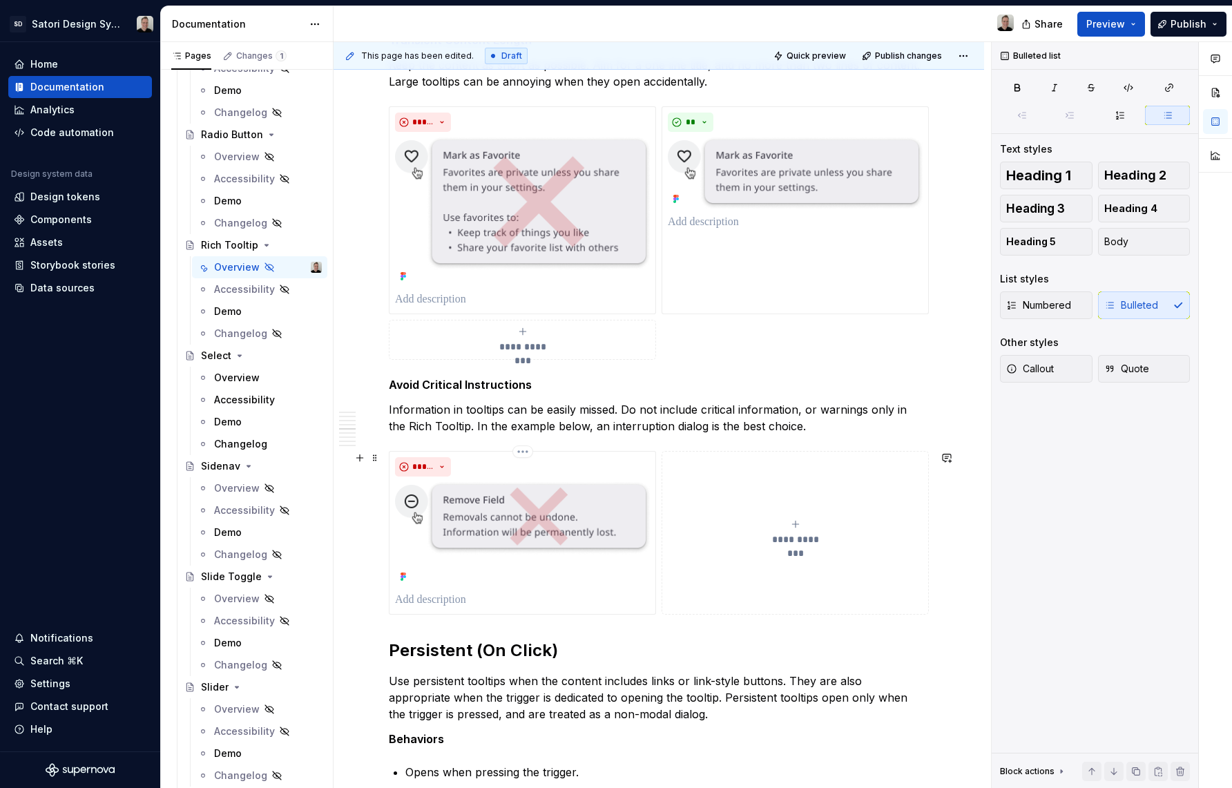
scroll to position [1164, 0]
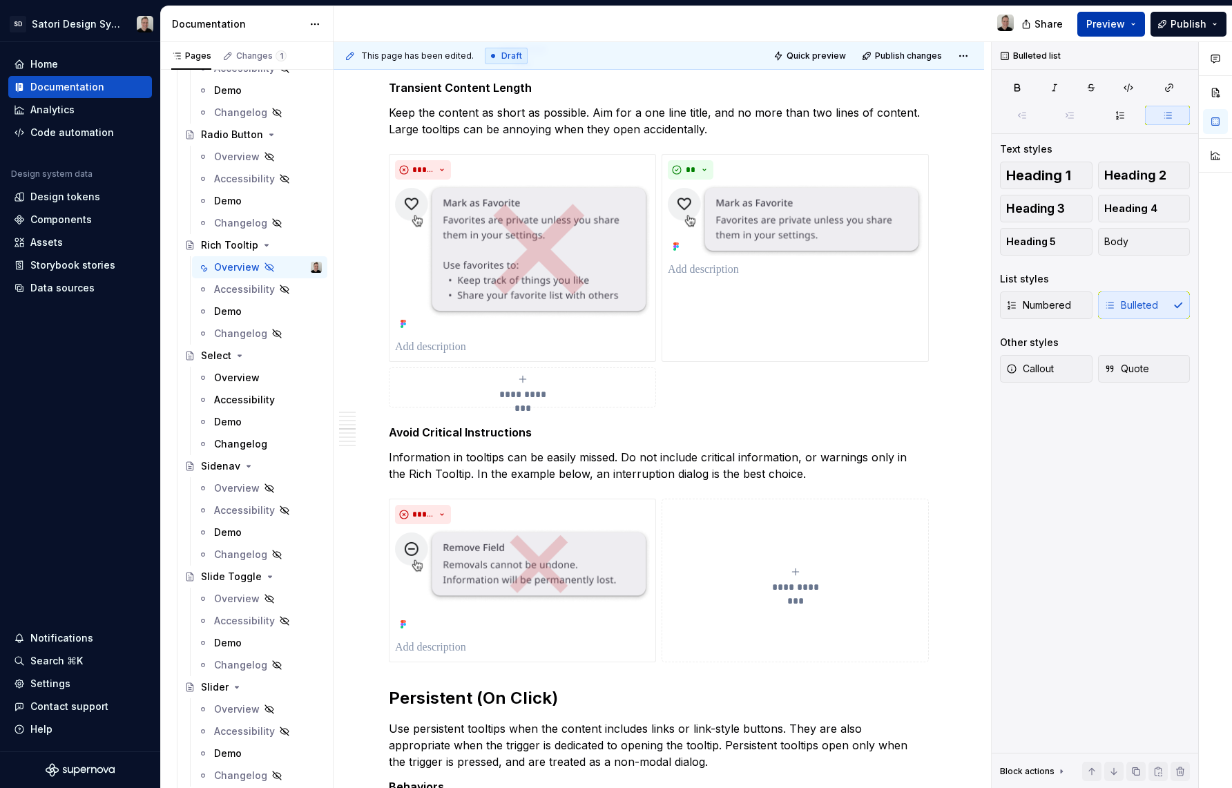
click at [1105, 31] on button "Preview" at bounding box center [1111, 24] width 68 height 25
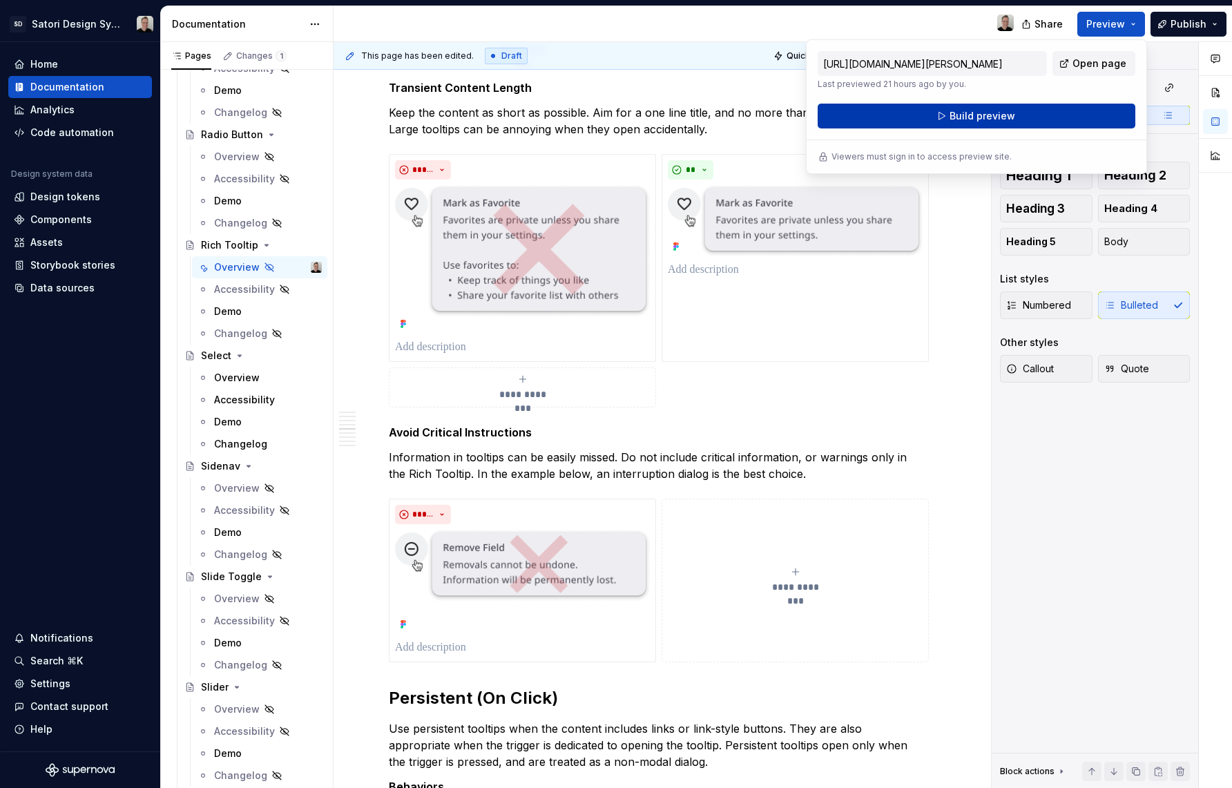
click at [1019, 112] on button "Build preview" at bounding box center [977, 116] width 318 height 25
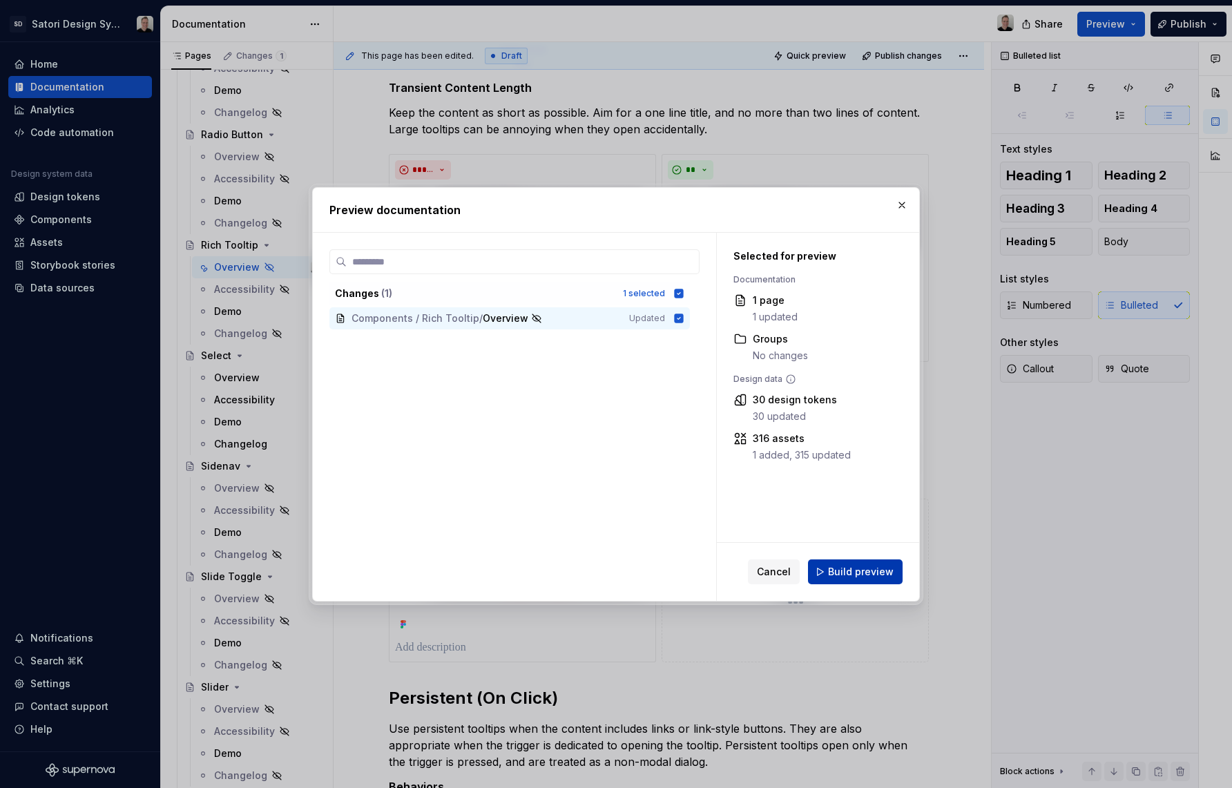
click at [882, 572] on span "Build preview" at bounding box center [861, 572] width 66 height 14
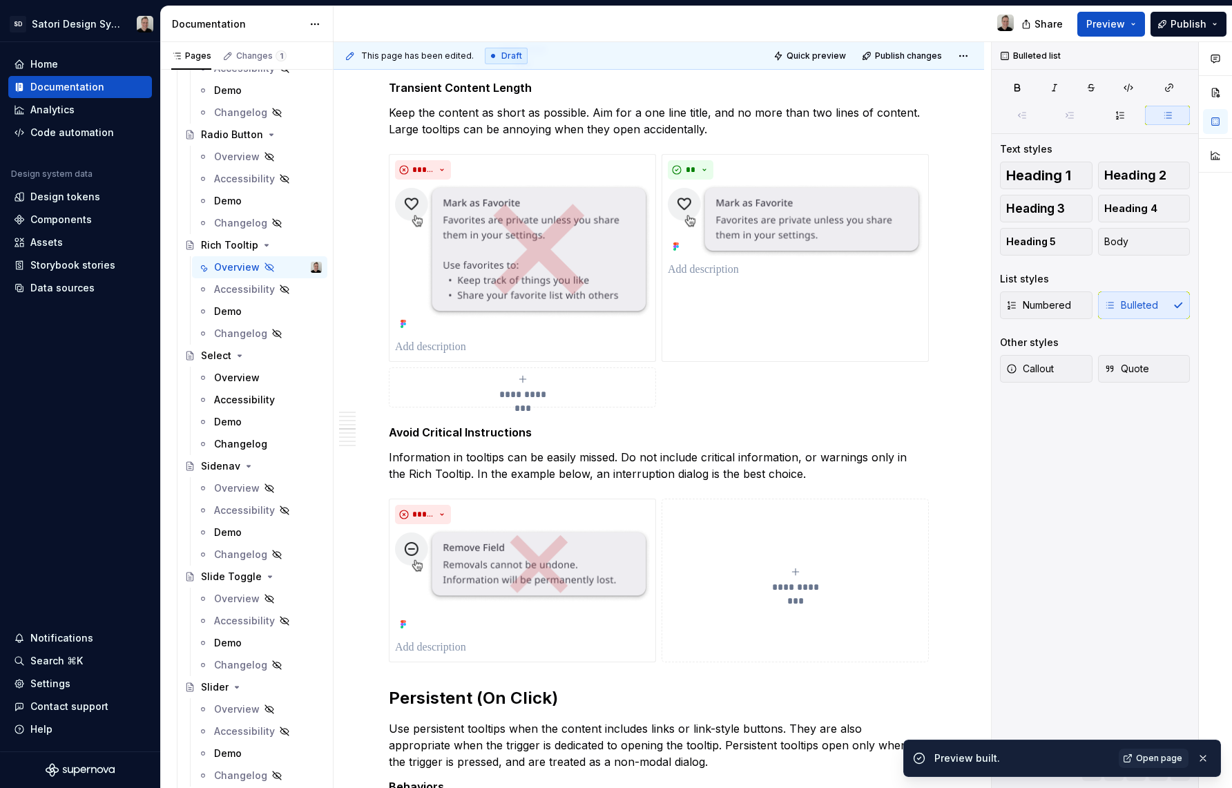
click at [1157, 757] on span "Open page" at bounding box center [1159, 758] width 46 height 11
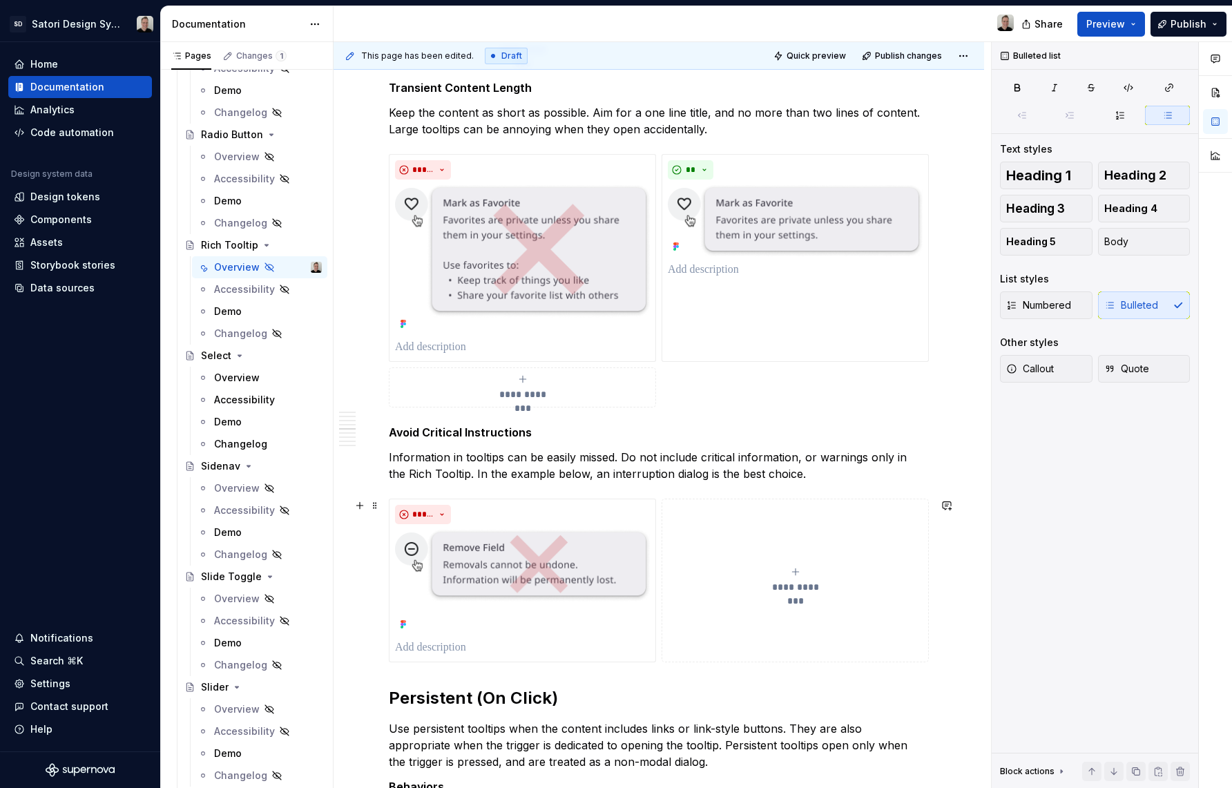
click at [749, 537] on button "**********" at bounding box center [795, 581] width 267 height 164
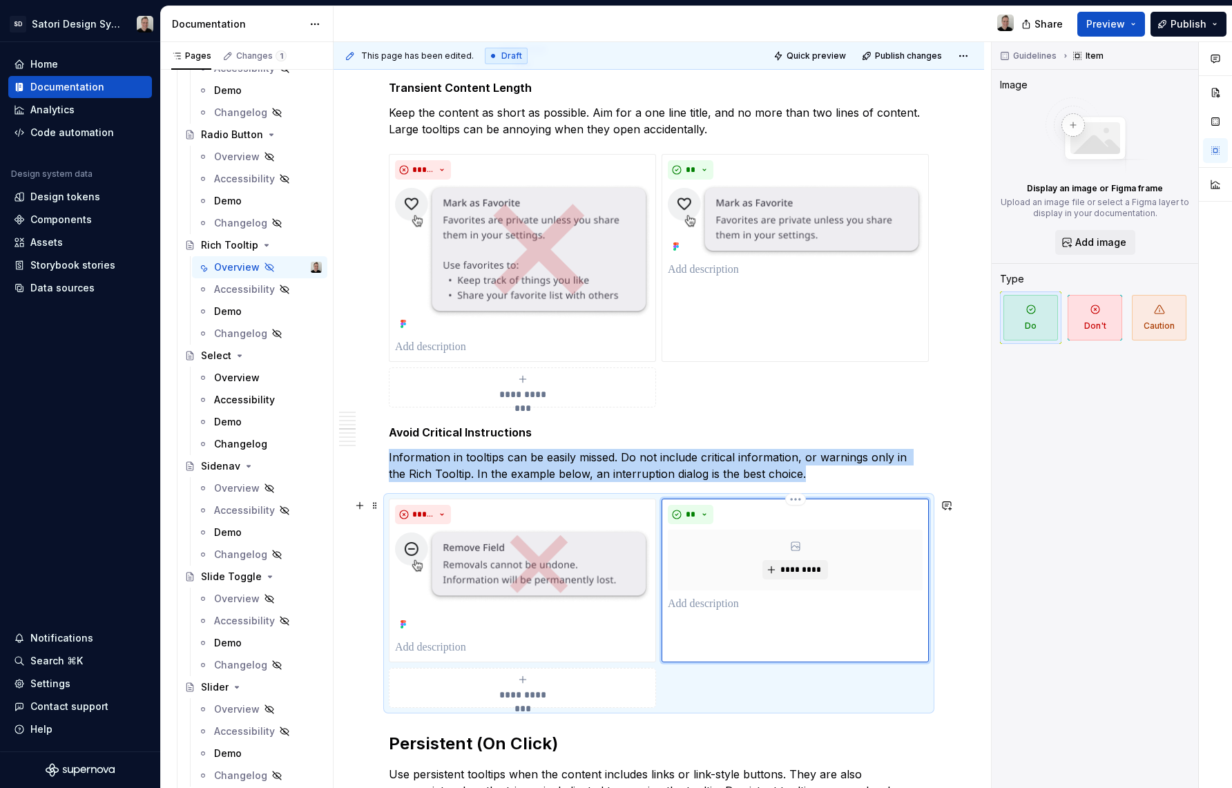
type textarea "*"
click at [810, 568] on span "*********" at bounding box center [801, 569] width 42 height 11
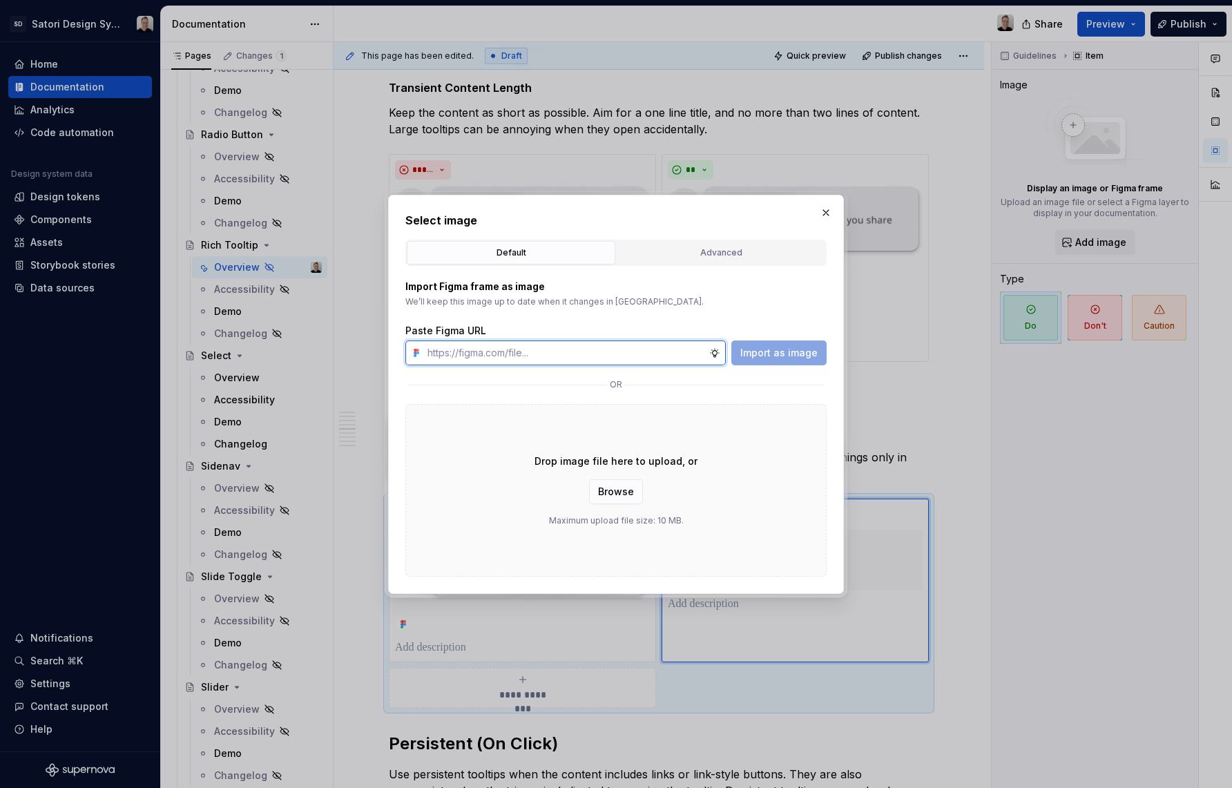
click at [516, 354] on input "text" at bounding box center [565, 352] width 287 height 25
paste input "[URL][DOMAIN_NAME]"
type input "[URL][DOMAIN_NAME]"
click at [763, 354] on span "Import as image" at bounding box center [778, 353] width 77 height 14
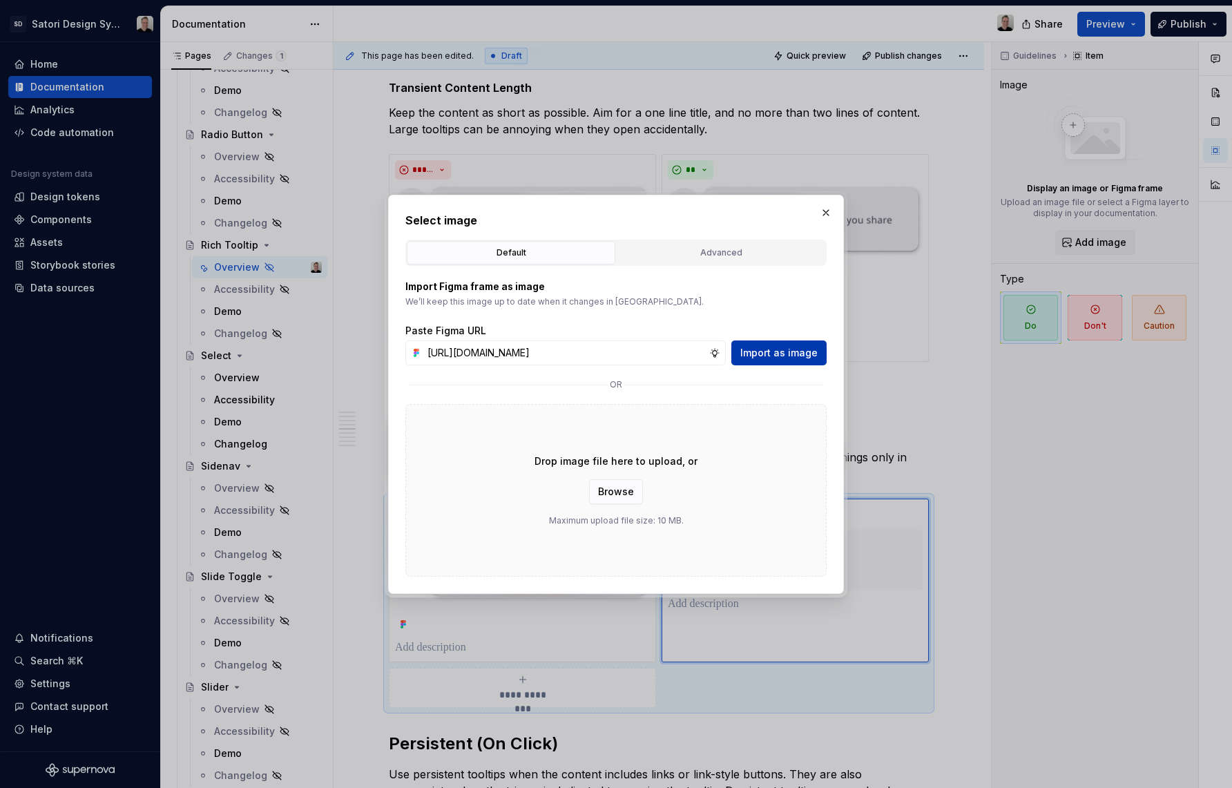
scroll to position [0, 0]
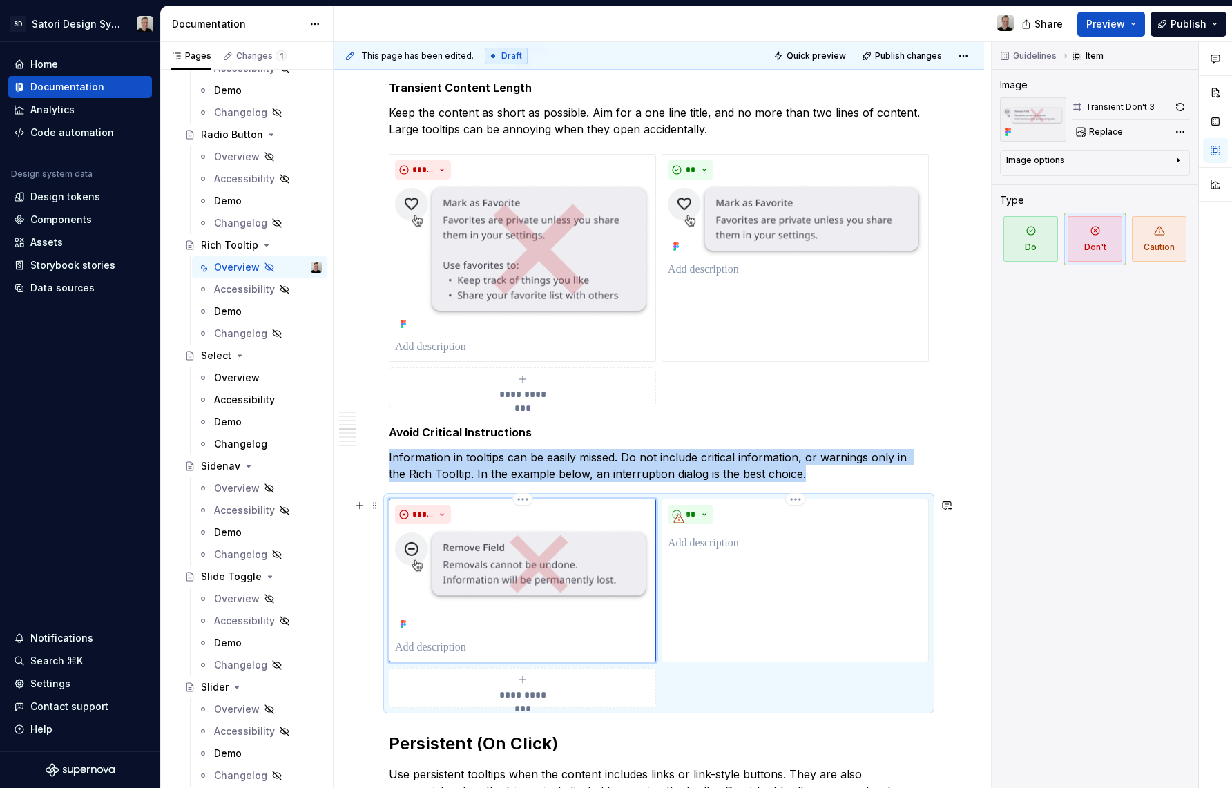
click at [521, 566] on img at bounding box center [522, 582] width 255 height 104
click at [518, 570] on img at bounding box center [522, 582] width 255 height 104
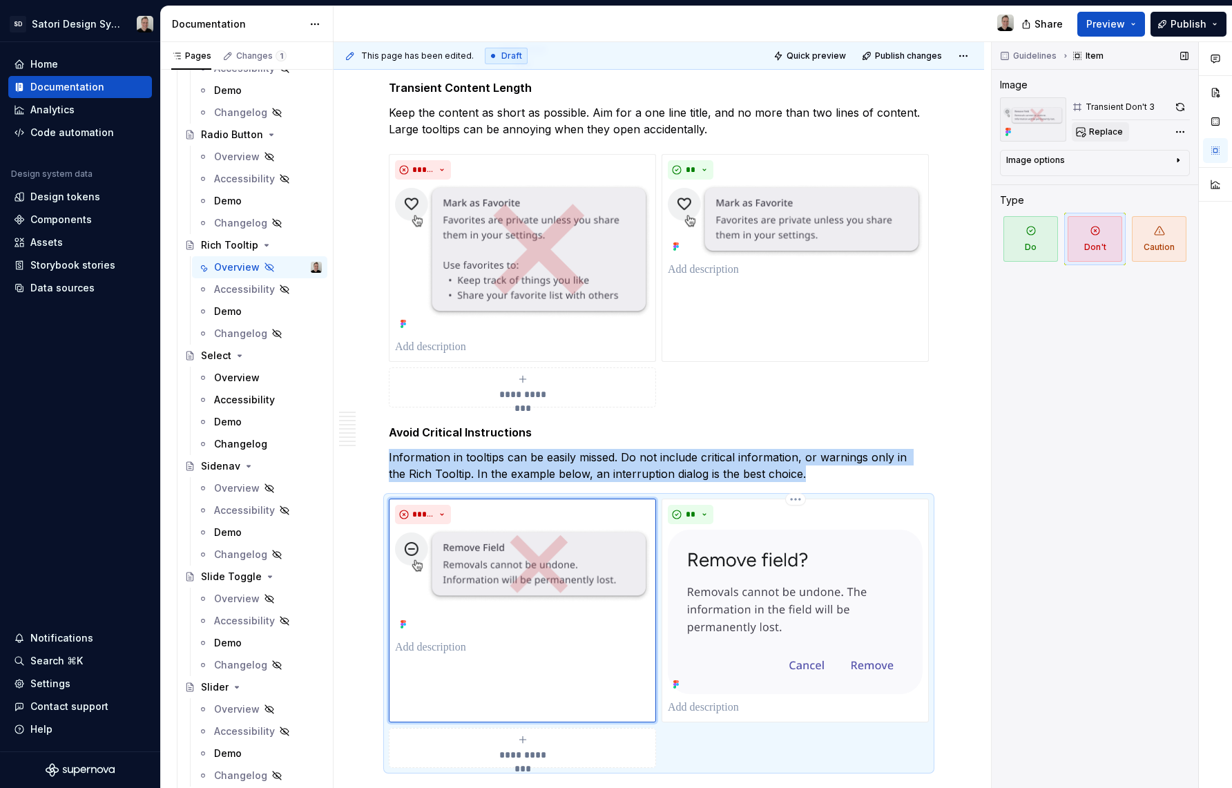
click at [1110, 131] on span "Replace" at bounding box center [1106, 131] width 34 height 11
type textarea "*"
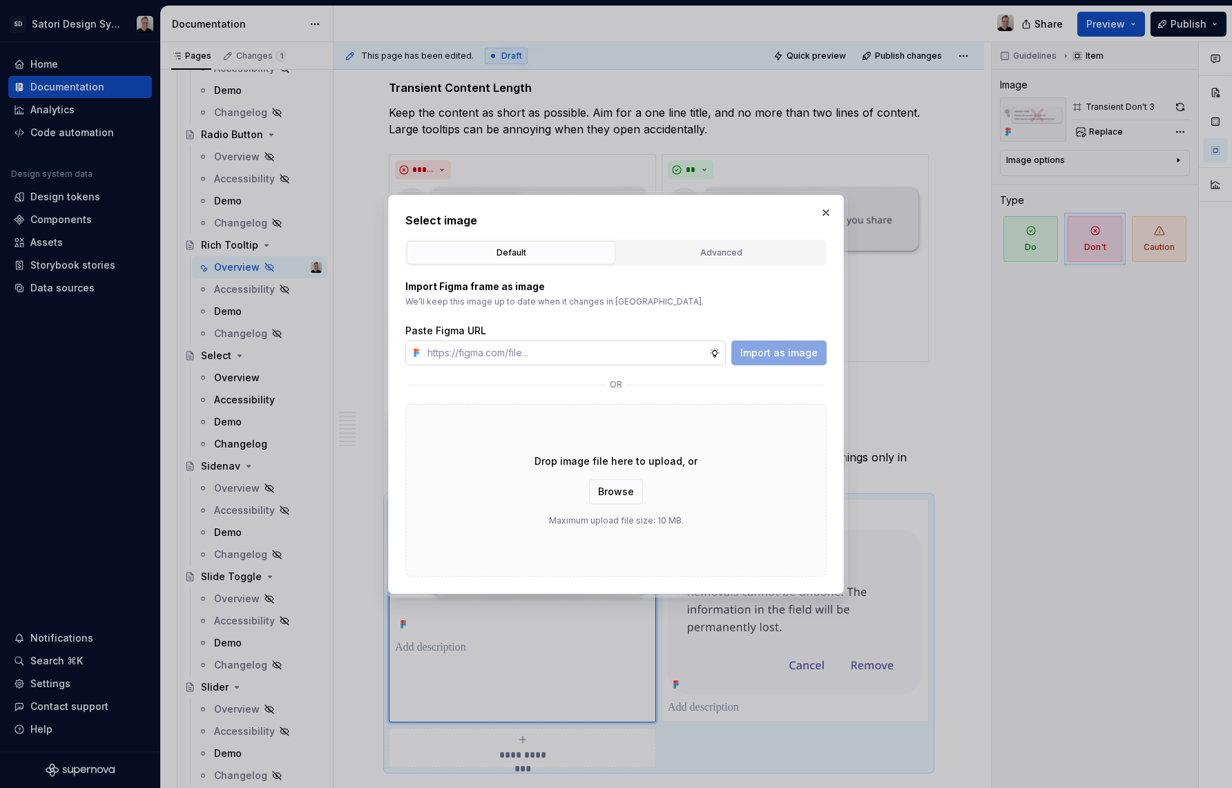
click at [547, 352] on input "text" at bounding box center [565, 352] width 287 height 25
type input "[URL][DOMAIN_NAME]"
click at [780, 352] on span "Import as image" at bounding box center [778, 353] width 77 height 14
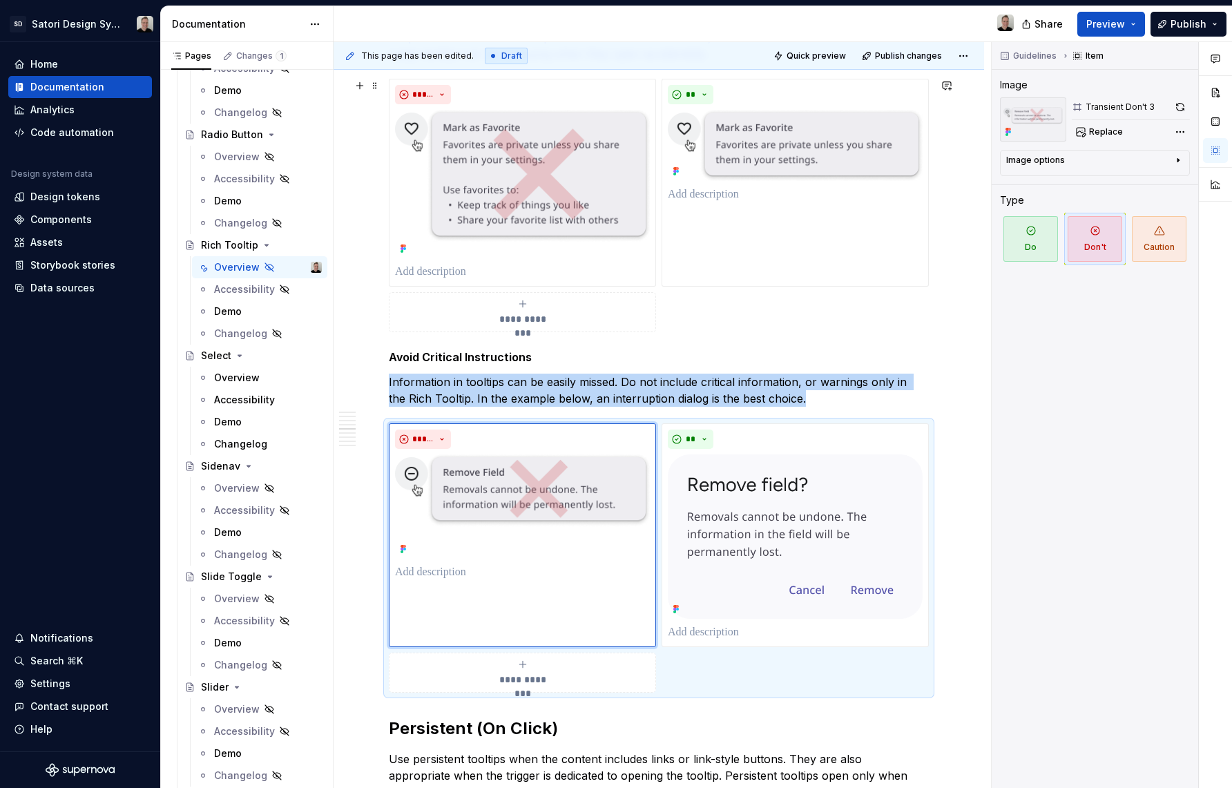
scroll to position [1243, 0]
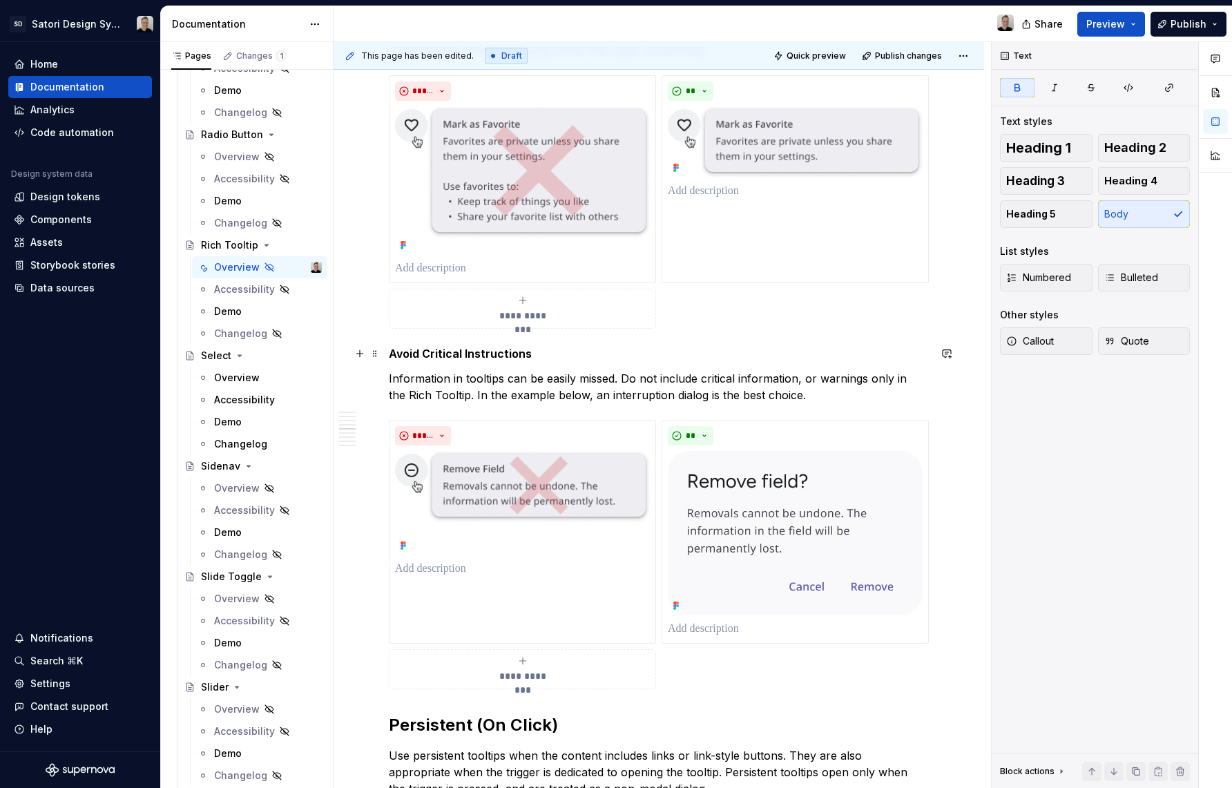
click at [419, 358] on strong "Avoid Critical Instructions" at bounding box center [460, 354] width 143 height 14
click at [390, 356] on strong "Avoid Critical Instructions" at bounding box center [460, 354] width 143 height 14
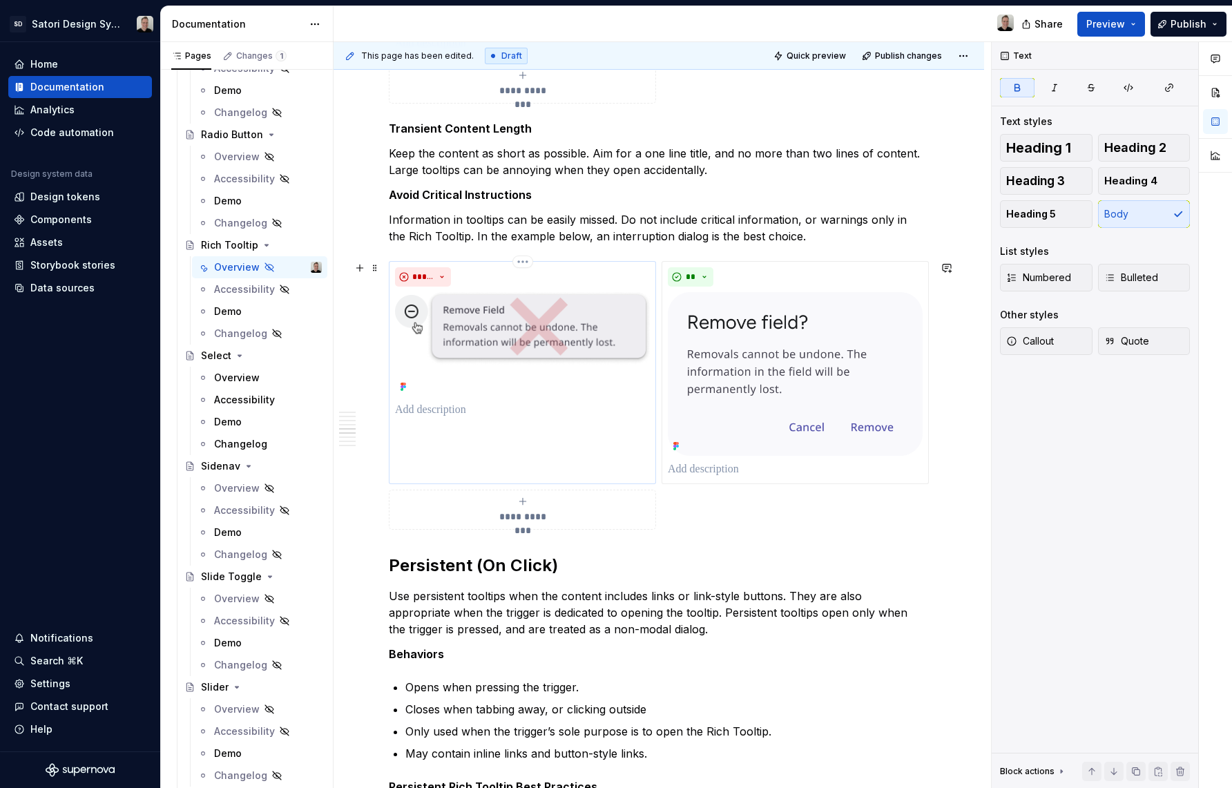
scroll to position [972, 0]
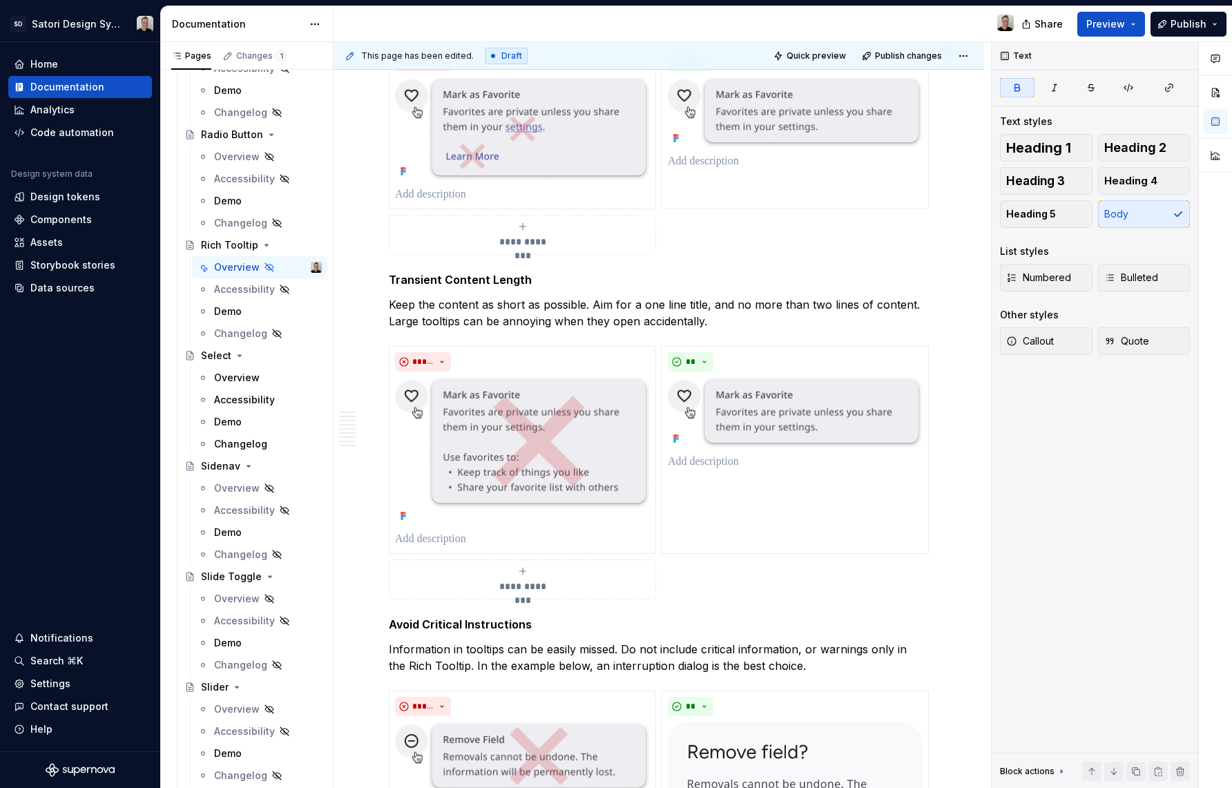
type textarea "*"
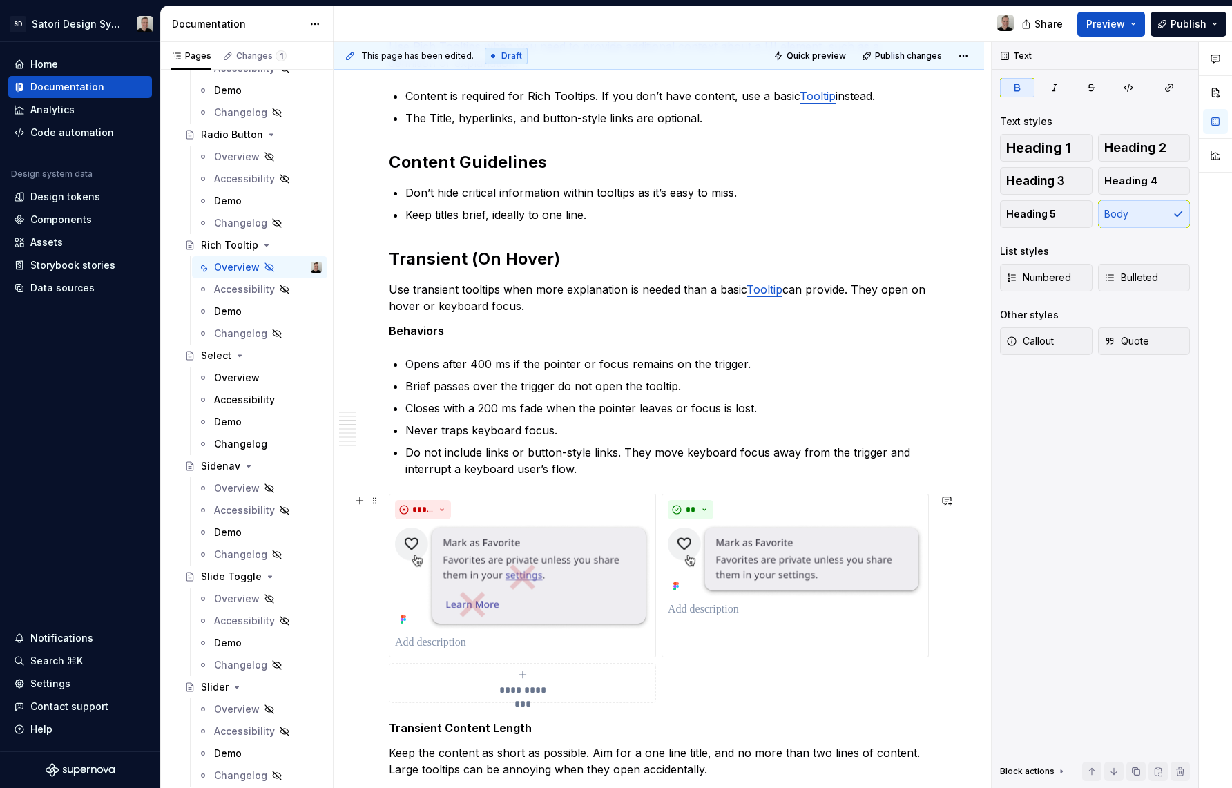
scroll to position [520, 0]
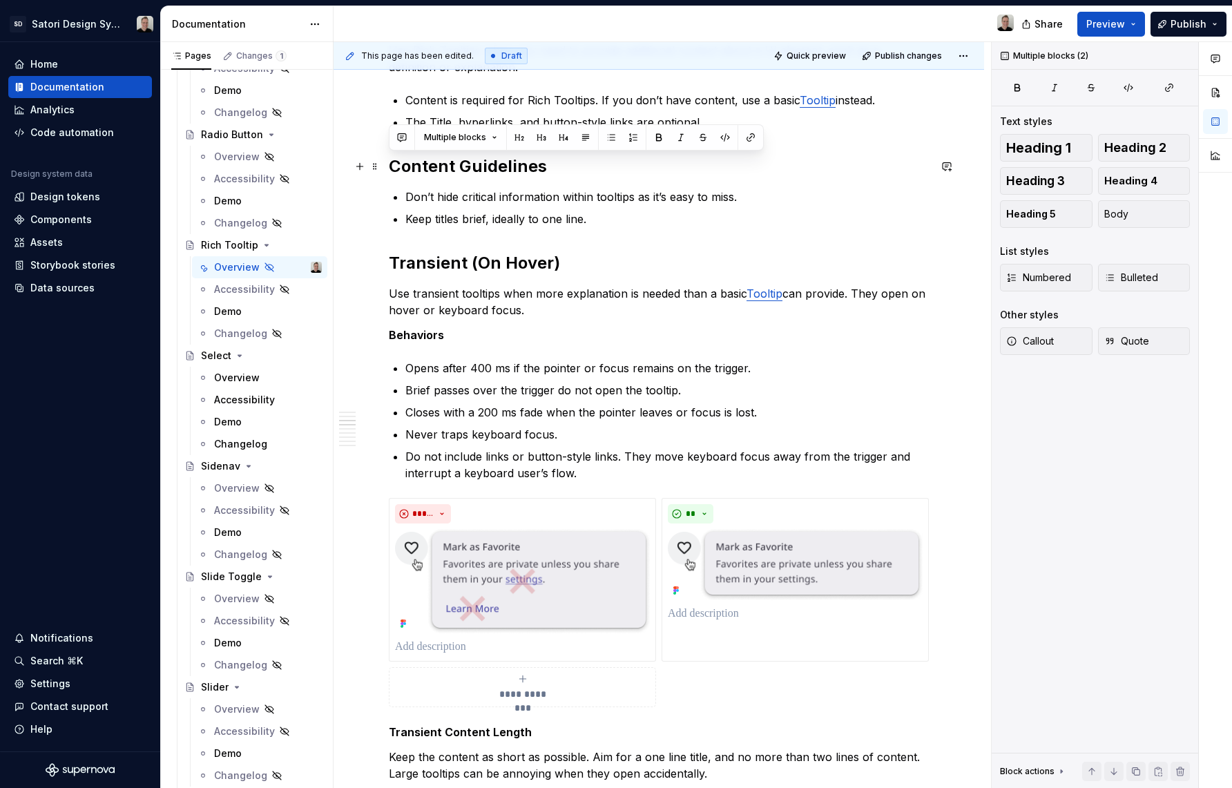
drag, startPoint x: 595, startPoint y: 218, endPoint x: 389, endPoint y: 169, distance: 211.6
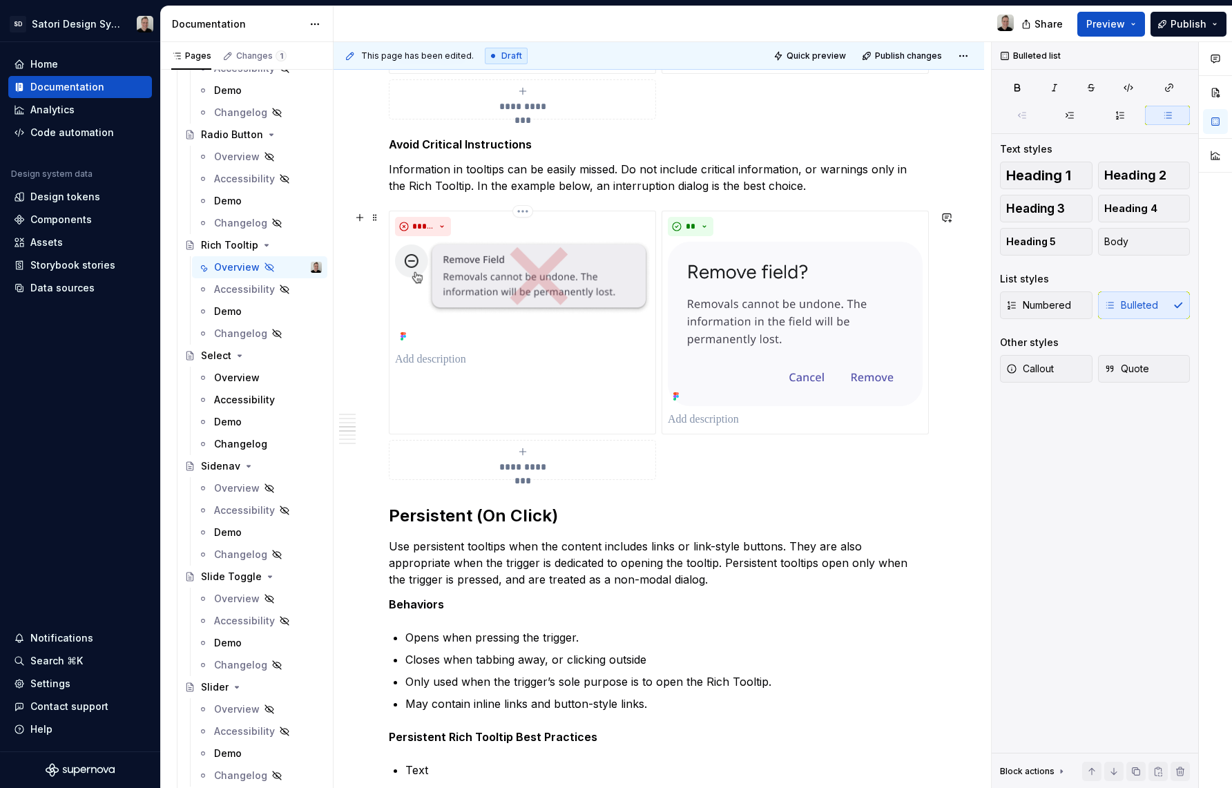
scroll to position [1394, 0]
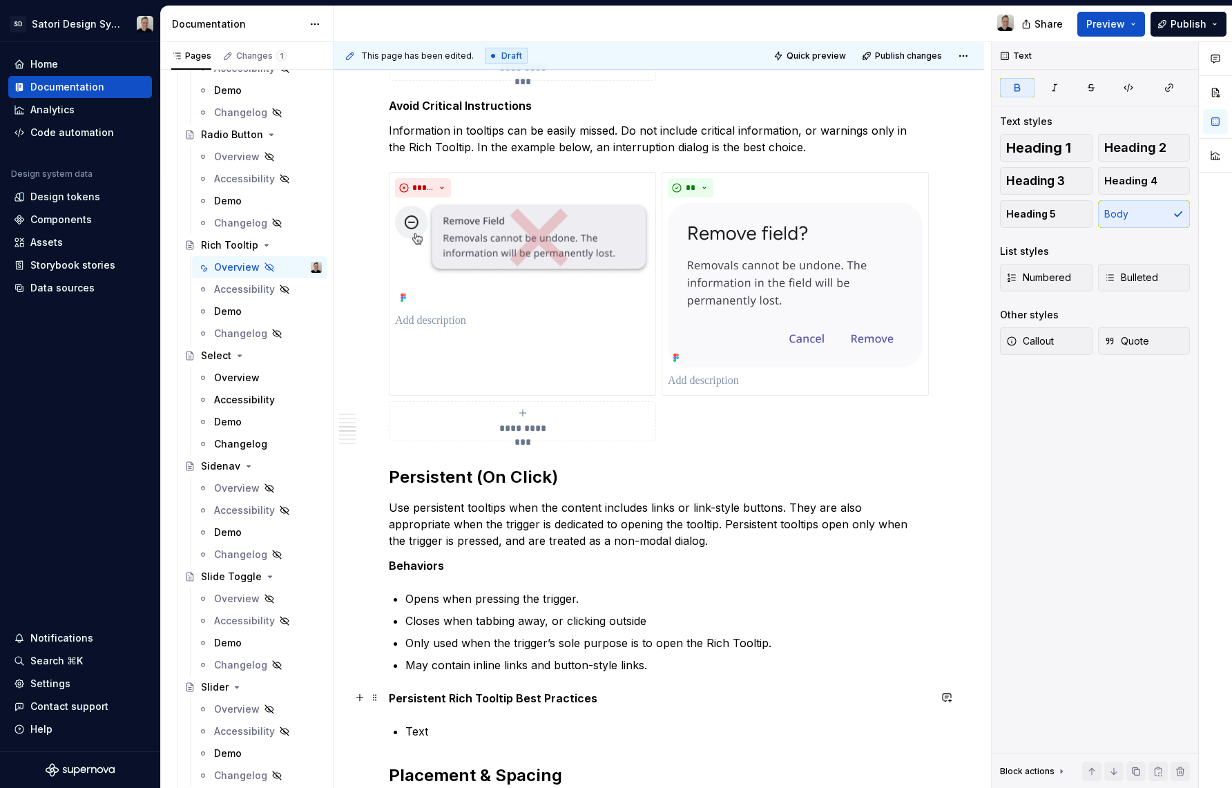
click at [389, 698] on strong "Persistent Rich Tooltip Best Practices" at bounding box center [493, 698] width 209 height 14
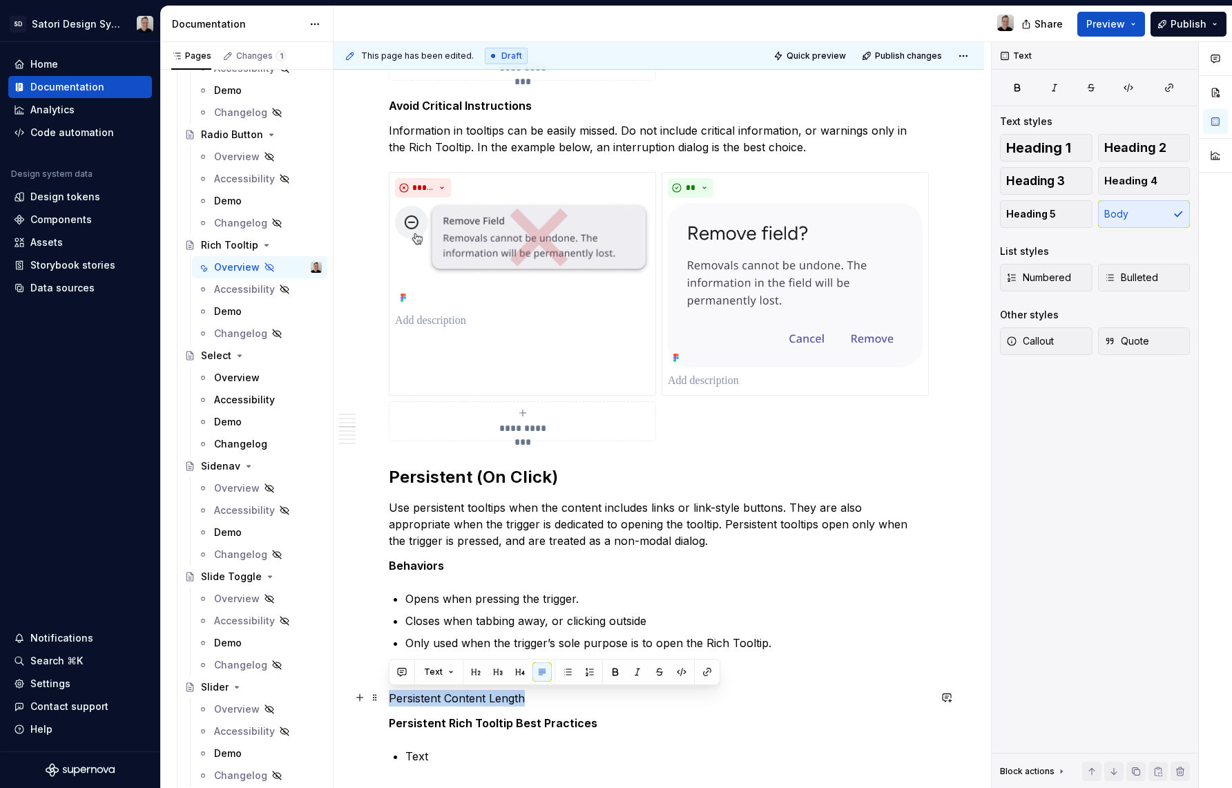
drag, startPoint x: 521, startPoint y: 700, endPoint x: 387, endPoint y: 698, distance: 134.0
click at [387, 698] on div "**********" at bounding box center [659, 219] width 651 height 2748
click at [610, 671] on button "button" at bounding box center [615, 671] width 19 height 19
click at [556, 694] on p "Persistent Content Length" at bounding box center [659, 698] width 540 height 17
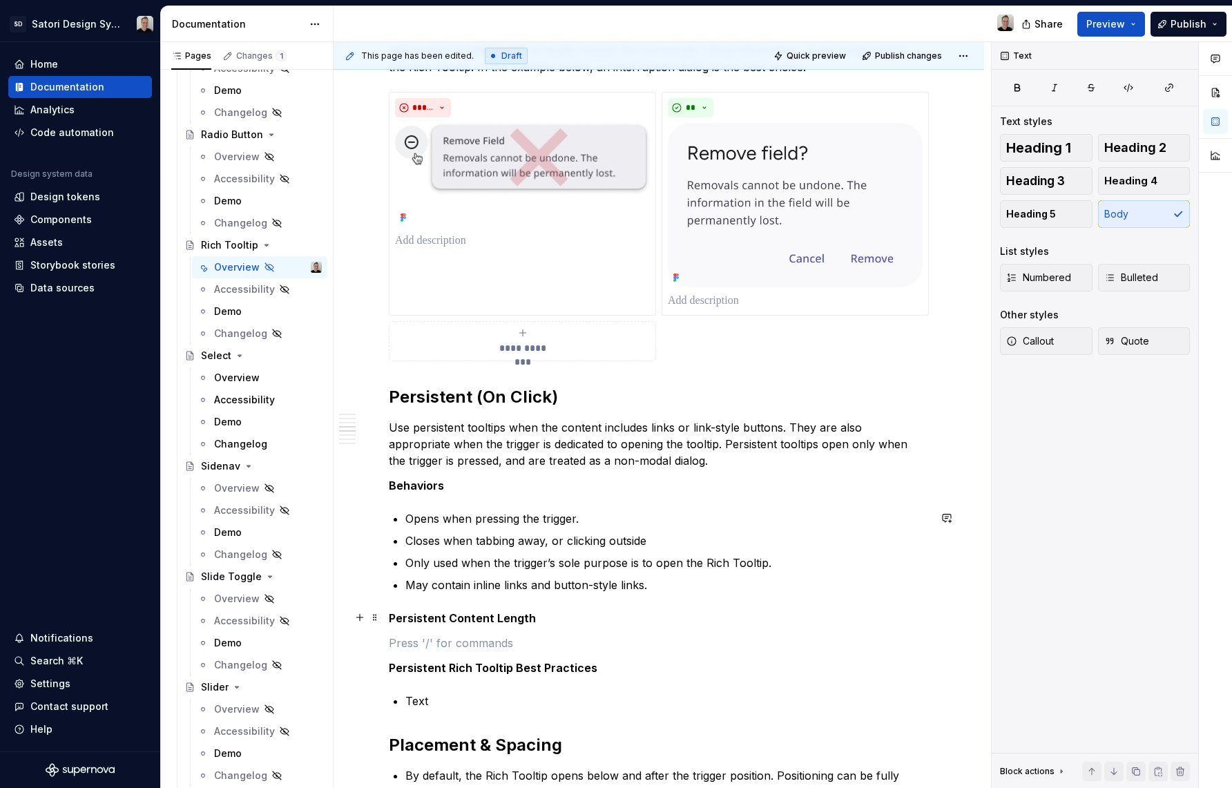
scroll to position [1486, 0]
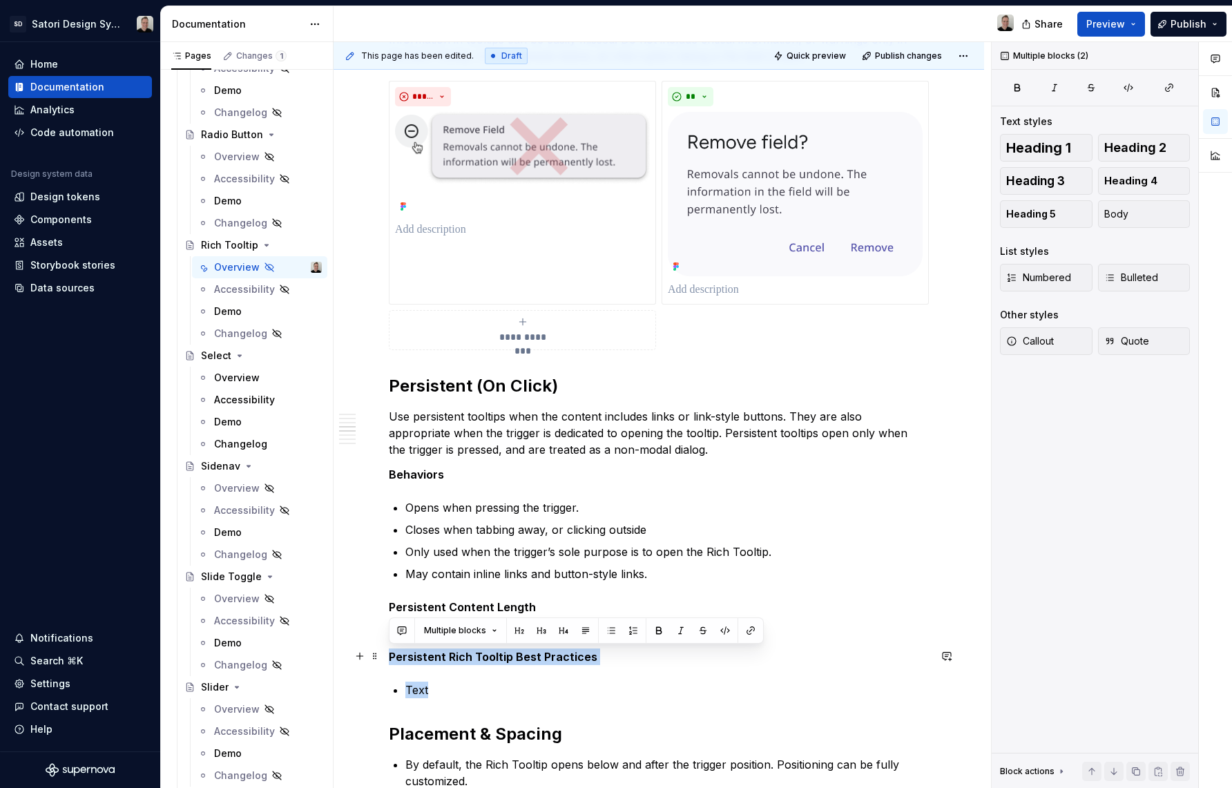
drag, startPoint x: 425, startPoint y: 680, endPoint x: 388, endPoint y: 655, distance: 43.9
click at [389, 655] on div "**********" at bounding box center [659, 30] width 540 height 2487
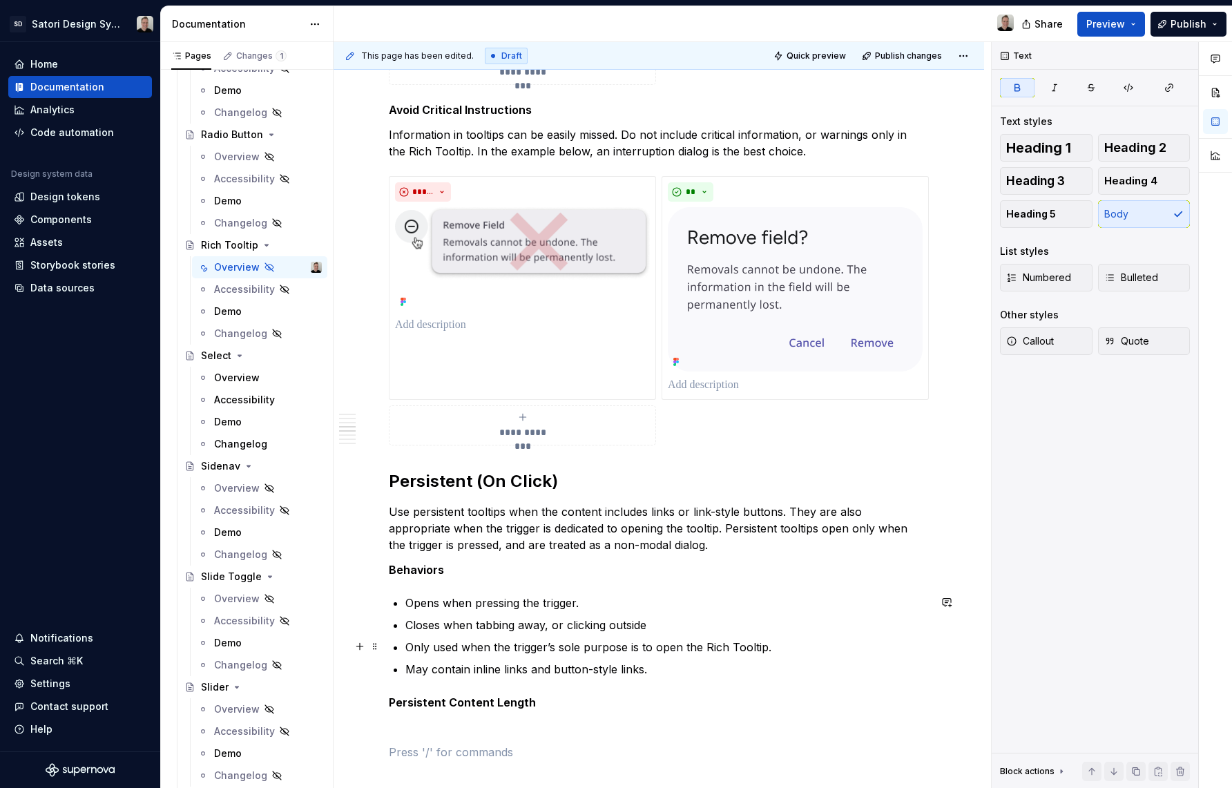
scroll to position [1508, 0]
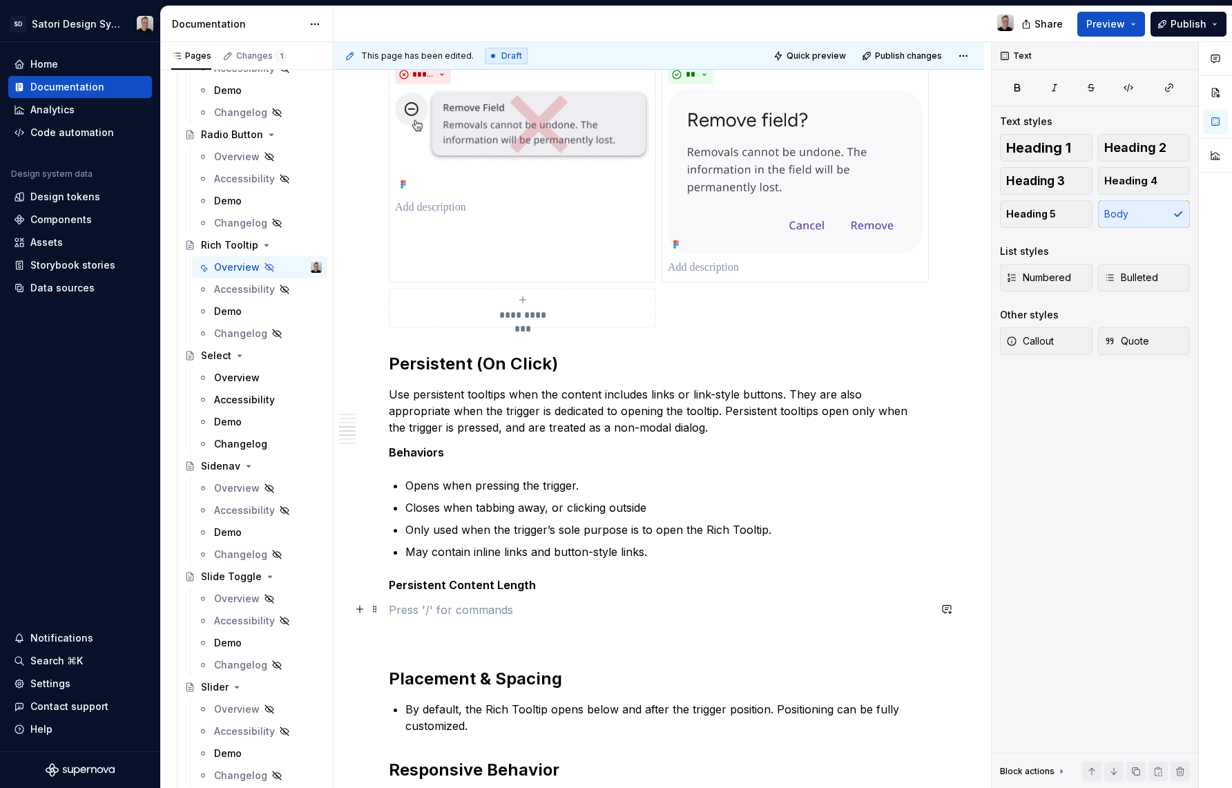
click at [430, 613] on p at bounding box center [659, 610] width 540 height 17
click at [425, 635] on p at bounding box center [659, 634] width 540 height 17
click at [421, 608] on p at bounding box center [659, 610] width 540 height 17
click at [443, 582] on strong "Persistent Content Length" at bounding box center [462, 585] width 147 height 14
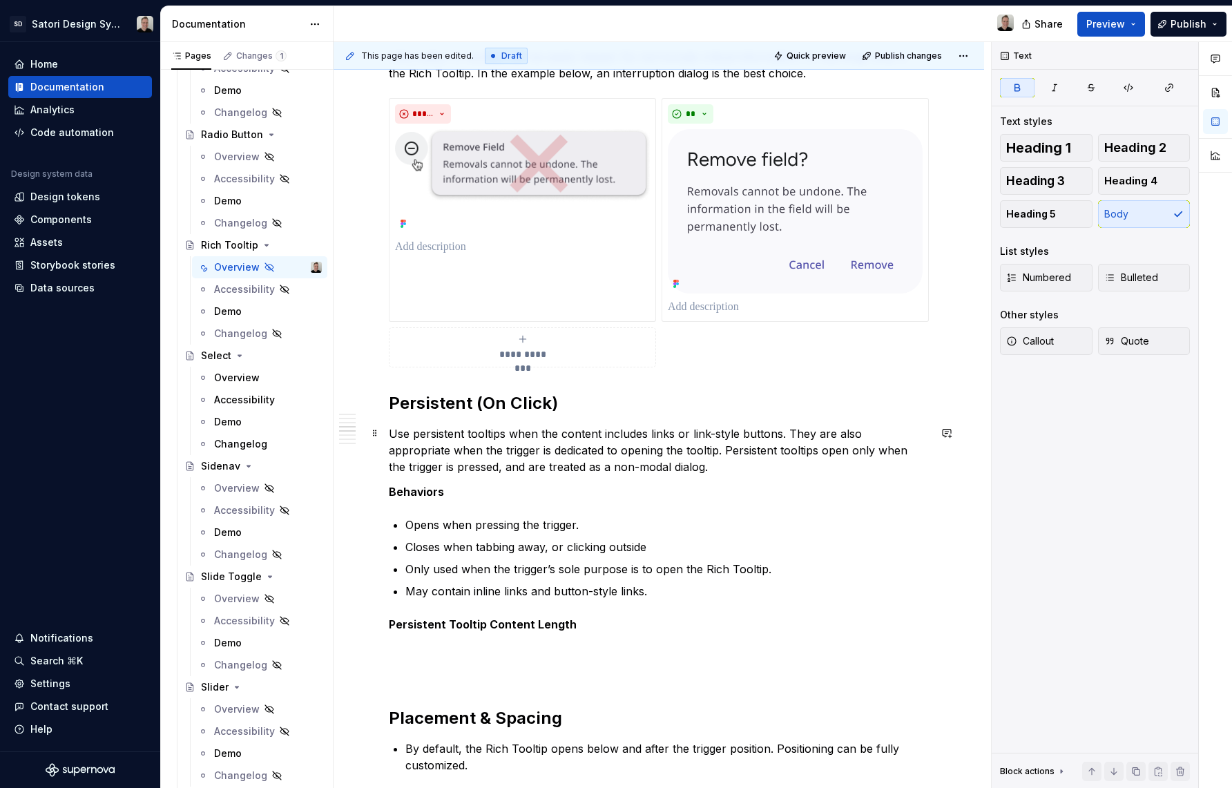
scroll to position [1430, 0]
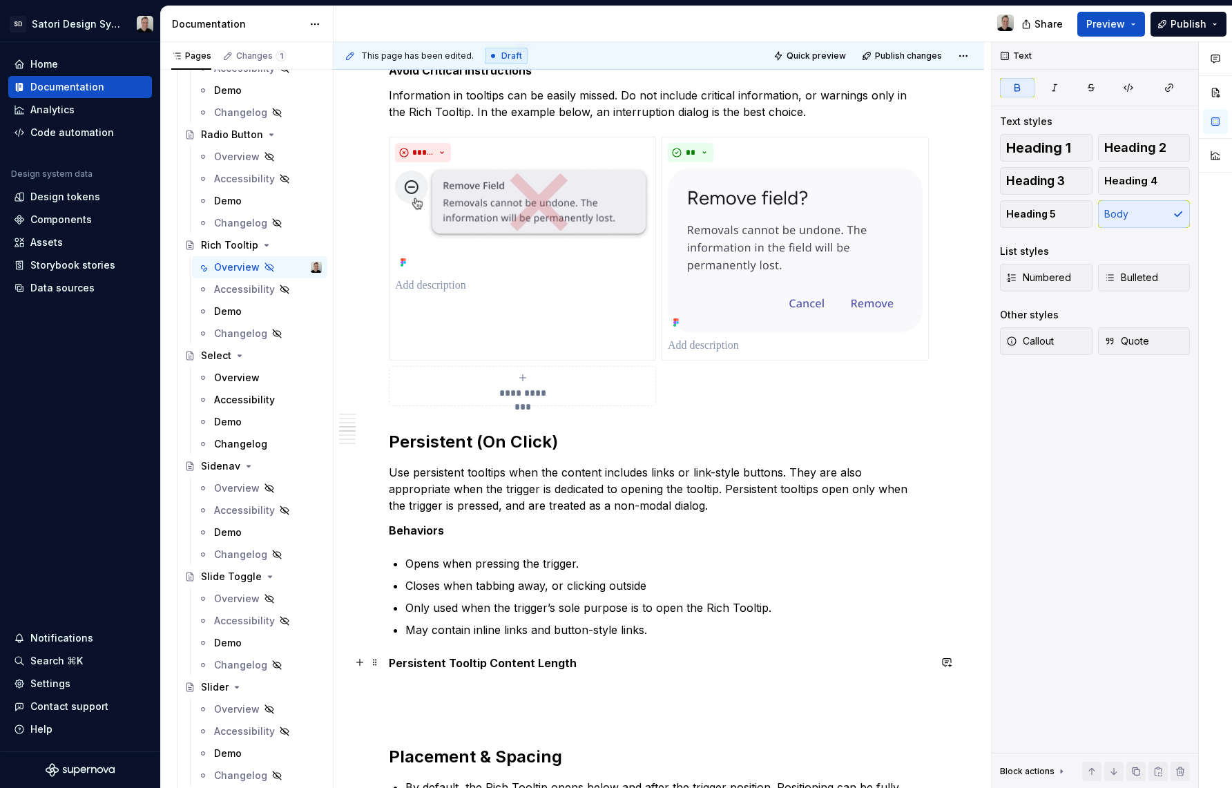
click at [538, 666] on strong "Persistent Tooltip Content Length" at bounding box center [483, 663] width 188 height 14
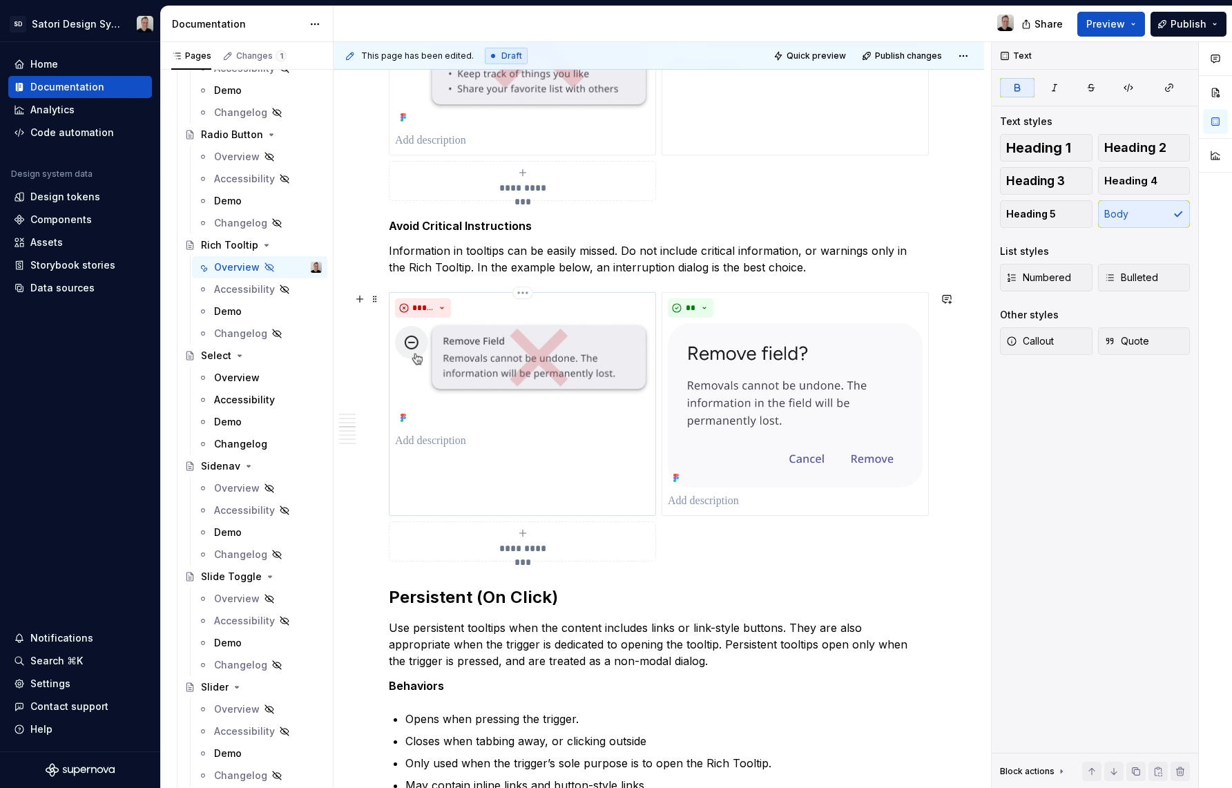
scroll to position [971, 0]
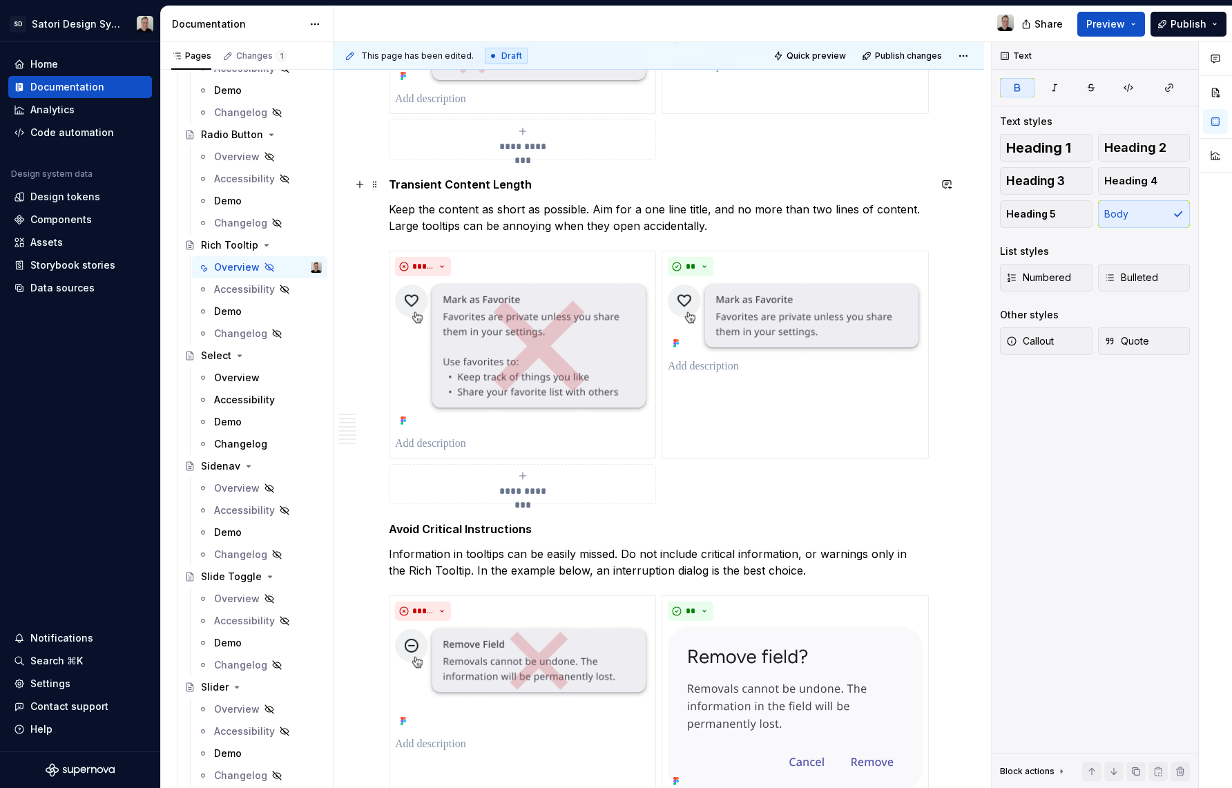
click at [443, 186] on strong "Transient Content Length" at bounding box center [460, 184] width 143 height 14
click at [541, 185] on strong "Transient Tooltip Content Length" at bounding box center [481, 184] width 184 height 14
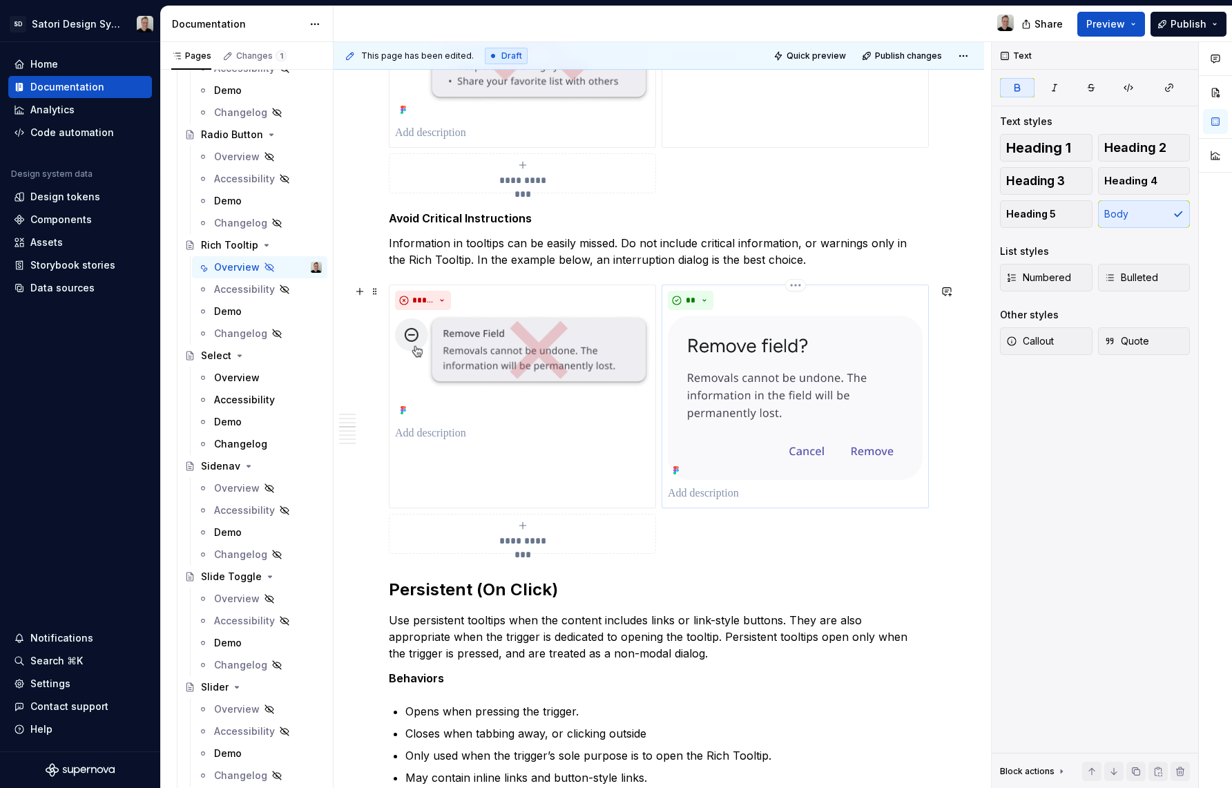
scroll to position [1193, 0]
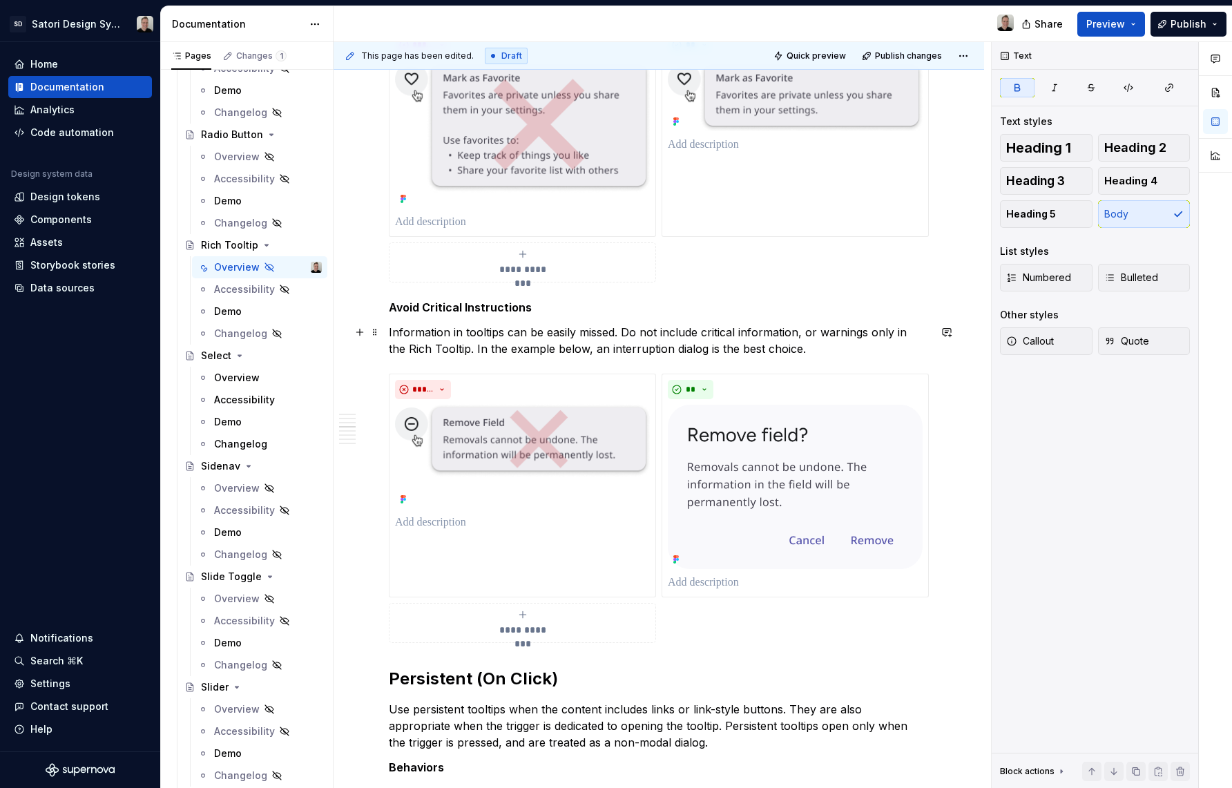
click at [669, 349] on p "Information in tooltips can be easily missed. Do not include critical informati…" at bounding box center [659, 340] width 540 height 33
click at [969, 324] on button "button" at bounding box center [970, 323] width 19 height 19
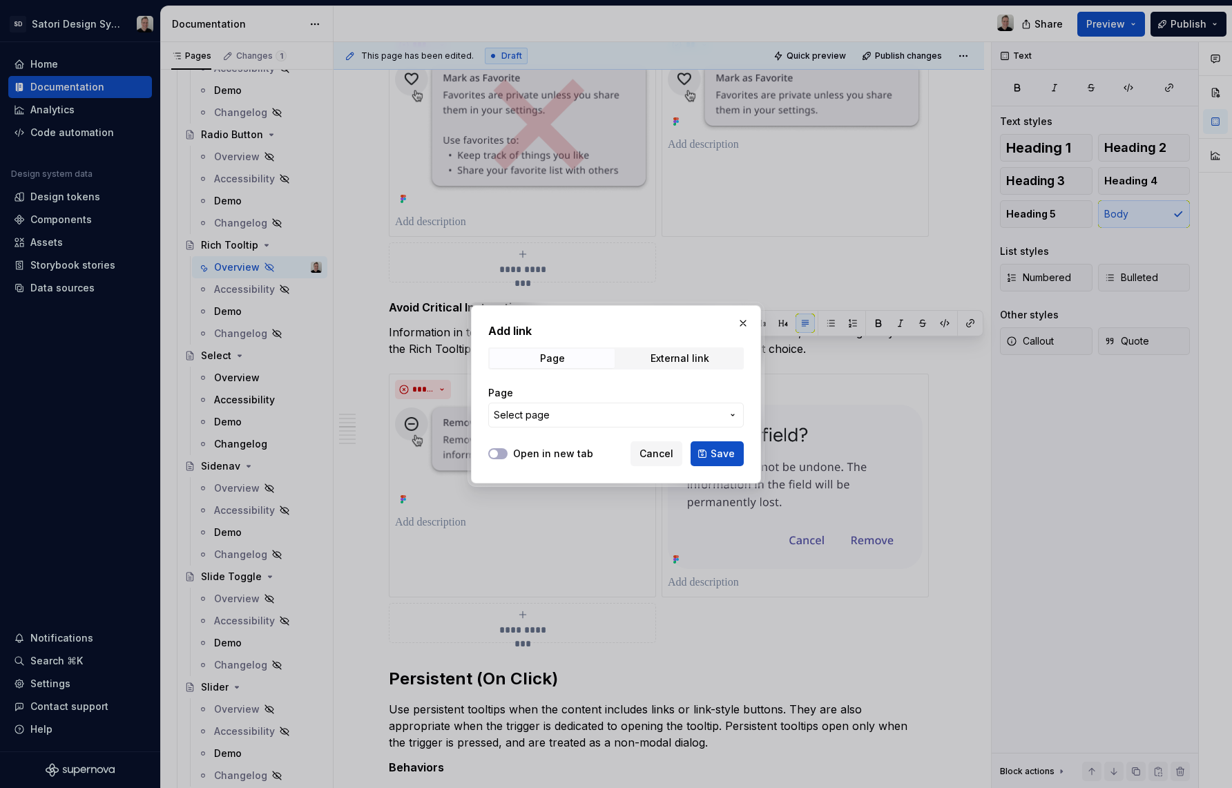
click at [704, 407] on button "Select page" at bounding box center [616, 415] width 256 height 25
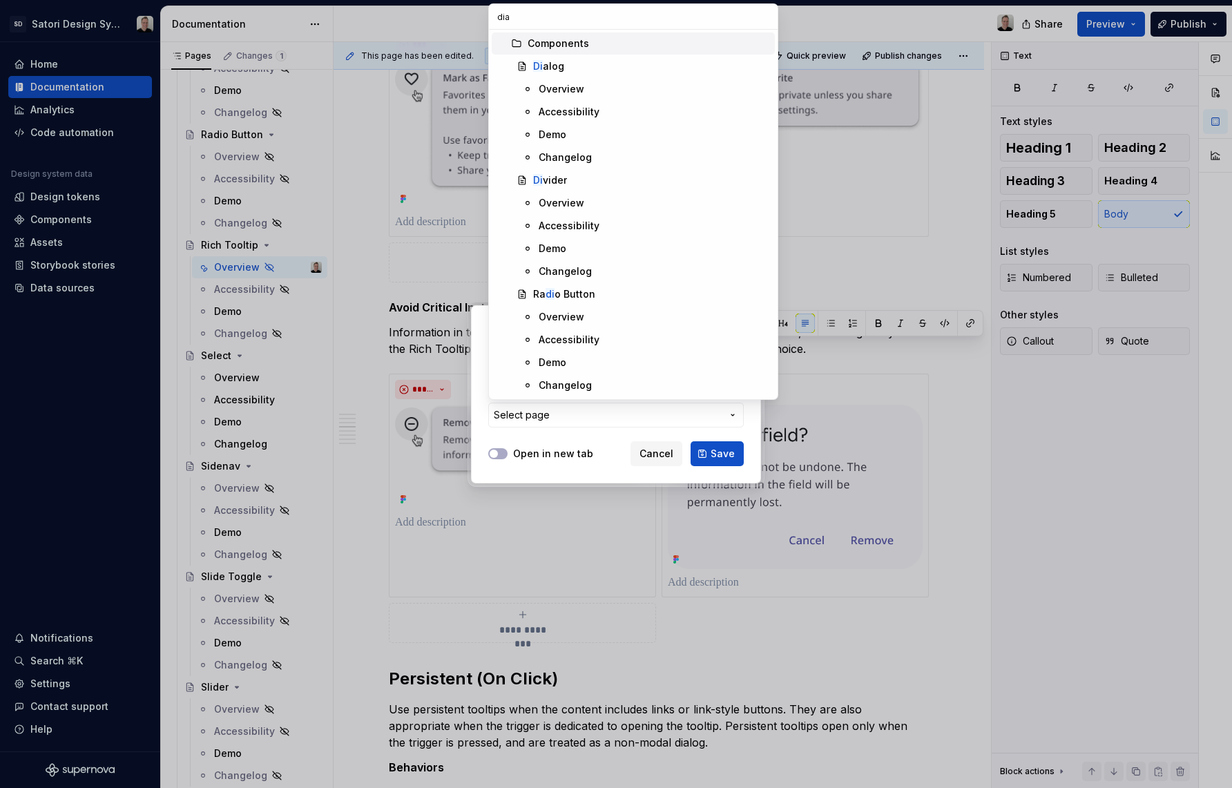
scroll to position [0, 0]
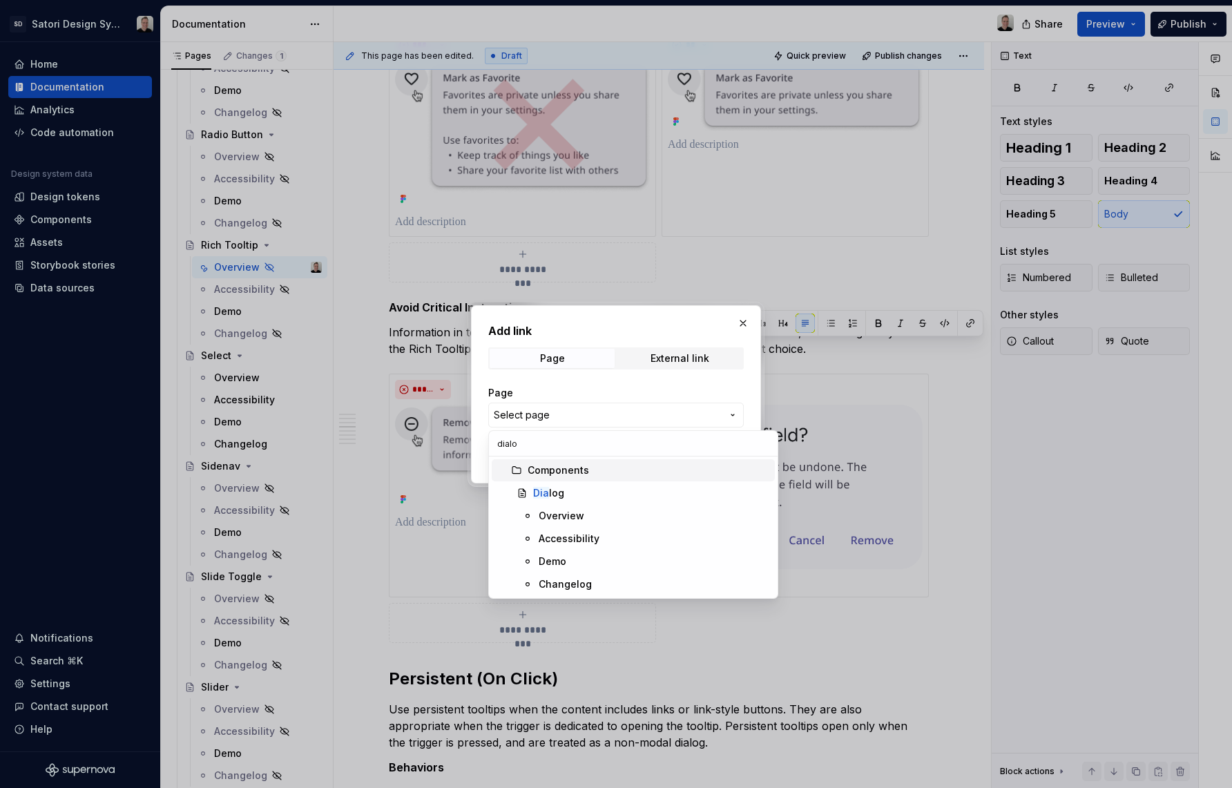
type input "dialog"
click at [577, 492] on div "Dialog" at bounding box center [651, 493] width 236 height 14
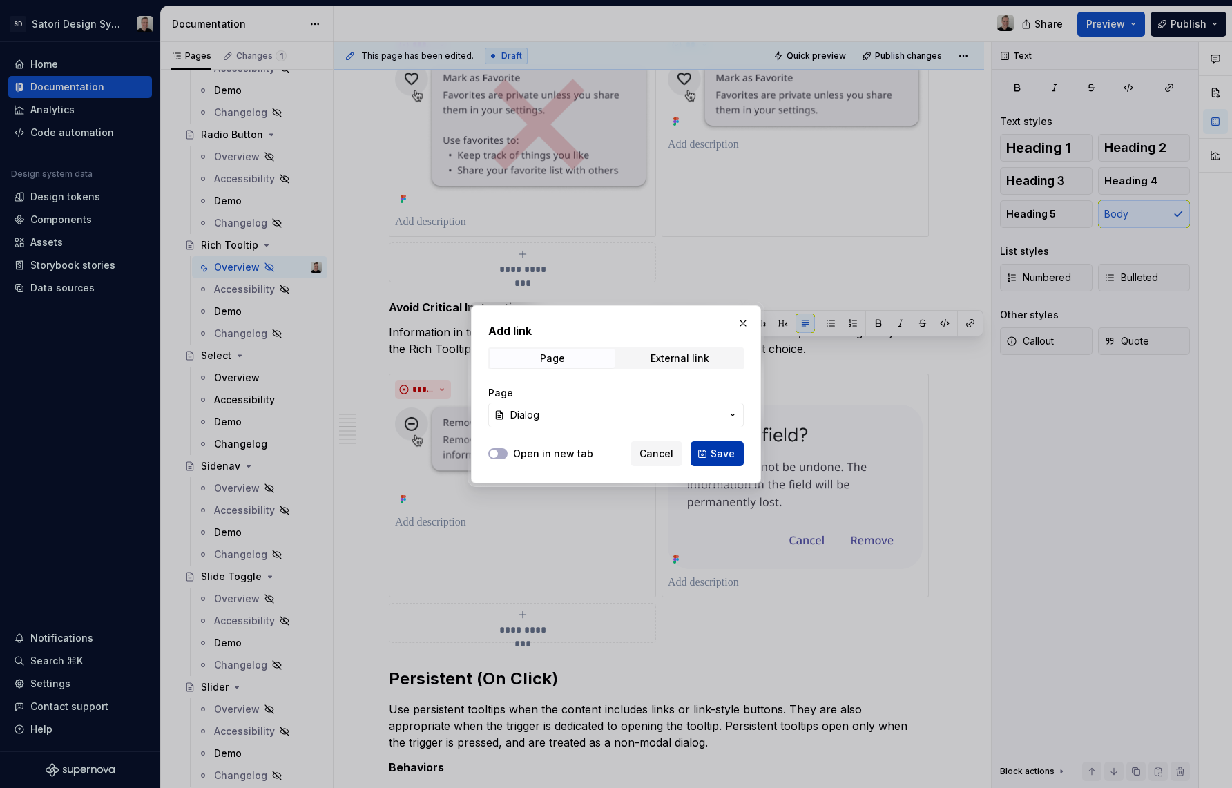
click at [716, 454] on span "Save" at bounding box center [723, 454] width 24 height 14
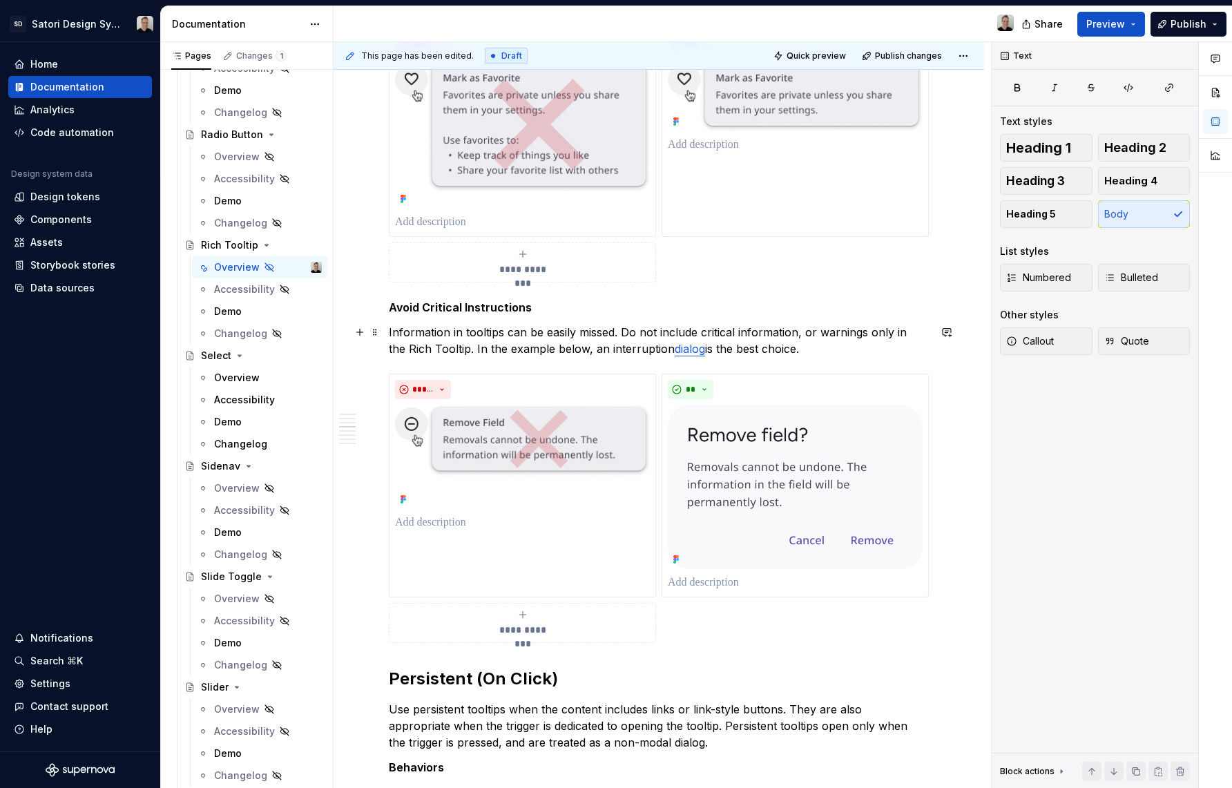
click at [510, 345] on p "Information in tooltips can be easily missed. Do not include critical informati…" at bounding box center [659, 340] width 540 height 33
click at [464, 335] on p "Information in tooltips can be easily missed. Do not include critical informati…" at bounding box center [659, 340] width 540 height 33
click at [530, 343] on p "Information in tooltips can be easily missed. Do not include critical informati…" at bounding box center [659, 340] width 540 height 33
drag, startPoint x: 421, startPoint y: 350, endPoint x: 389, endPoint y: 351, distance: 31.8
click at [389, 351] on p "Information in tooltips can be easily missed. Do not include critical informati…" at bounding box center [659, 340] width 540 height 33
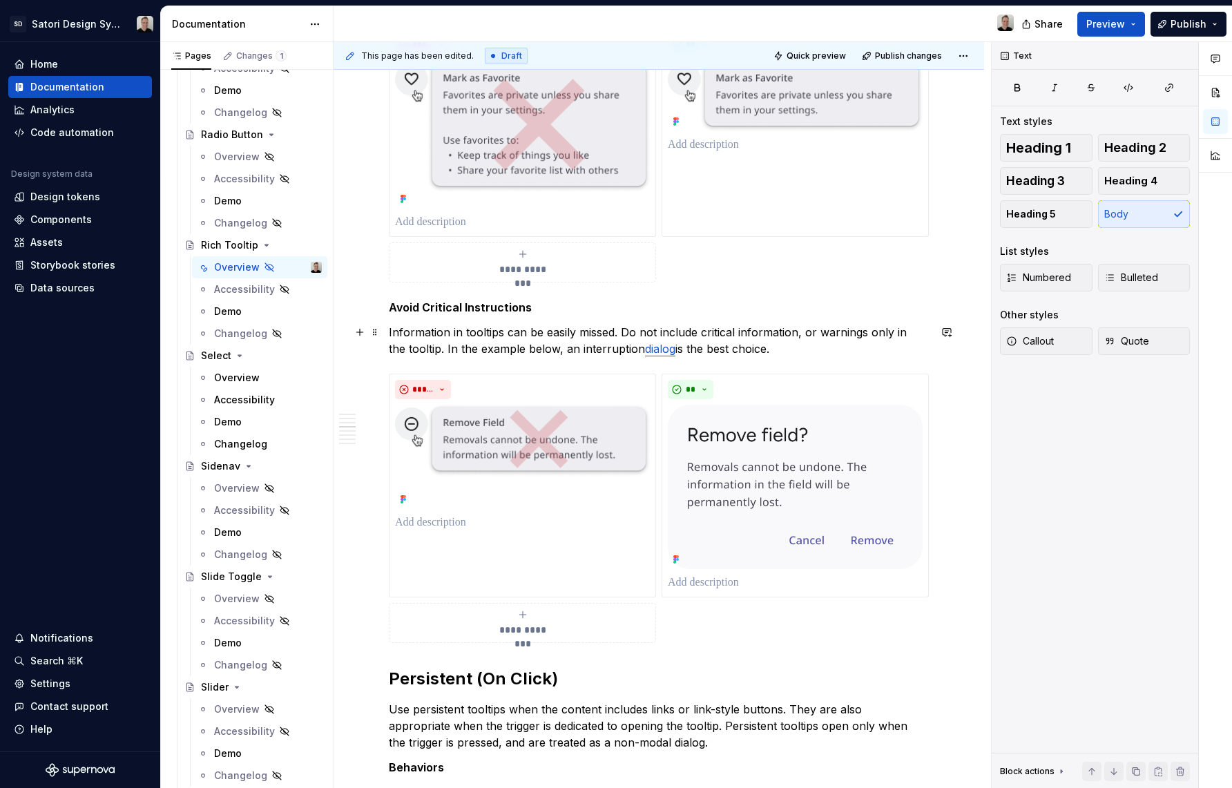
click at [503, 348] on p "Information in tooltips can be easily missed. Do not include critical informati…" at bounding box center [659, 340] width 540 height 33
click at [835, 347] on p "Information in tooltips can be easily missed. Do not include critical informati…" at bounding box center [659, 340] width 540 height 33
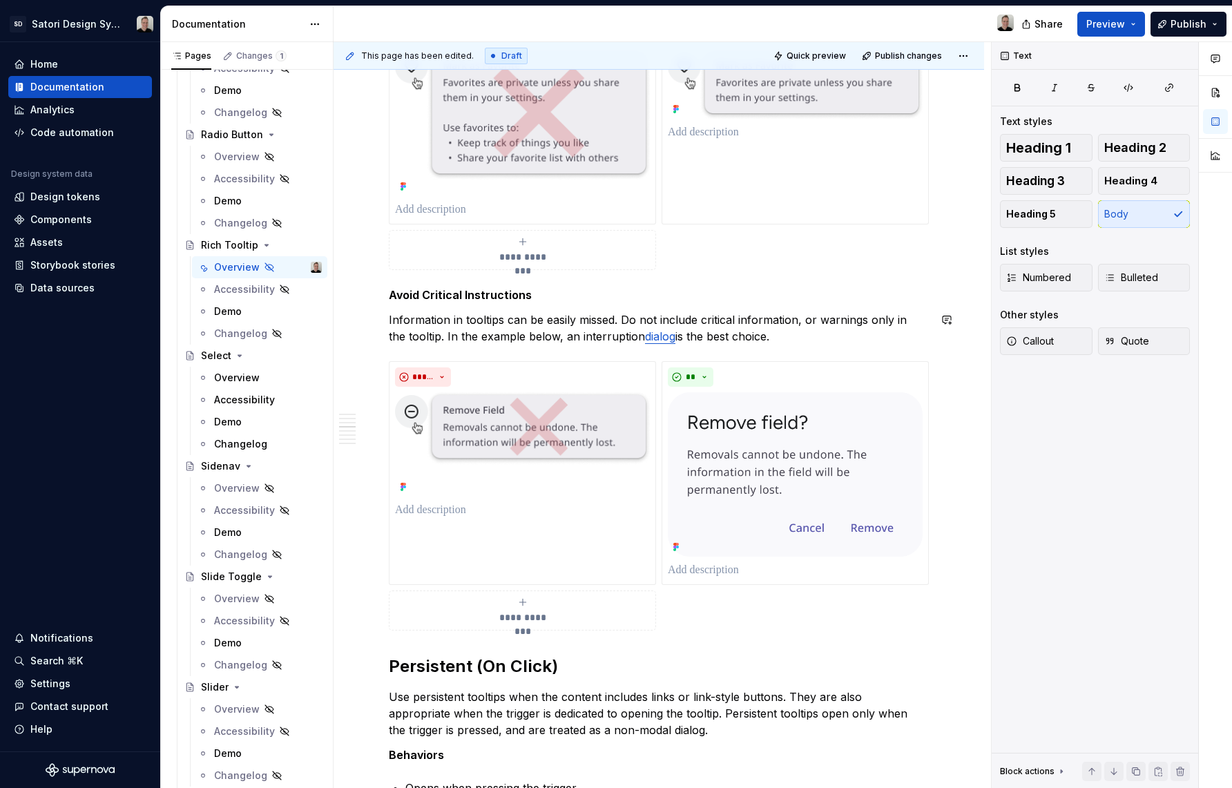
scroll to position [1220, 0]
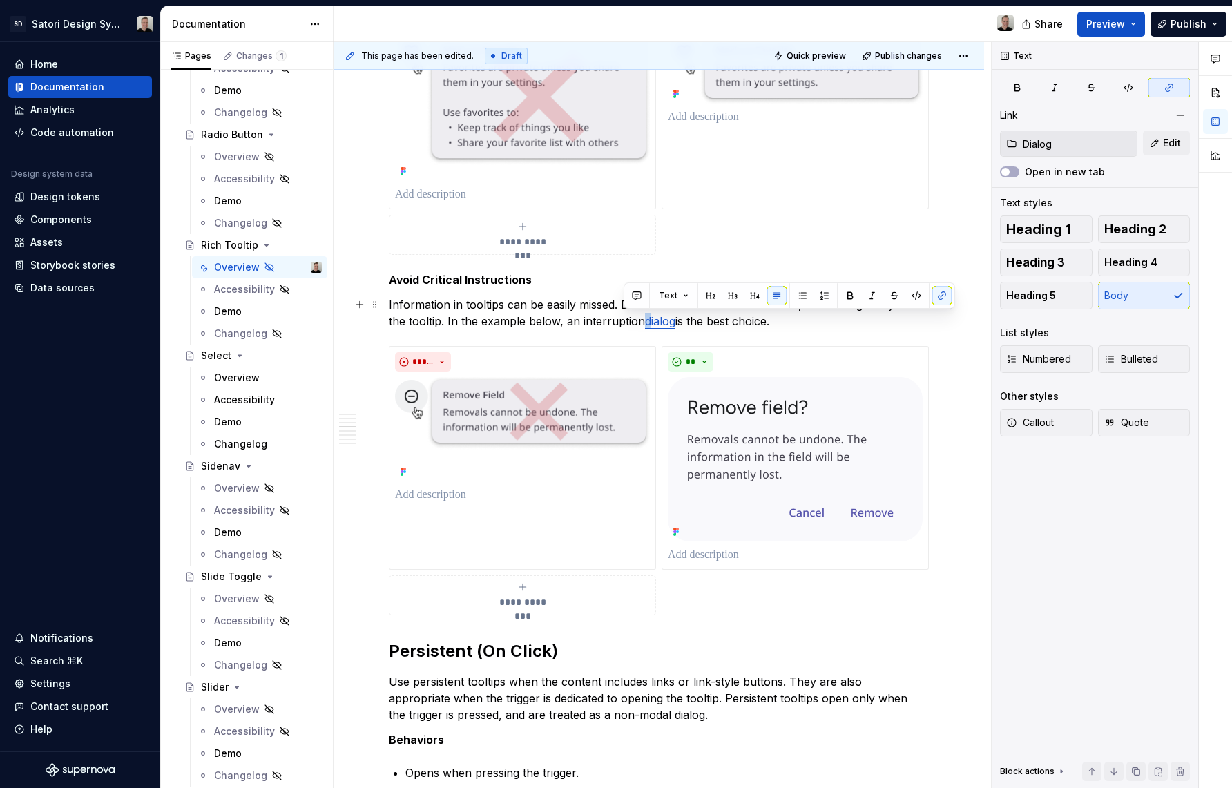
click at [645, 320] on link "dialog" at bounding box center [660, 321] width 30 height 14
click at [722, 314] on p "Information in tooltips can be easily missed. Do not include critical informati…" at bounding box center [659, 312] width 540 height 33
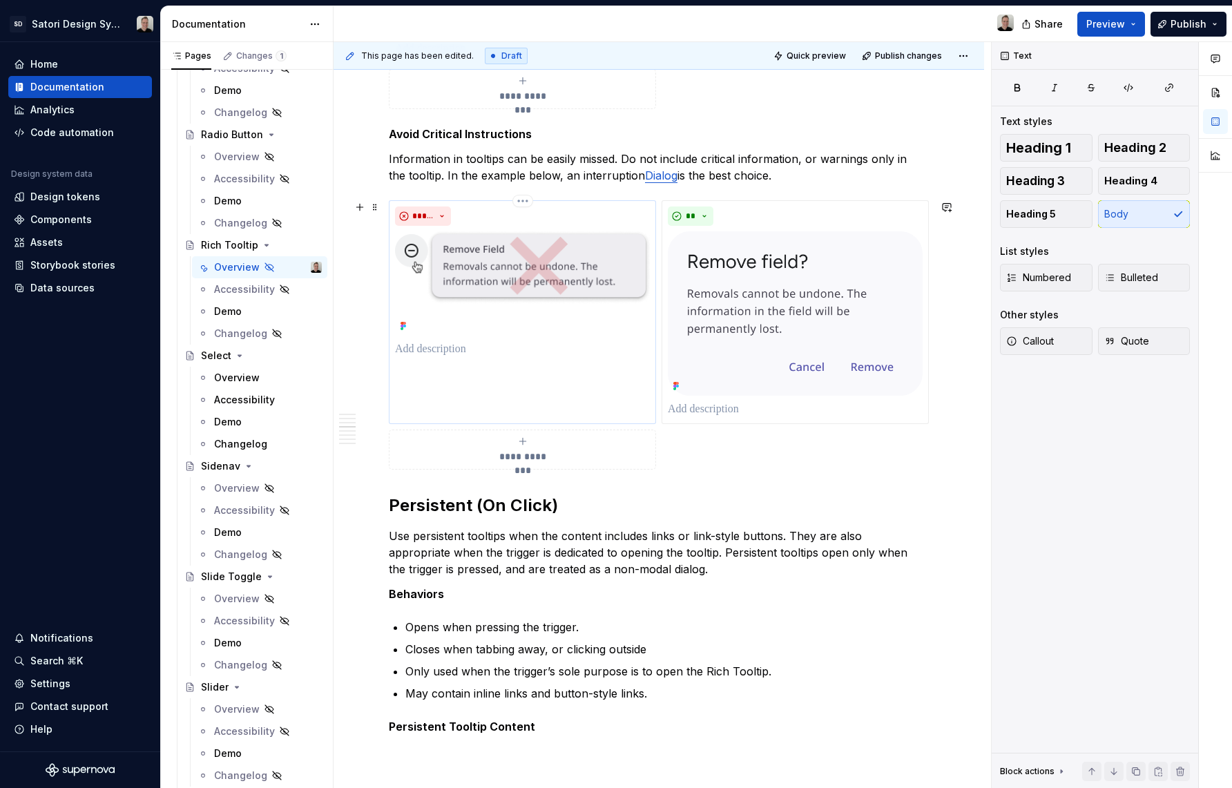
scroll to position [1401, 0]
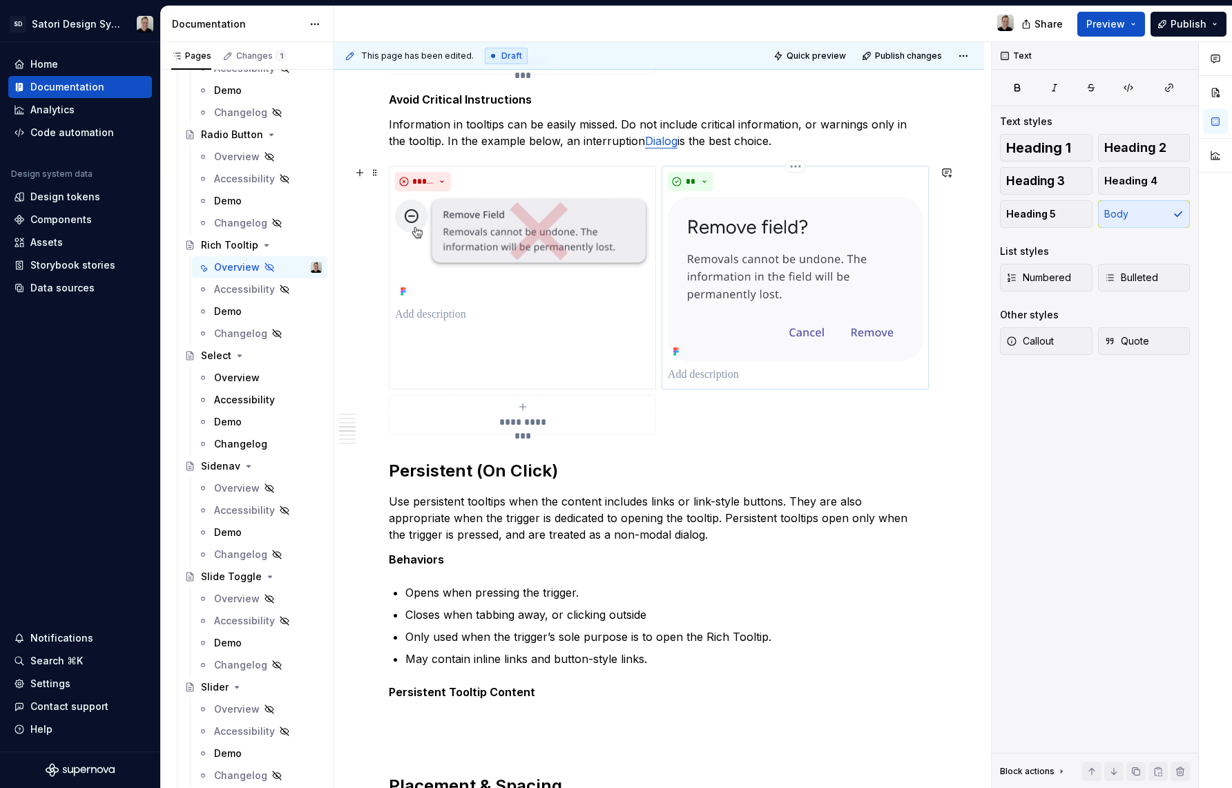
click at [828, 292] on img at bounding box center [795, 279] width 255 height 164
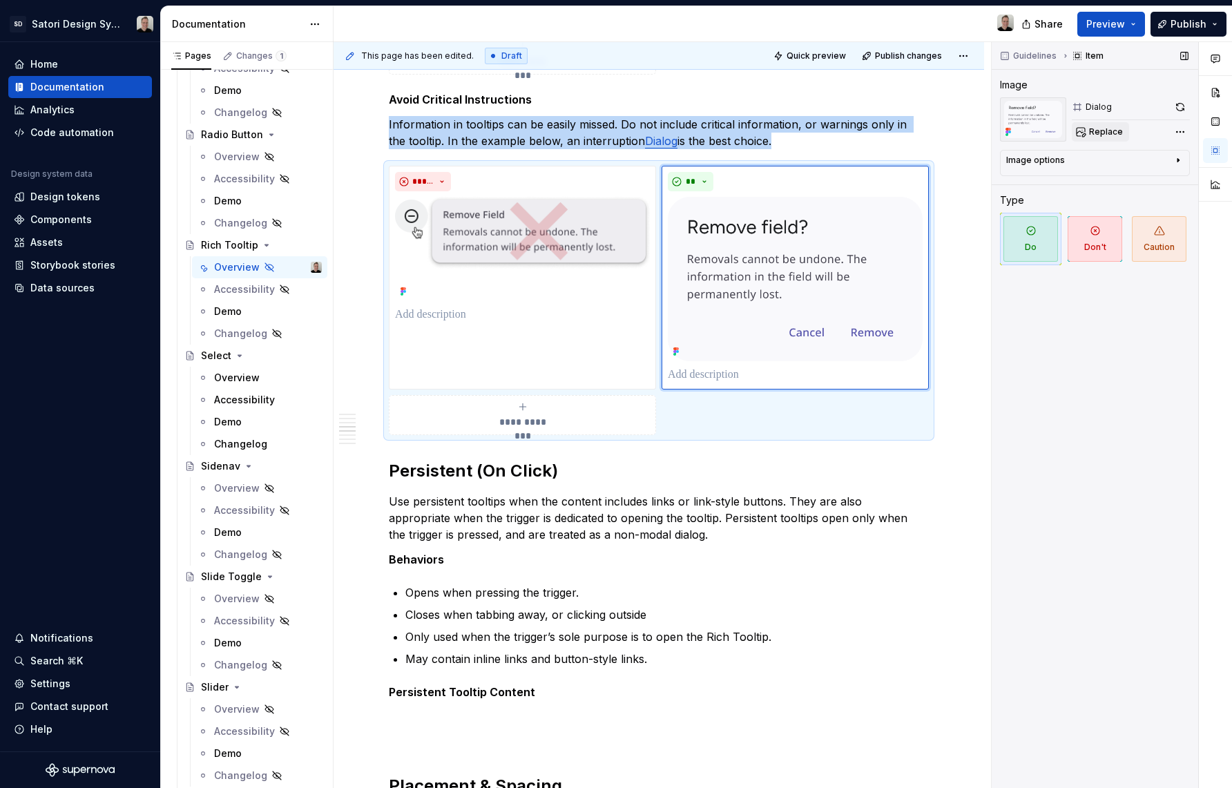
click at [1102, 131] on span "Replace" at bounding box center [1106, 131] width 34 height 11
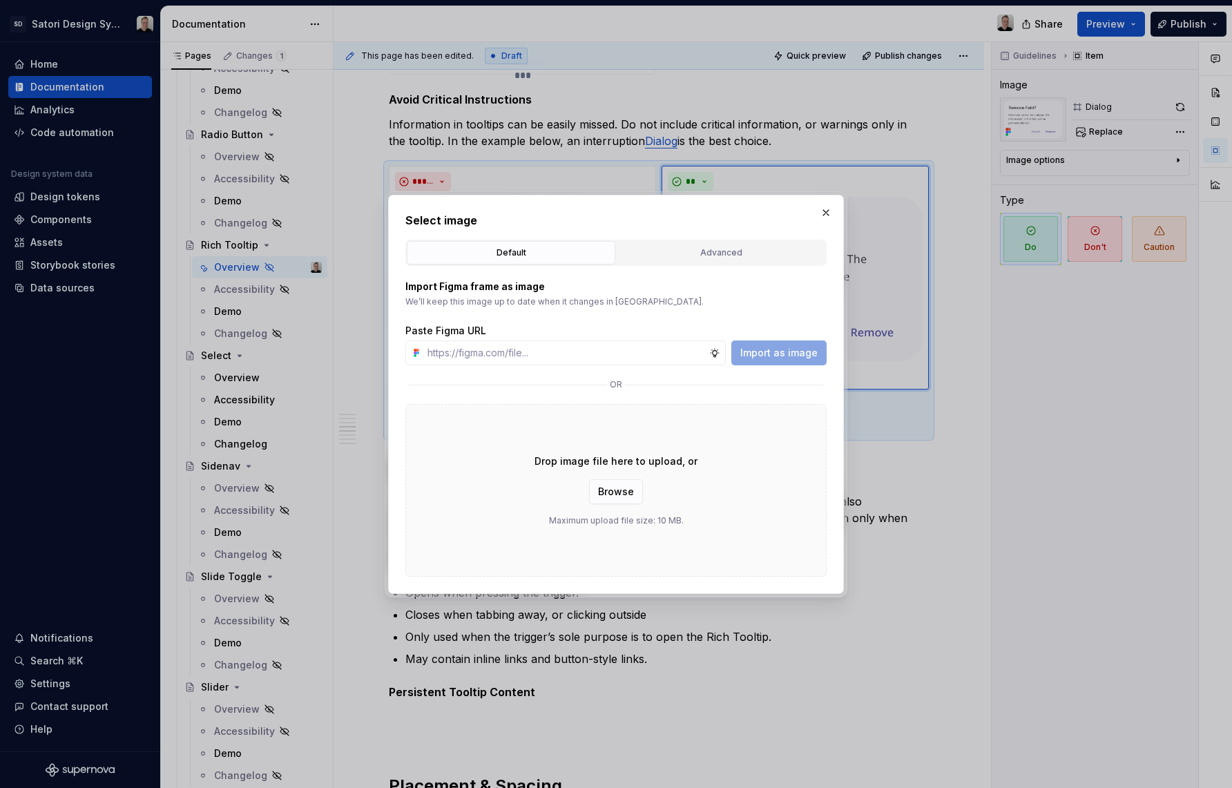
type textarea "*"
type input "[URL][DOMAIN_NAME]"
click at [788, 351] on span "Import as image" at bounding box center [778, 353] width 77 height 14
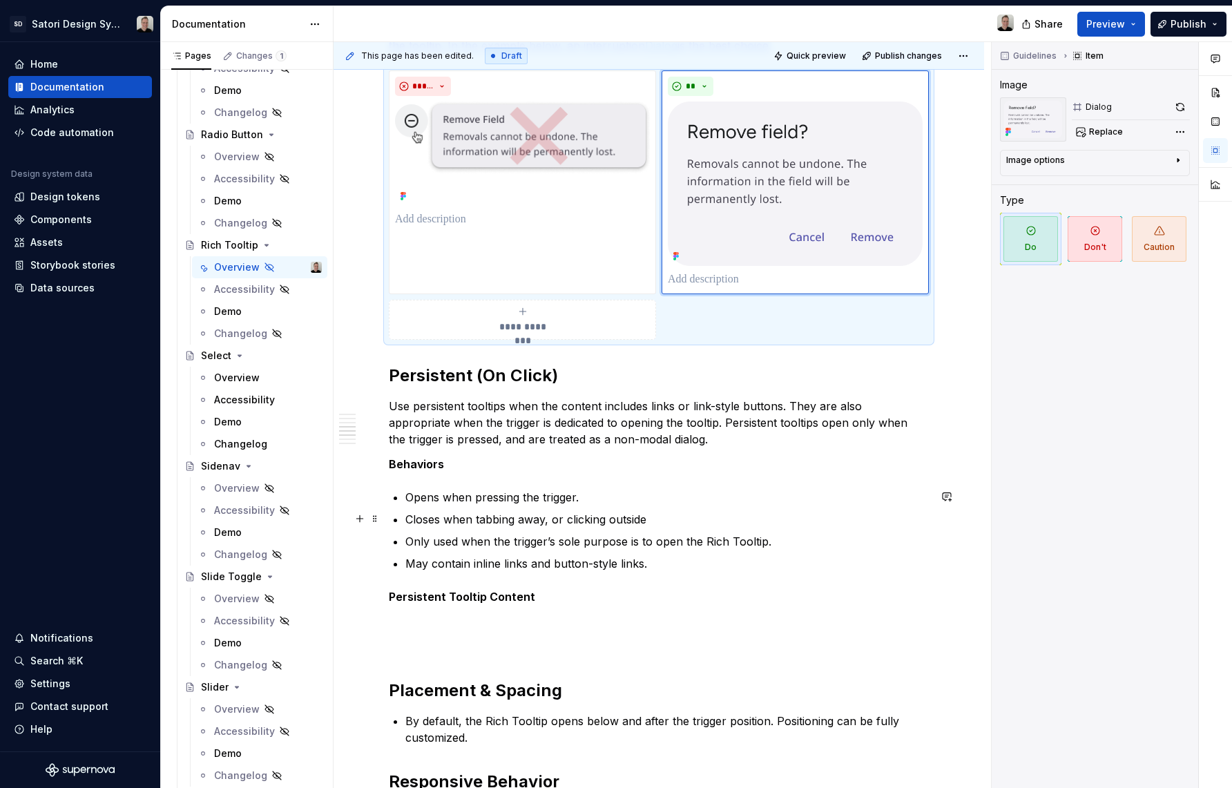
scroll to position [1615, 0]
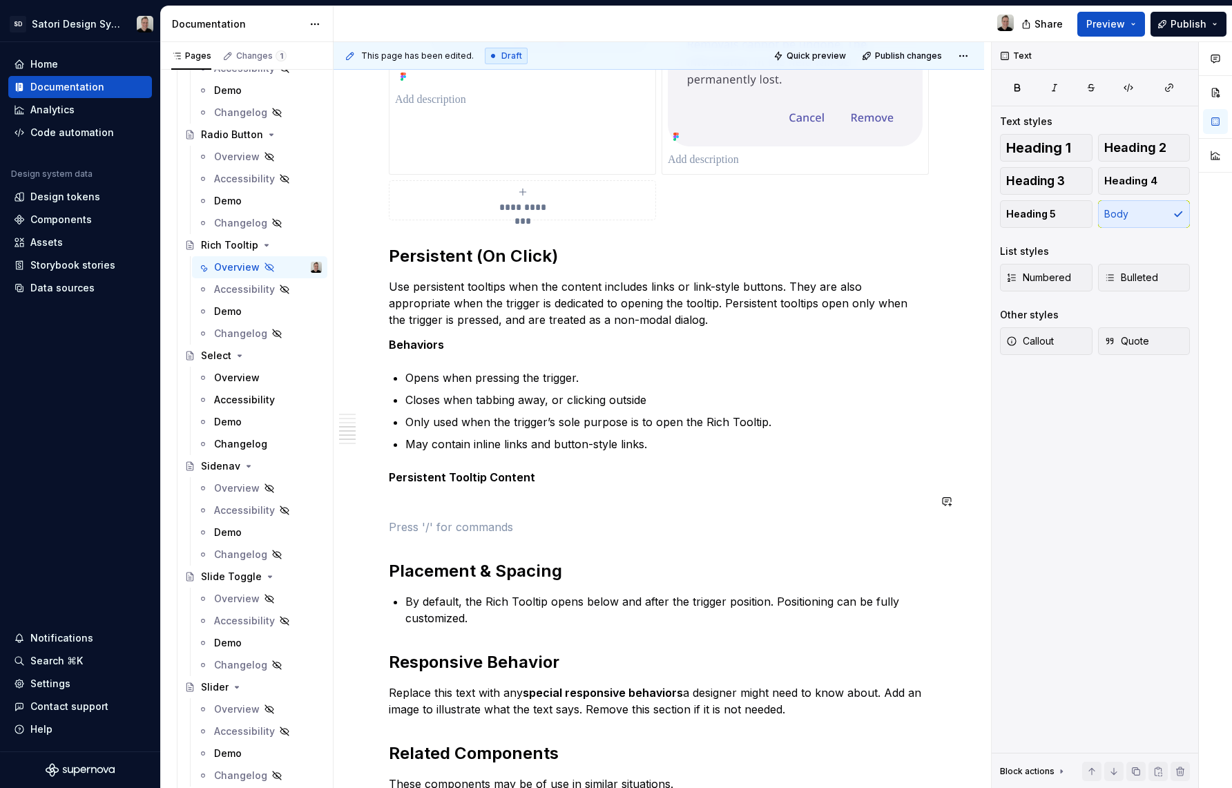
click at [503, 501] on p at bounding box center [659, 502] width 540 height 17
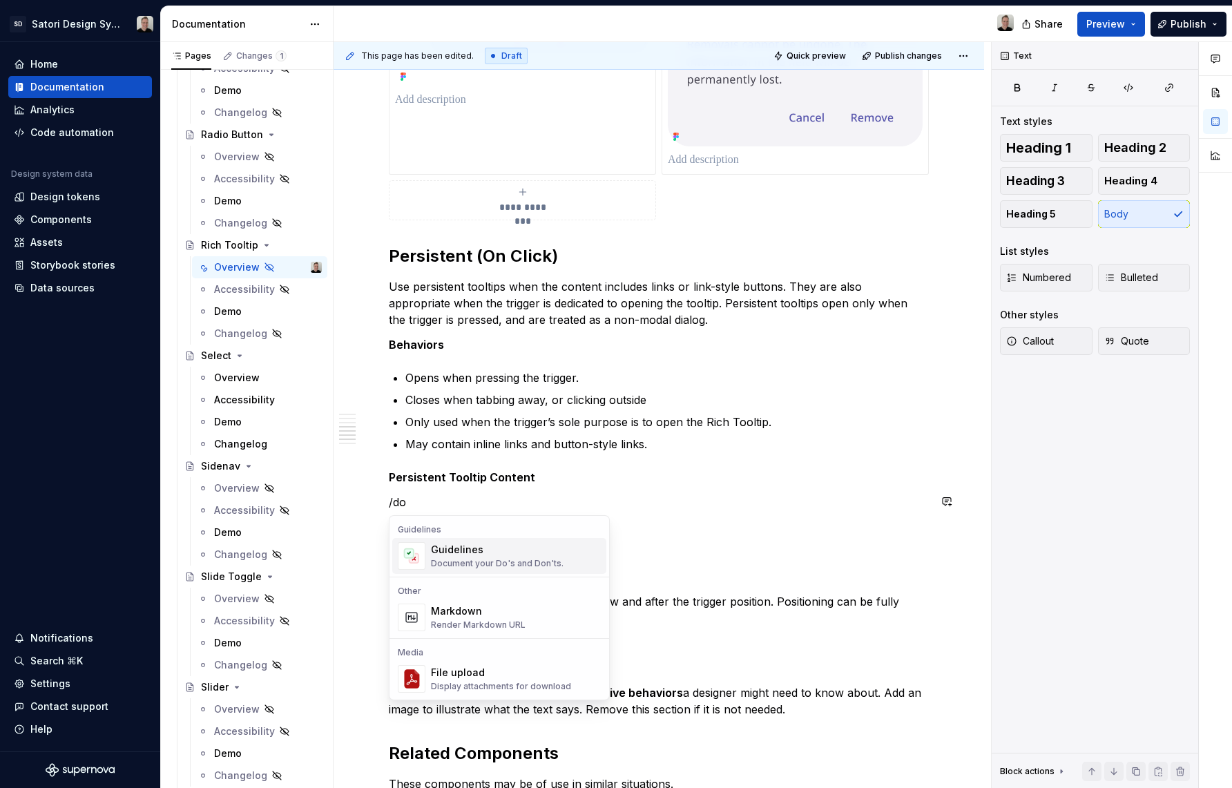
click at [515, 562] on div "Document your Do's and Don'ts." at bounding box center [497, 563] width 133 height 11
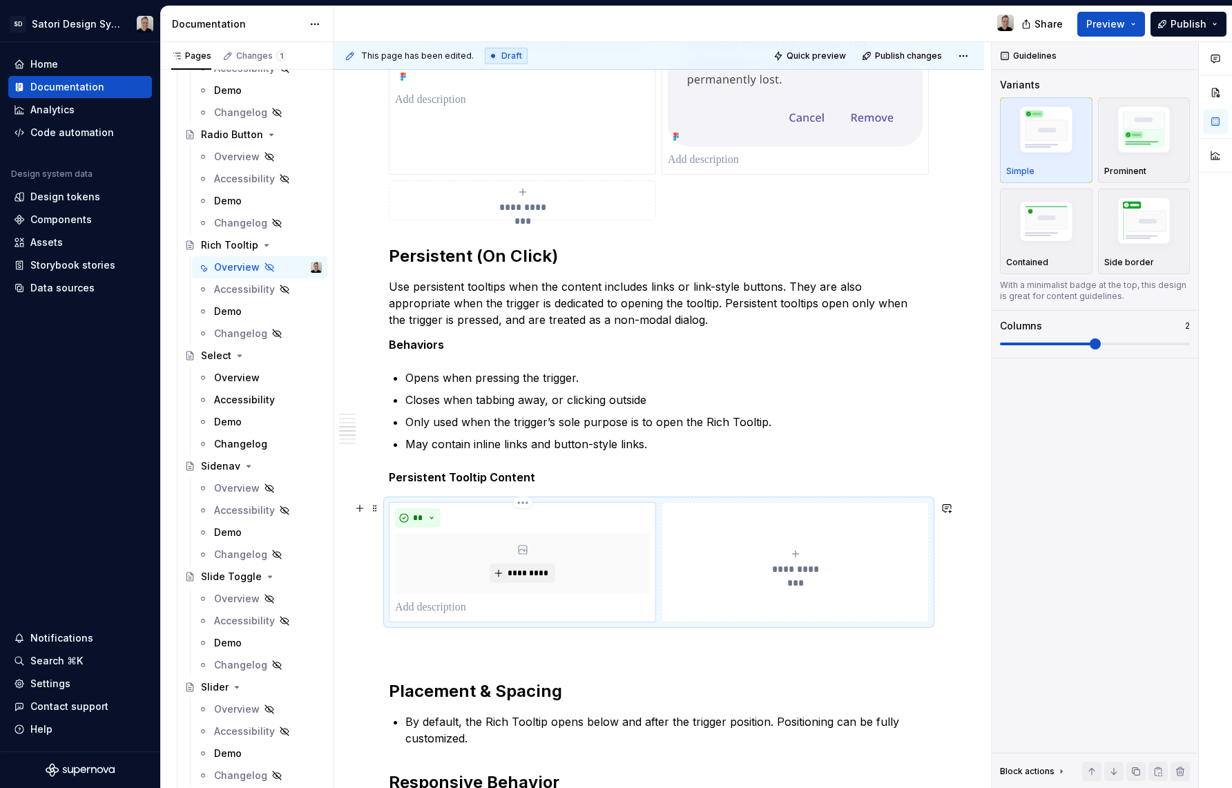
type textarea "*"
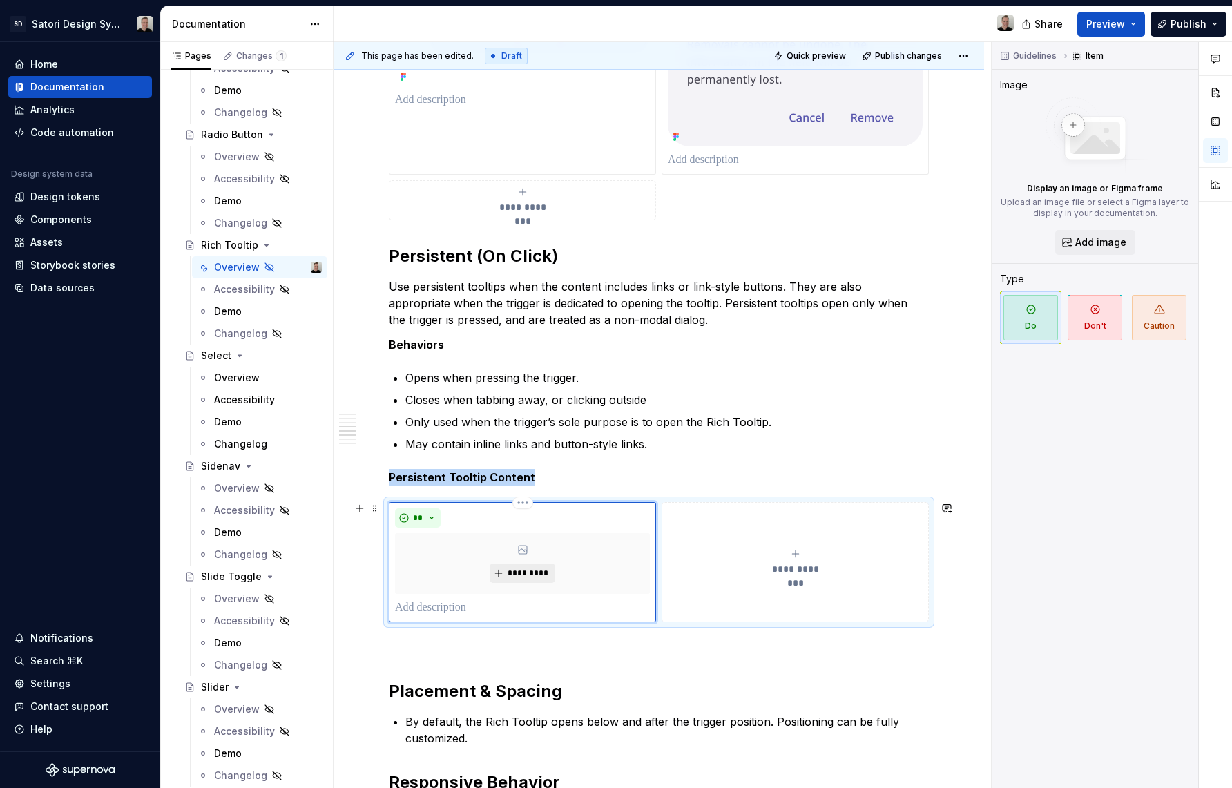
click at [525, 570] on span "*********" at bounding box center [528, 573] width 42 height 11
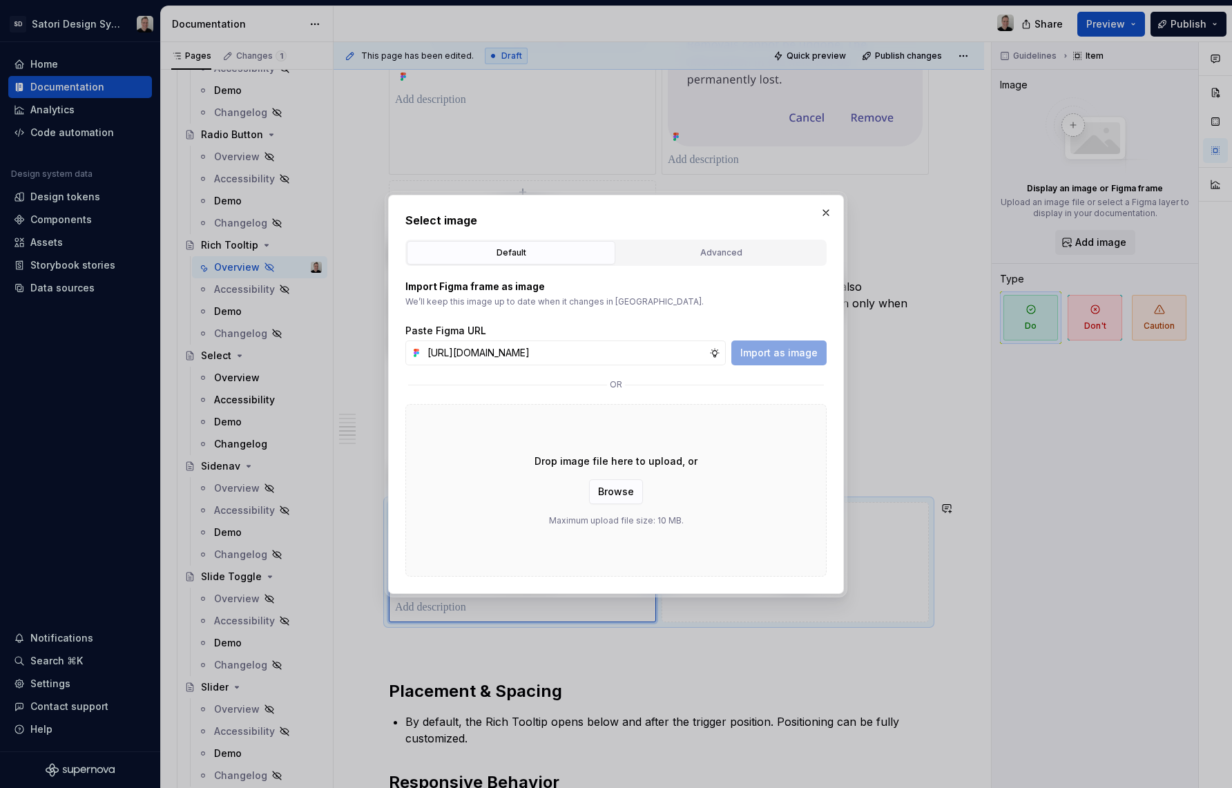
scroll to position [0, 348]
type input "[URL][DOMAIN_NAME]"
click at [772, 346] on span "Import as image" at bounding box center [778, 353] width 77 height 14
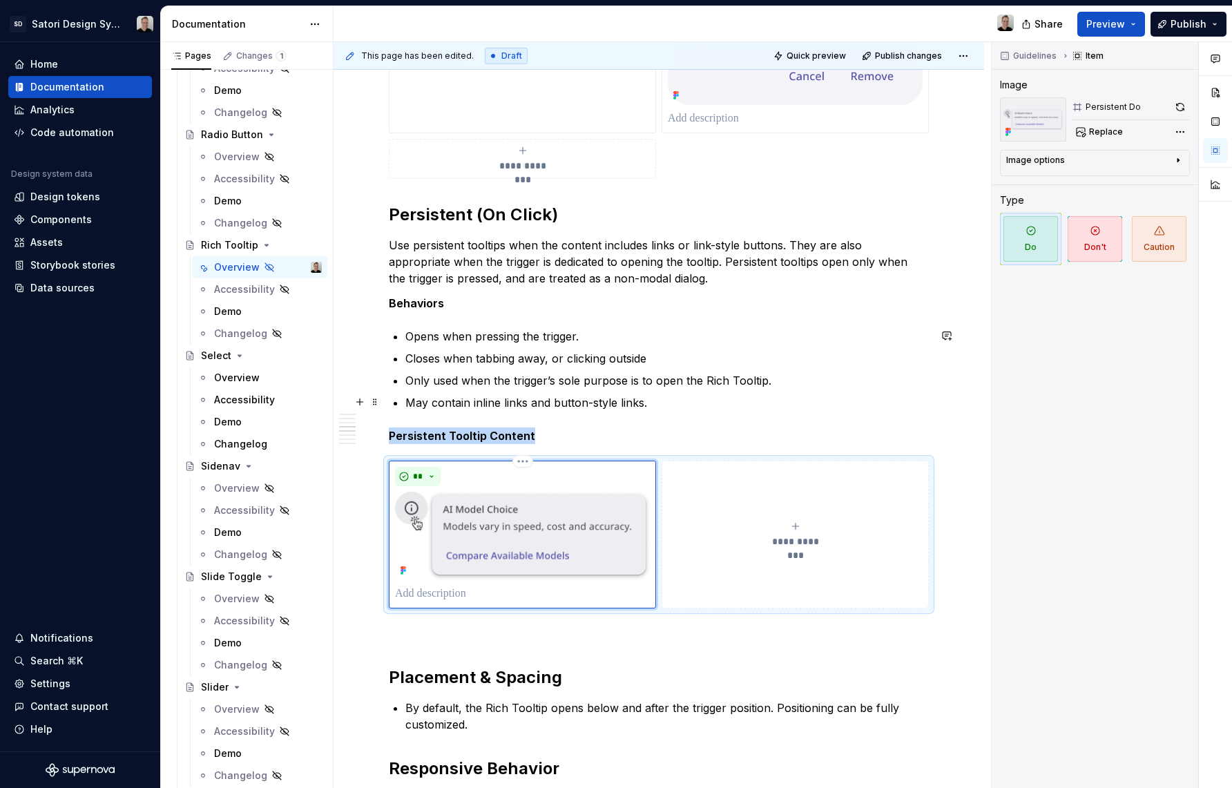
scroll to position [1681, 0]
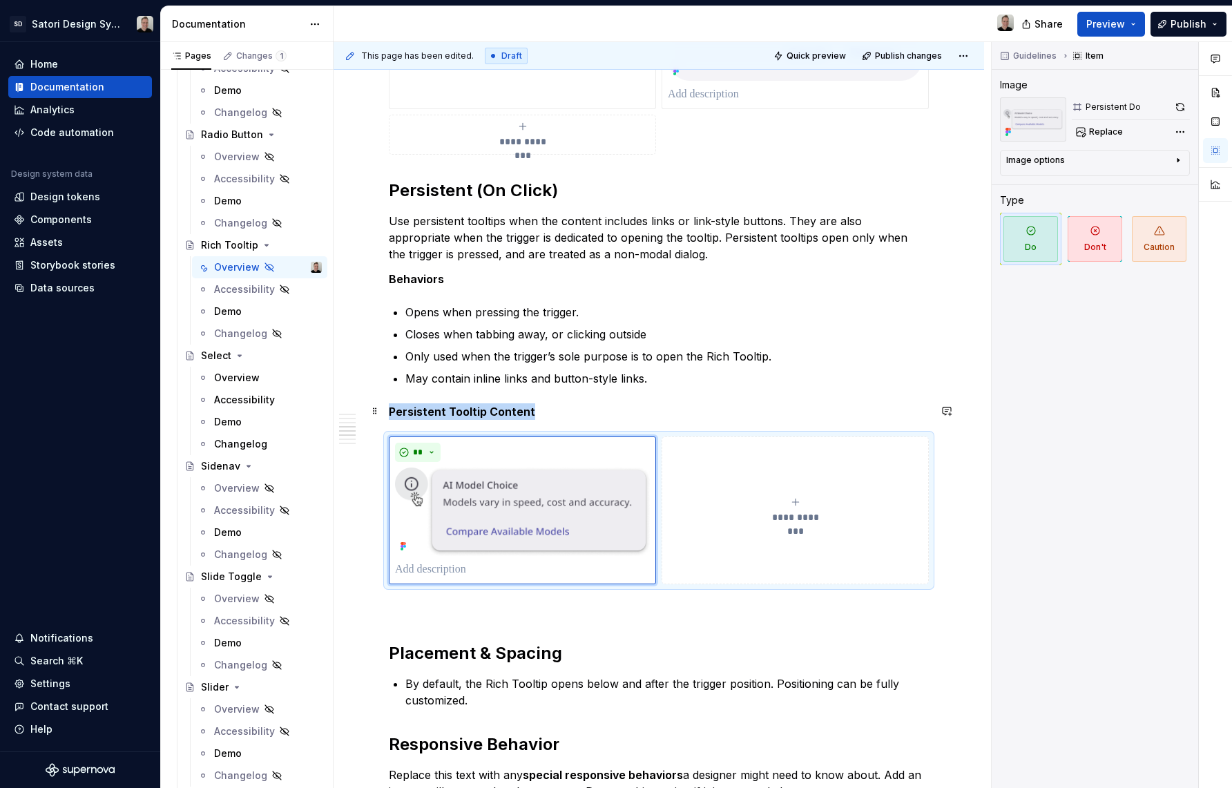
click at [539, 411] on p "Persistent Tooltip Content" at bounding box center [659, 411] width 540 height 17
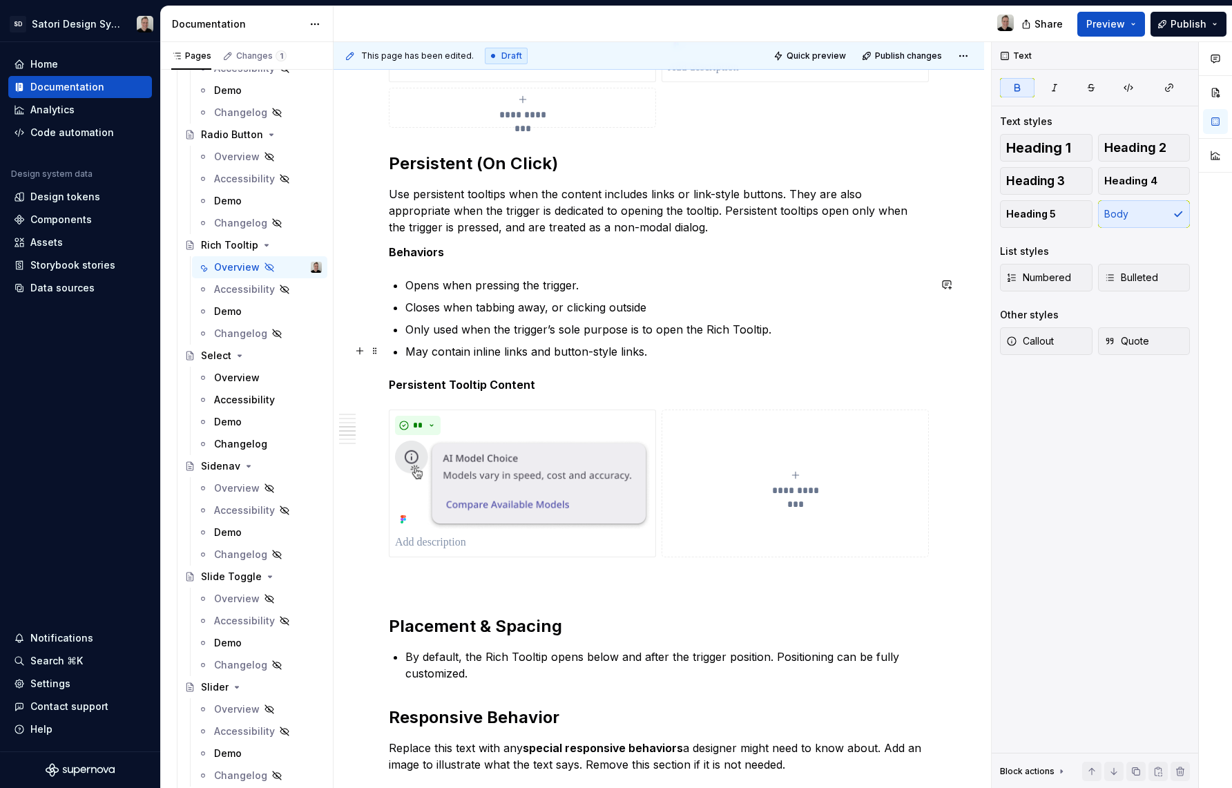
scroll to position [1713, 0]
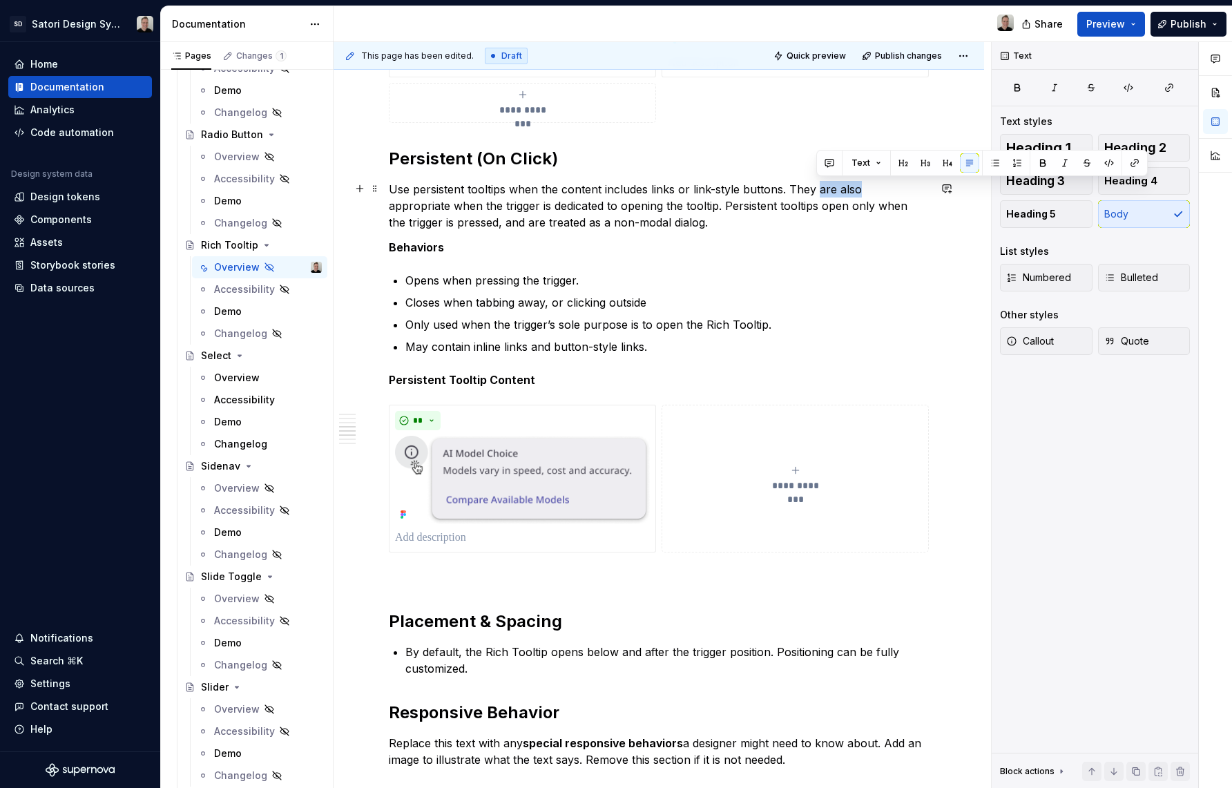
drag, startPoint x: 858, startPoint y: 190, endPoint x: 816, endPoint y: 188, distance: 41.5
click at [816, 188] on p "Use persistent tooltips when the content includes links or link-style buttons. …" at bounding box center [659, 206] width 540 height 50
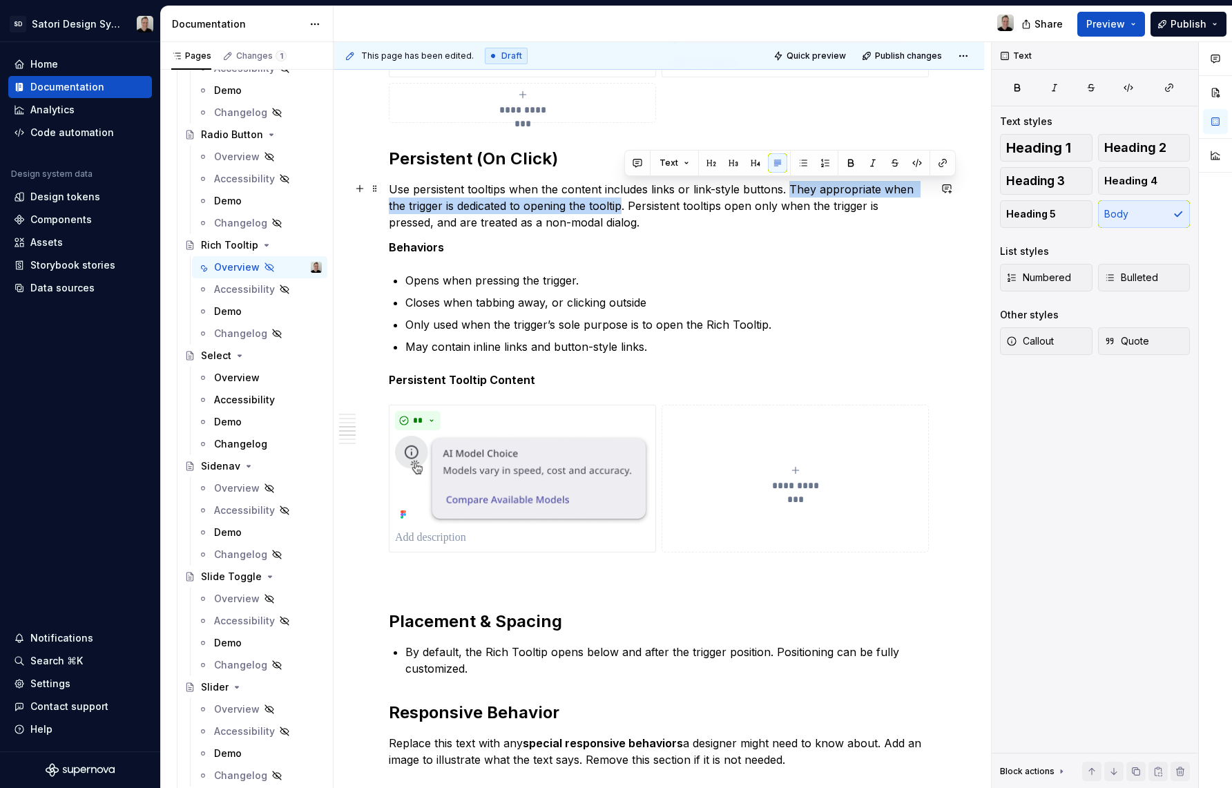
drag, startPoint x: 623, startPoint y: 207, endPoint x: 789, endPoint y: 182, distance: 167.7
click at [789, 182] on p "Use persistent tooltips when the content includes links or link-style buttons. …" at bounding box center [659, 206] width 540 height 50
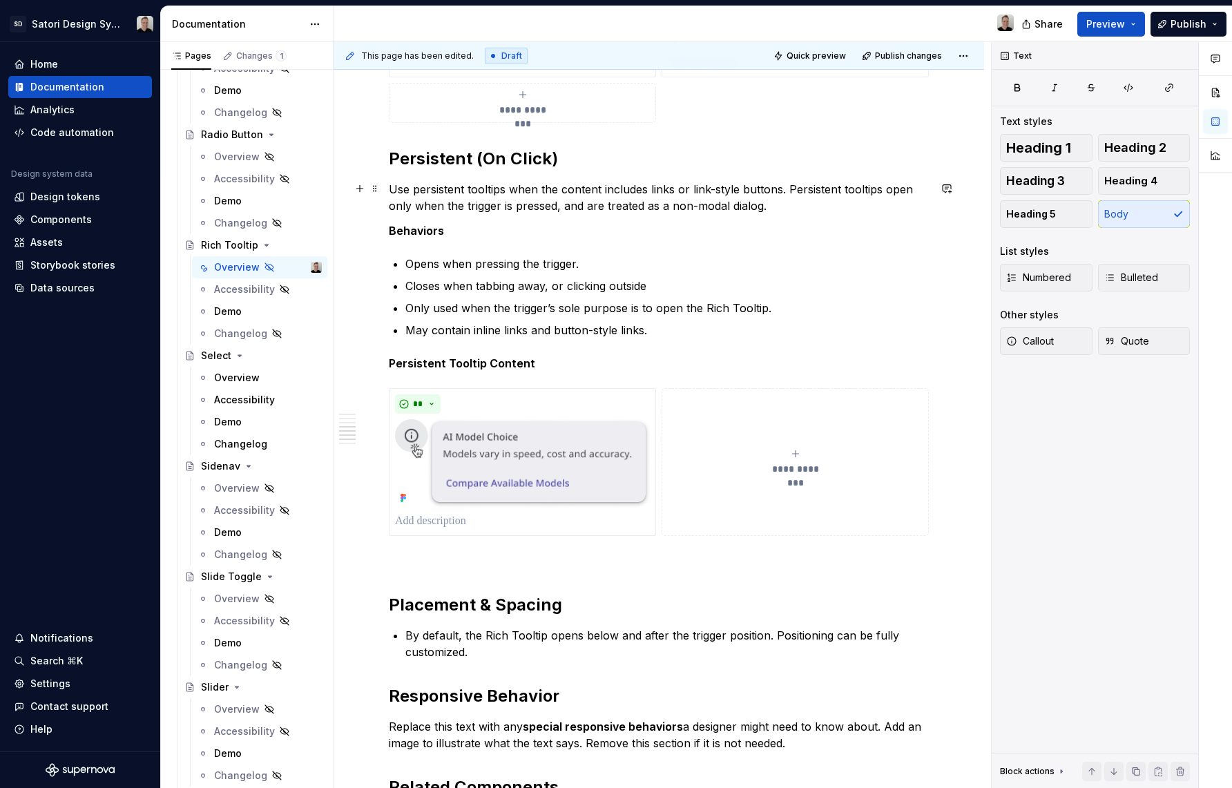
click at [891, 182] on p "Use persistent tooltips when the content includes links or link-style buttons. …" at bounding box center [659, 197] width 540 height 33
click at [399, 212] on p "Use persistent tooltips when the content includes links or link-style buttons. …" at bounding box center [659, 197] width 540 height 33
click at [399, 213] on p "Use persistent tooltips when the content includes links or link-style buttons. …" at bounding box center [659, 197] width 540 height 33
click at [781, 207] on p "Use persistent tooltips when the content includes links or link-style buttons. …" at bounding box center [659, 197] width 540 height 33
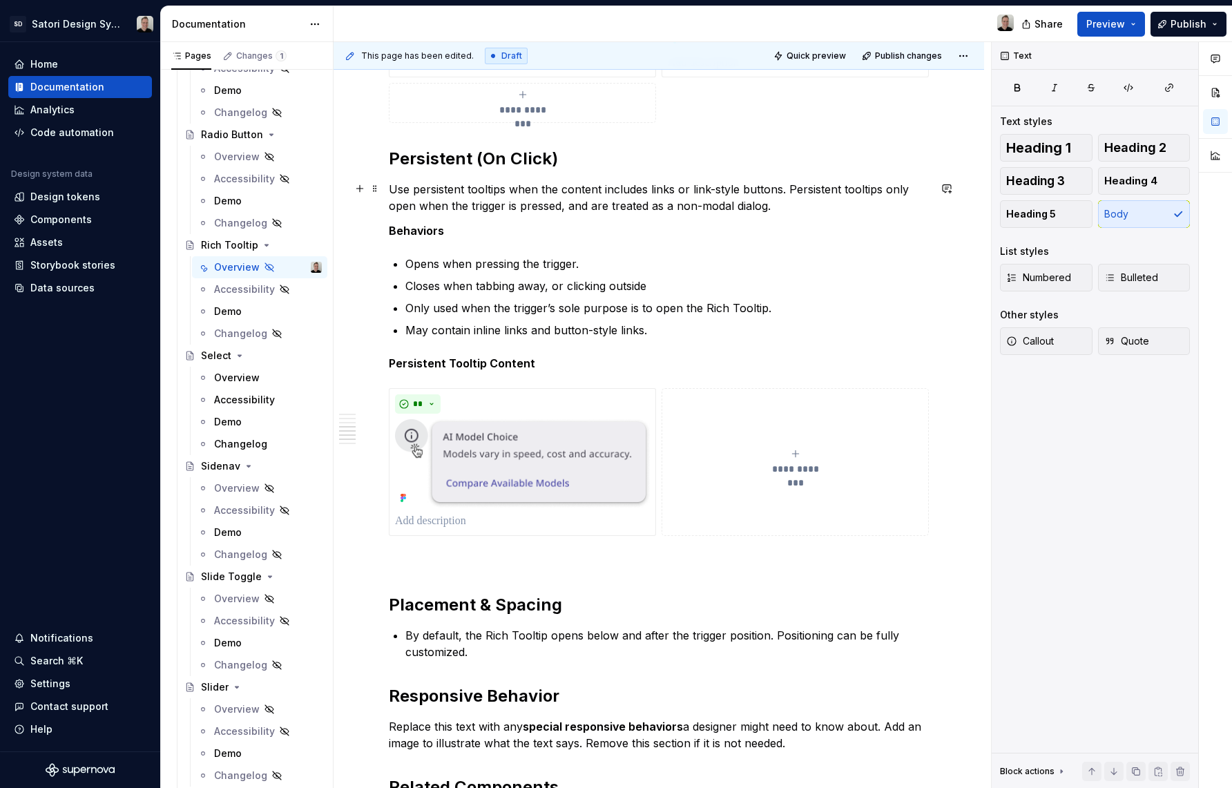
click at [764, 207] on p "Use persistent tooltips when the content includes links or link-style buttons. …" at bounding box center [659, 197] width 540 height 33
click at [799, 202] on p "Use persistent tooltips when the content includes links or link-style buttons. …" at bounding box center [659, 197] width 540 height 33
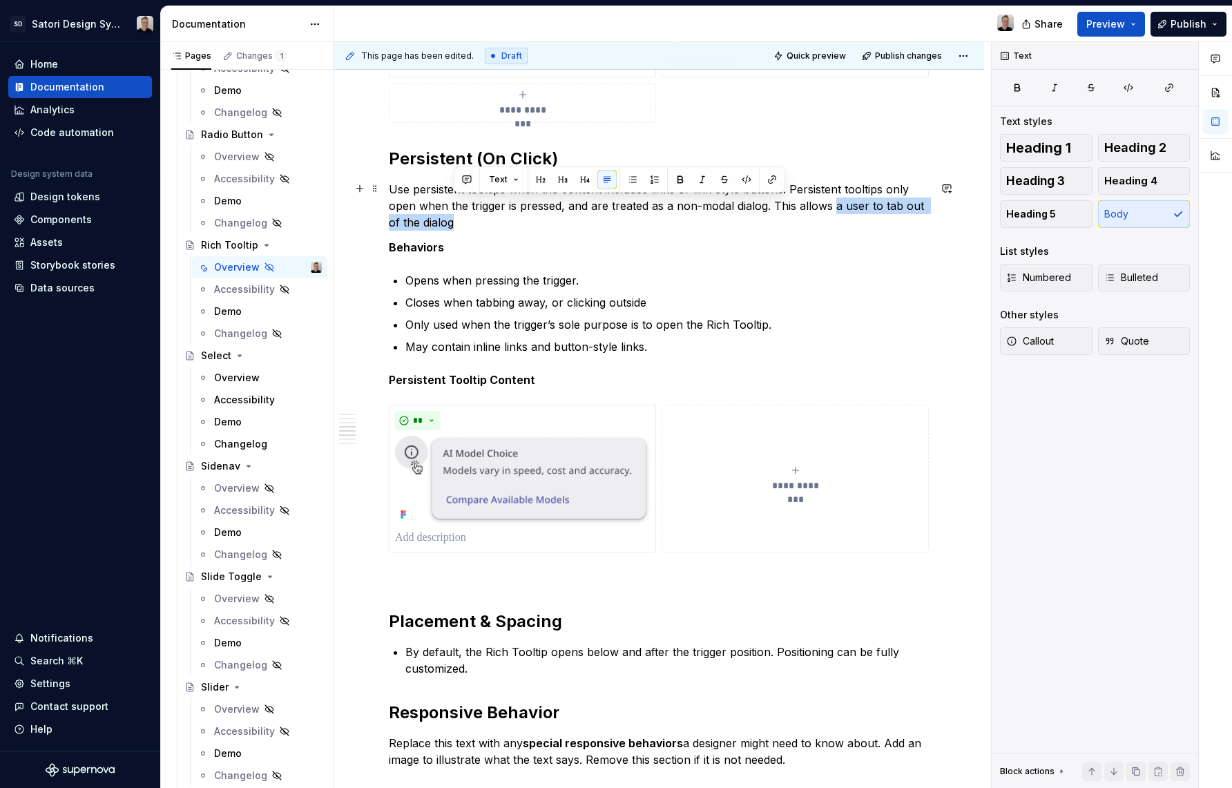
drag, startPoint x: 841, startPoint y: 215, endPoint x: 834, endPoint y: 204, distance: 12.5
click at [834, 204] on p "Use persistent tooltips when the content includes links or link-style buttons. …" at bounding box center [659, 206] width 540 height 50
click at [436, 223] on p "Use persistent tooltips when the content includes links or link-style buttons. …" at bounding box center [659, 206] width 540 height 50
click at [532, 221] on p "Use persistent tooltips when the content includes links or link-style buttons. …" at bounding box center [659, 206] width 540 height 50
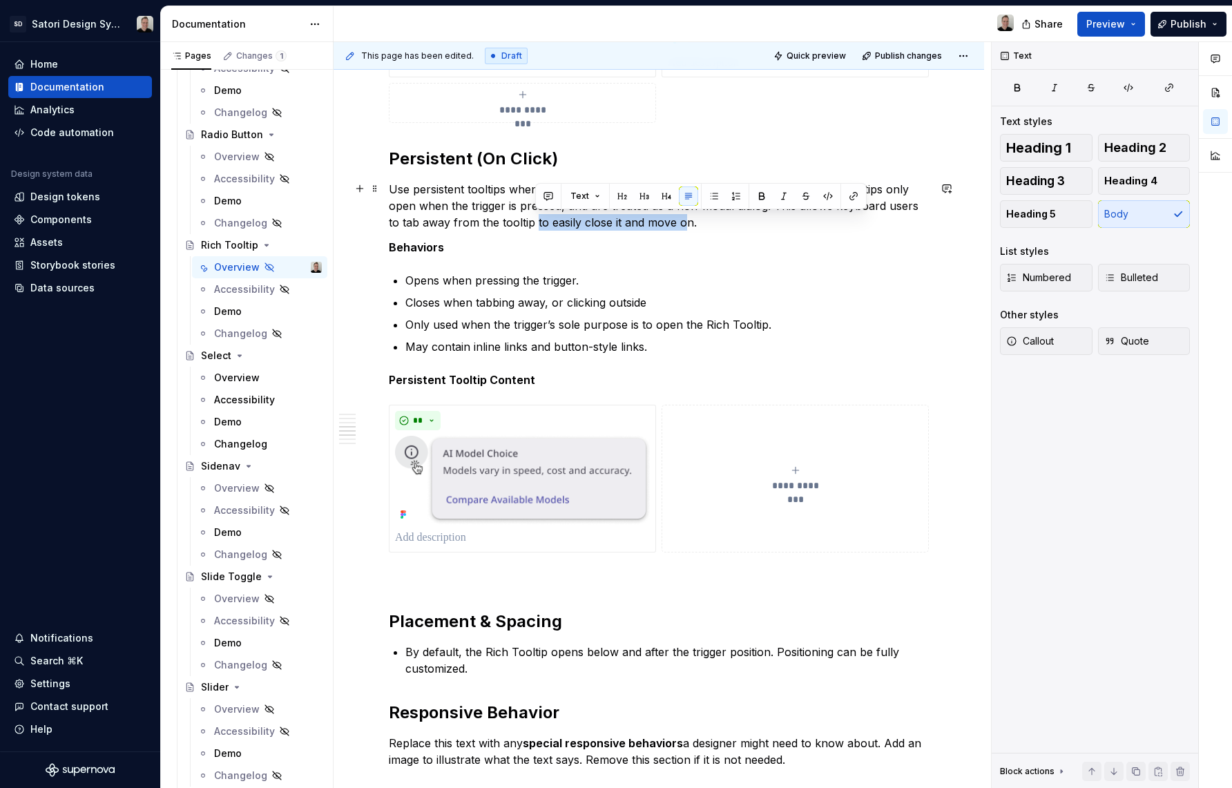
drag, startPoint x: 536, startPoint y: 223, endPoint x: 686, endPoint y: 223, distance: 149.9
click at [686, 223] on p "Use persistent tooltips when the content includes links or link-style buttons. …" at bounding box center [659, 206] width 540 height 50
type textarea "*"
